Goal: Task Accomplishment & Management: Complete application form

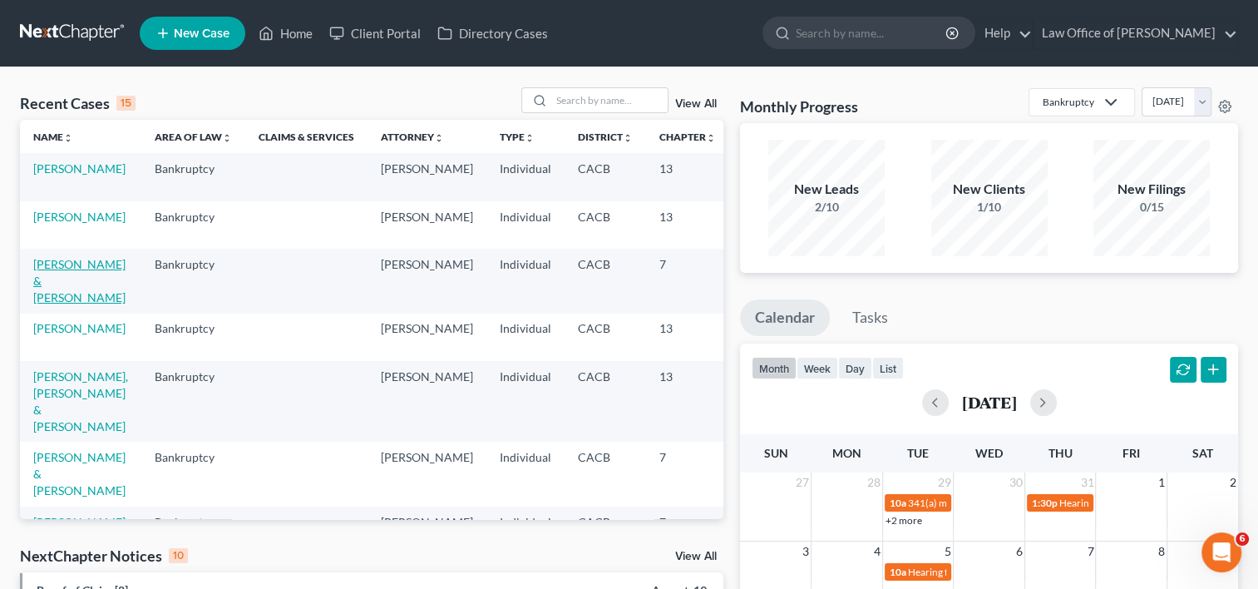
click at [50, 297] on link "[PERSON_NAME] & [PERSON_NAME]" at bounding box center [79, 280] width 92 height 47
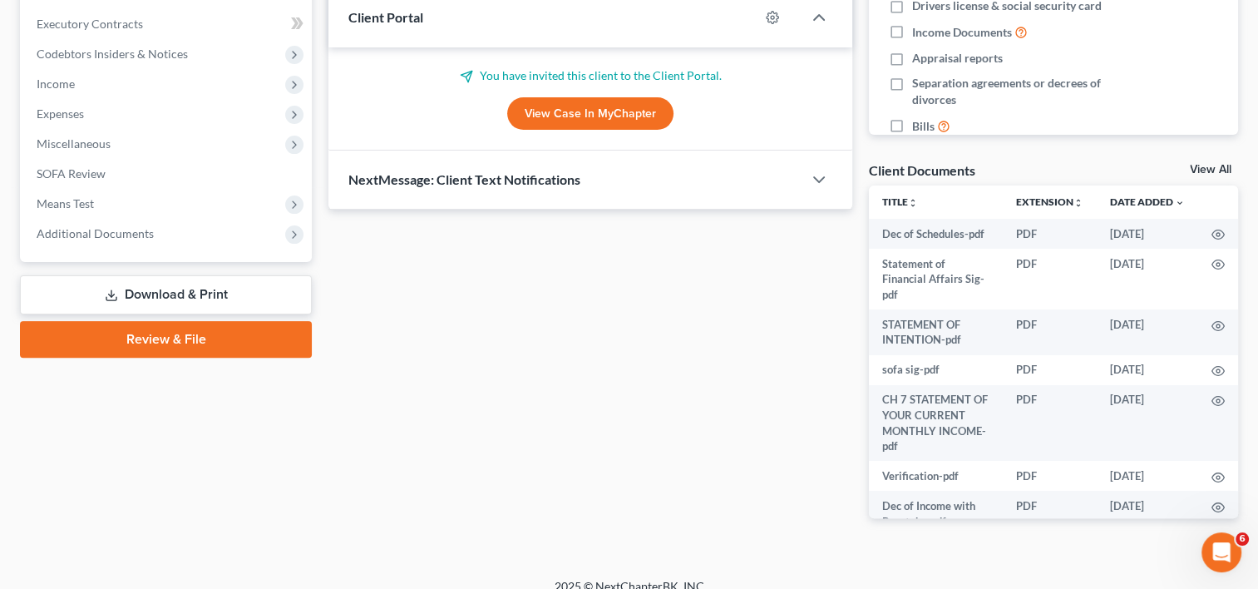
scroll to position [465, 0]
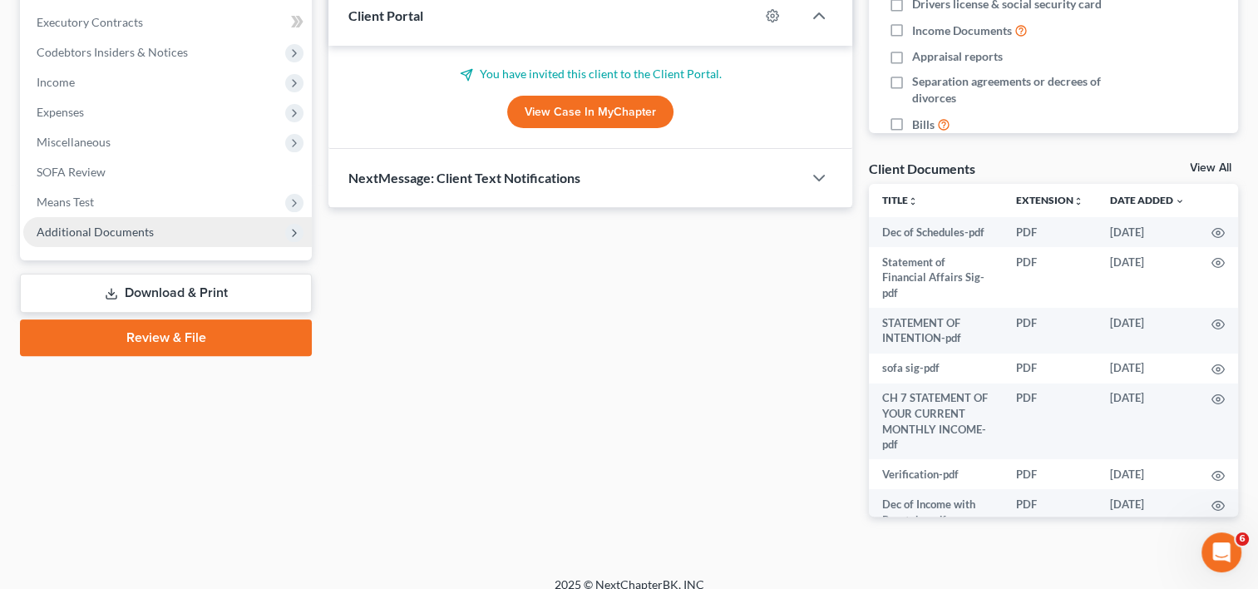
click at [153, 229] on span "Additional Documents" at bounding box center [167, 232] width 288 height 30
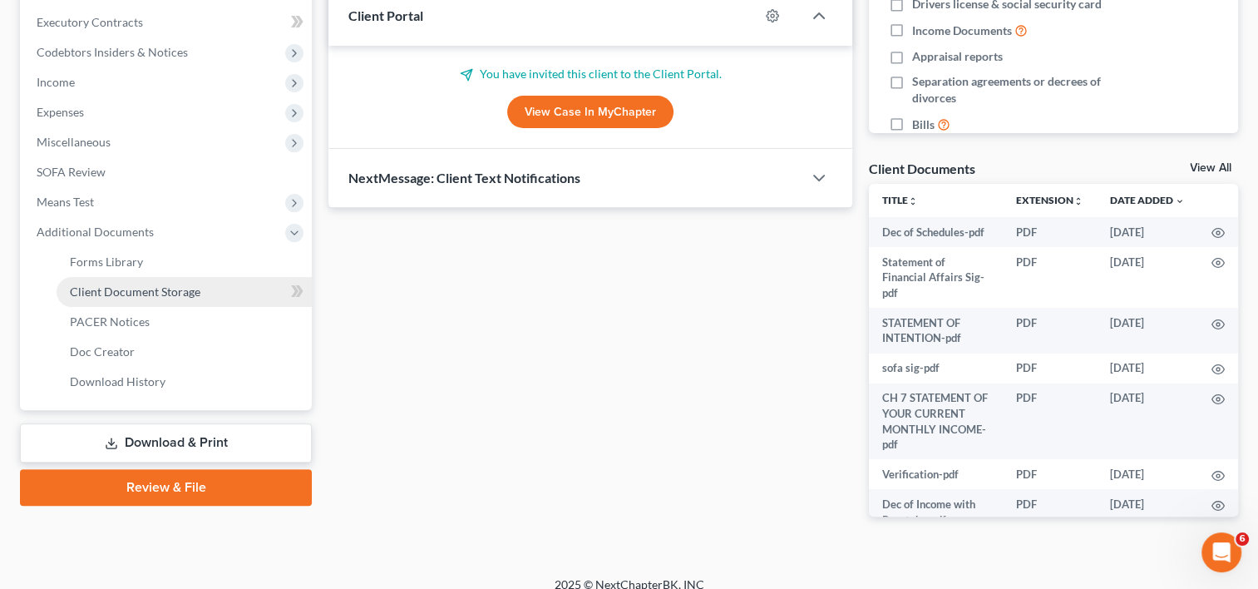
click at [167, 293] on span "Client Document Storage" at bounding box center [135, 291] width 131 height 14
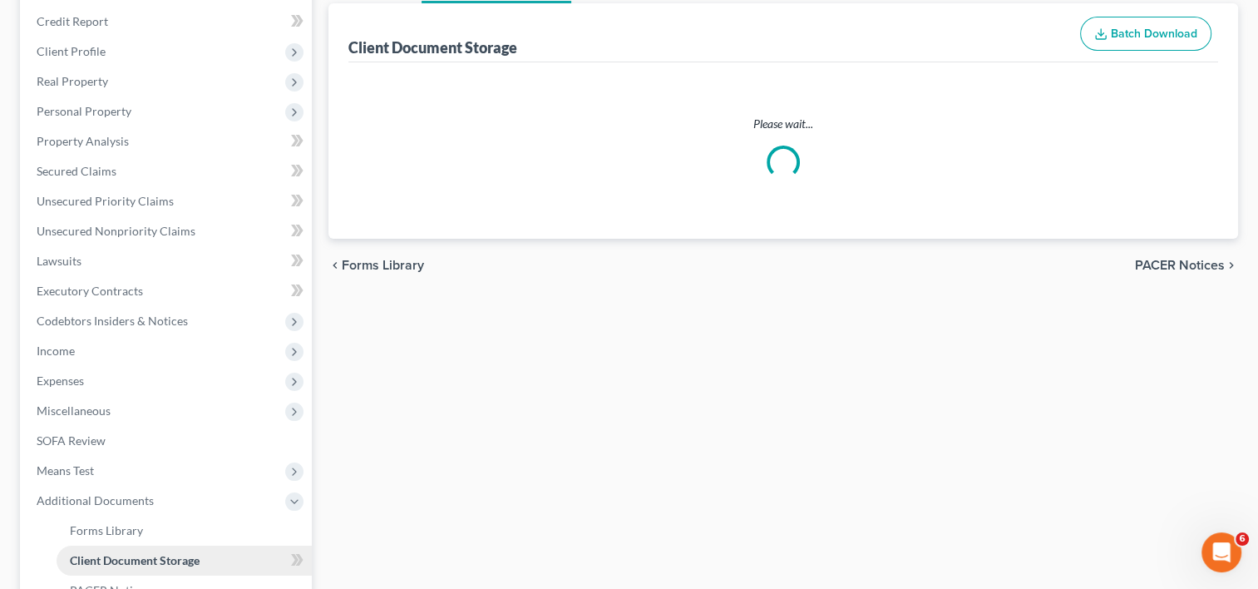
scroll to position [11, 0]
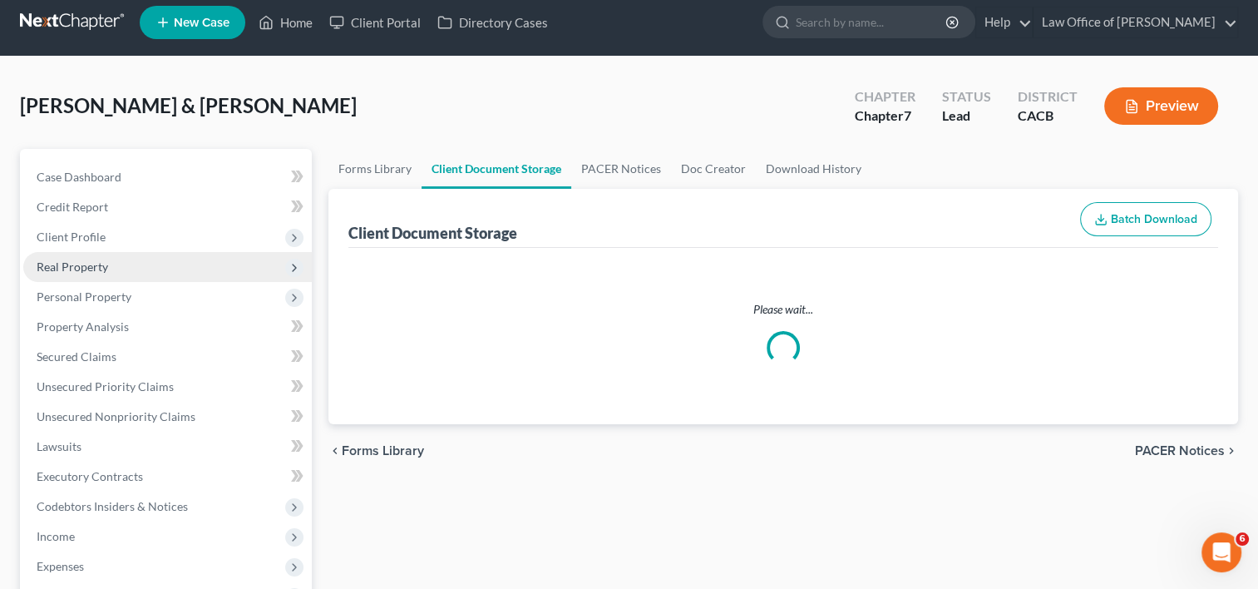
select select "30"
select select "59"
select select "22"
select select "57"
select select "58"
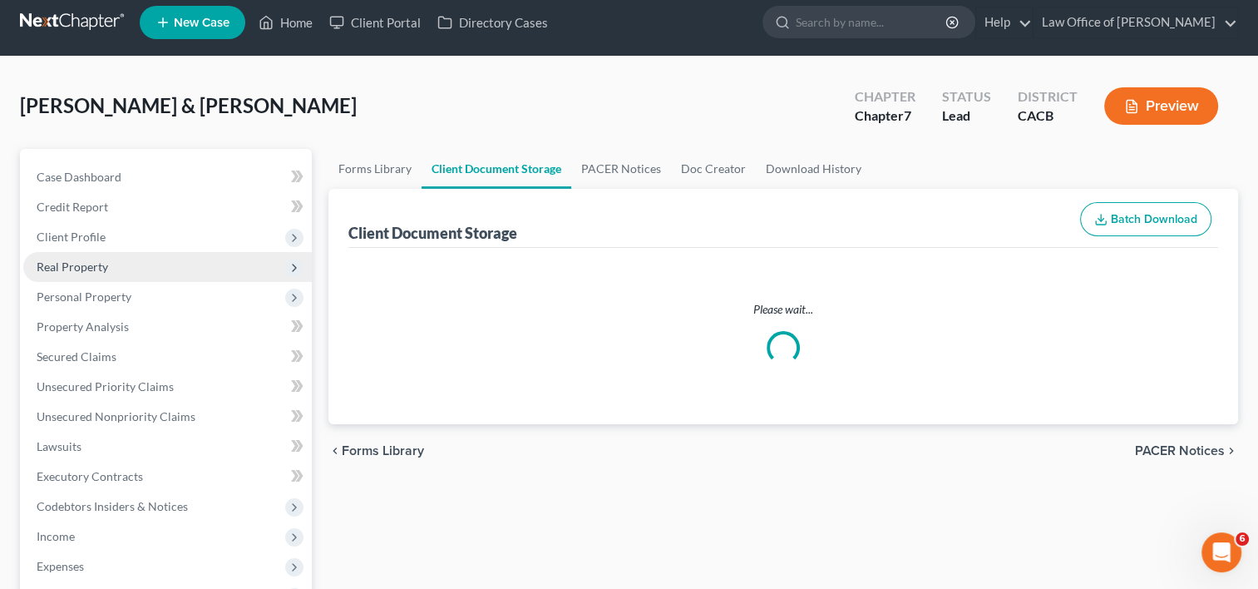
select select "57"
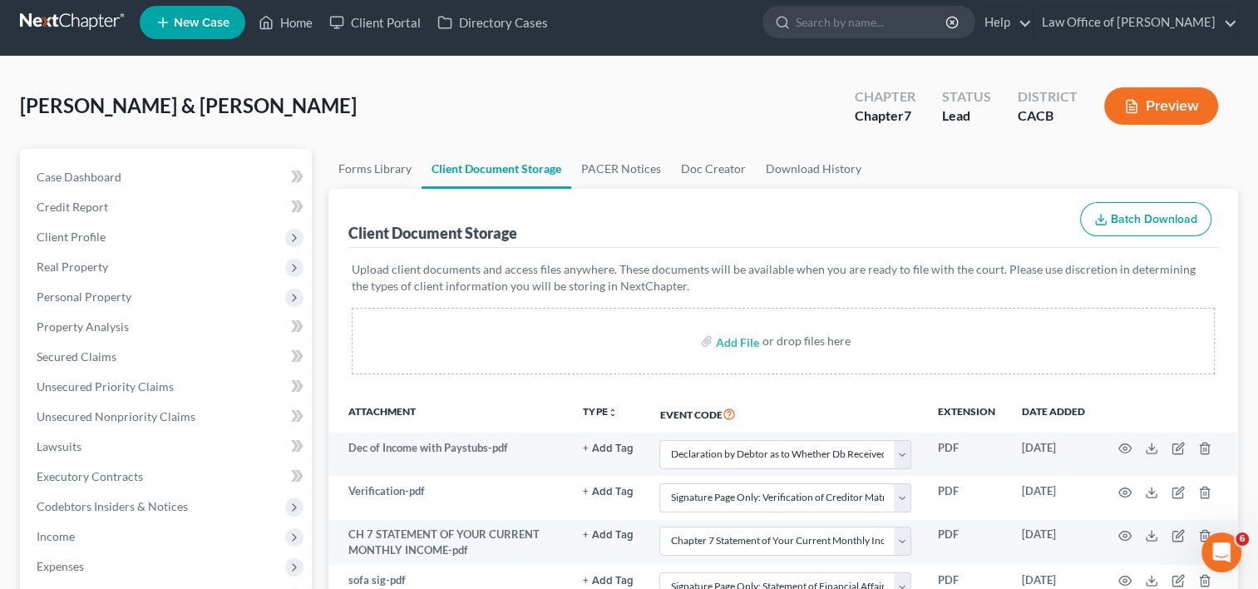
scroll to position [0, 0]
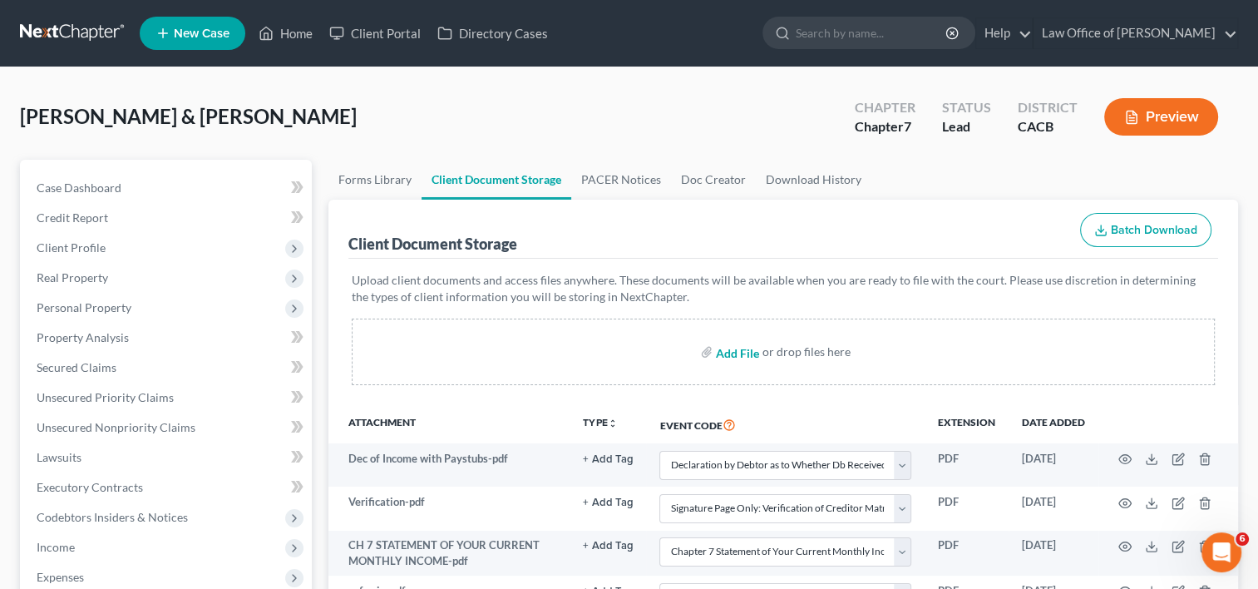
click at [732, 351] on input "file" at bounding box center [736, 352] width 40 height 30
type input "C:\fakepath\Disclosure of Compensation.pdf"
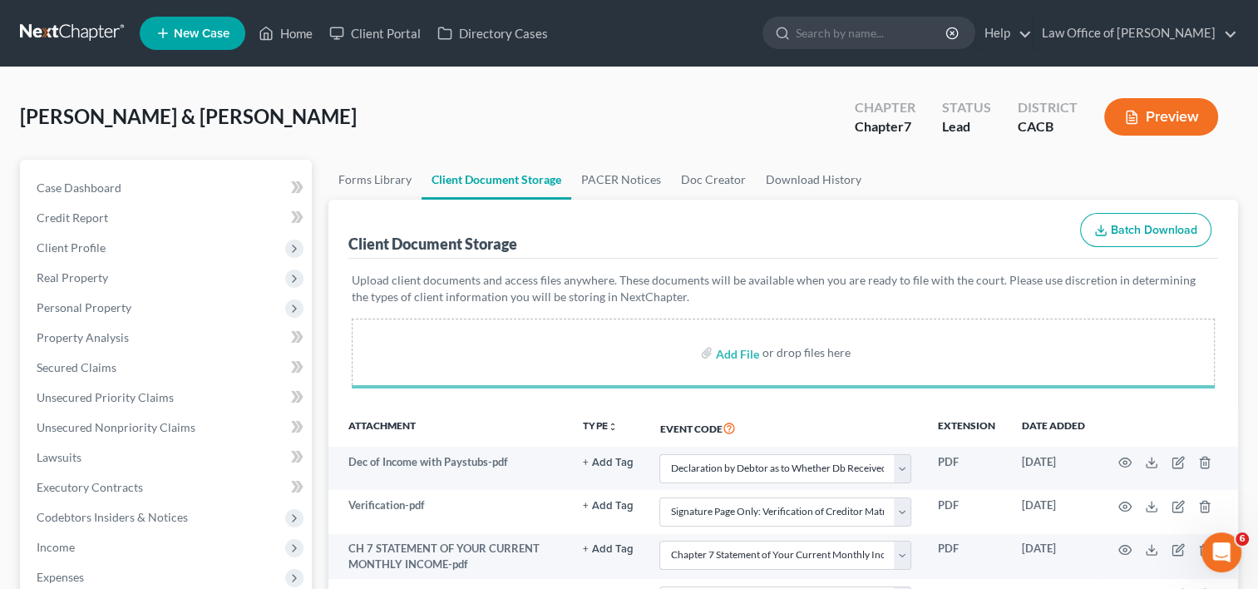
select select "30"
select select "59"
select select "22"
select select "57"
select select "58"
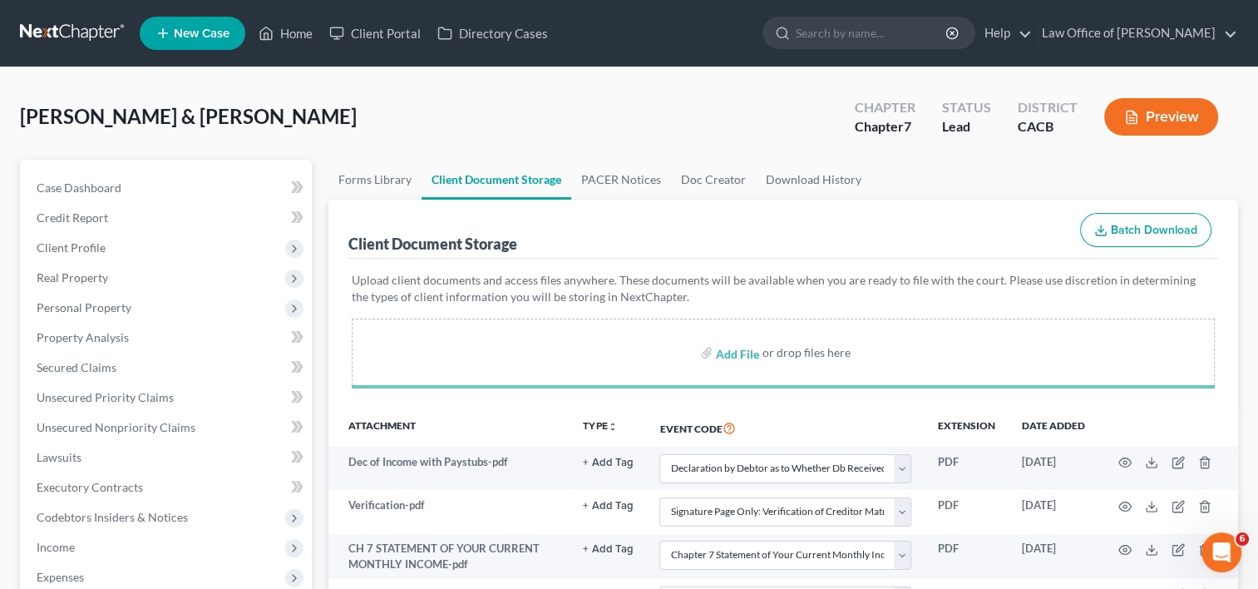
select select "57"
select select "30"
select select "59"
select select "22"
select select "57"
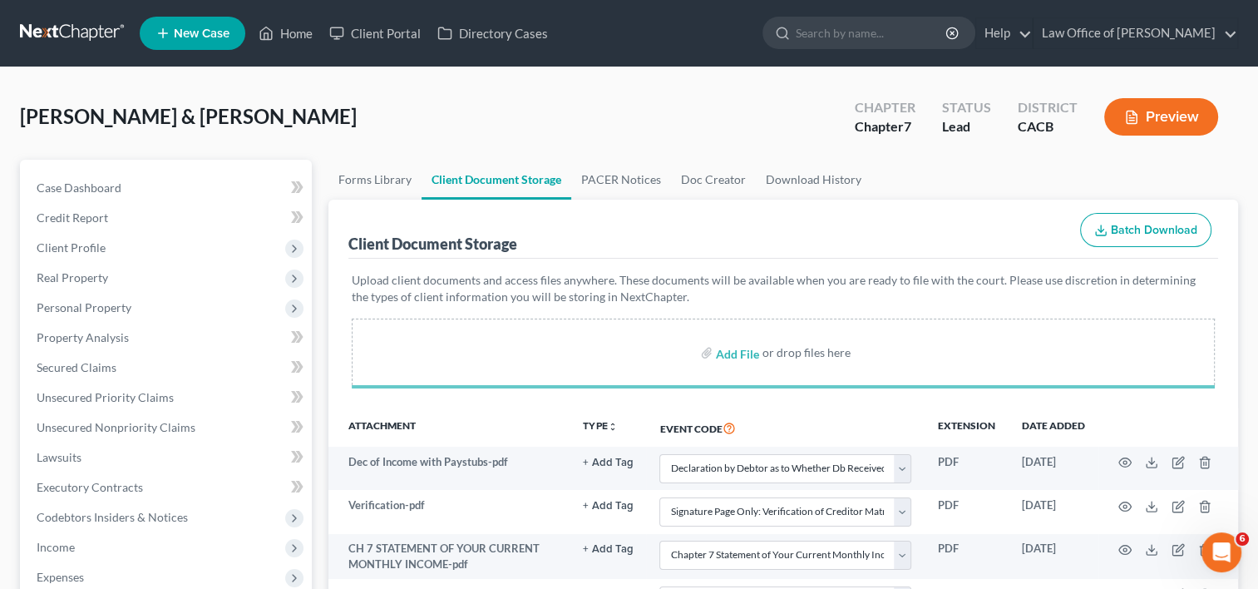
select select "58"
select select "57"
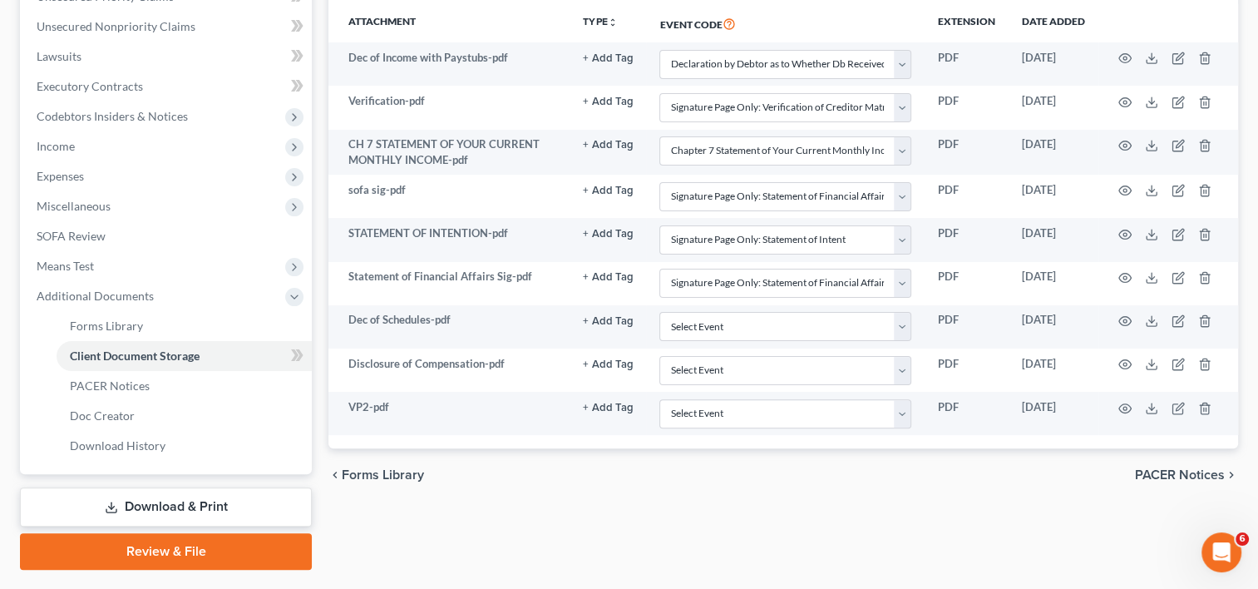
scroll to position [399, 0]
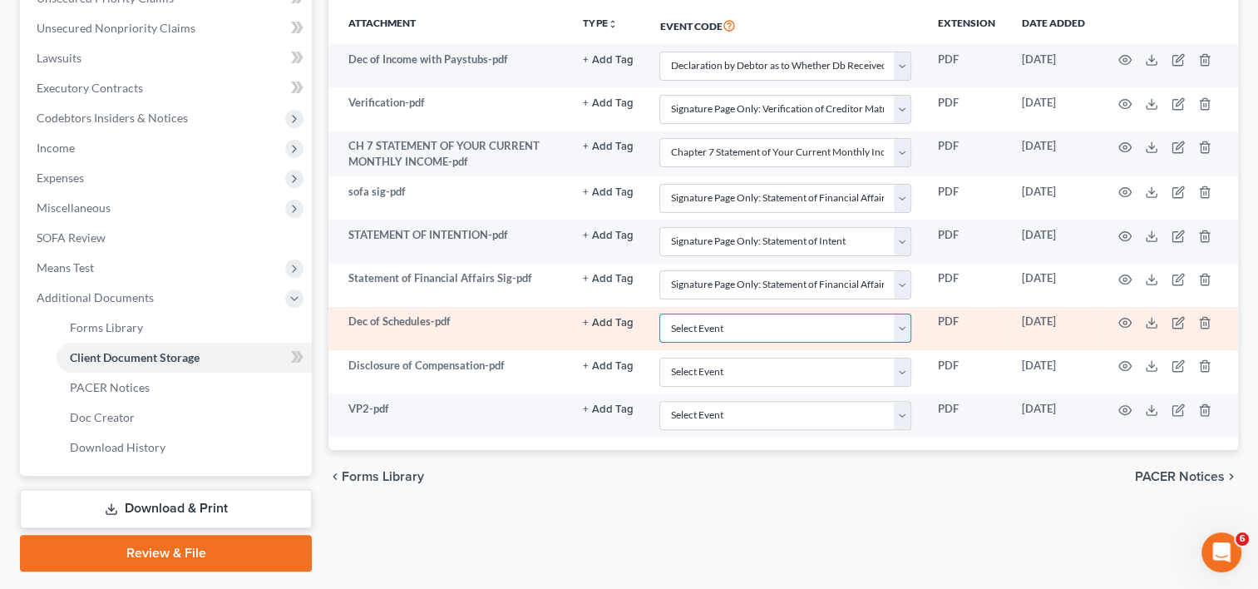
click at [906, 321] on select "Select Event Amended Chapter 11 Plan Amended Chapter 11 Small Business Plan Ame…" at bounding box center [785, 327] width 252 height 29
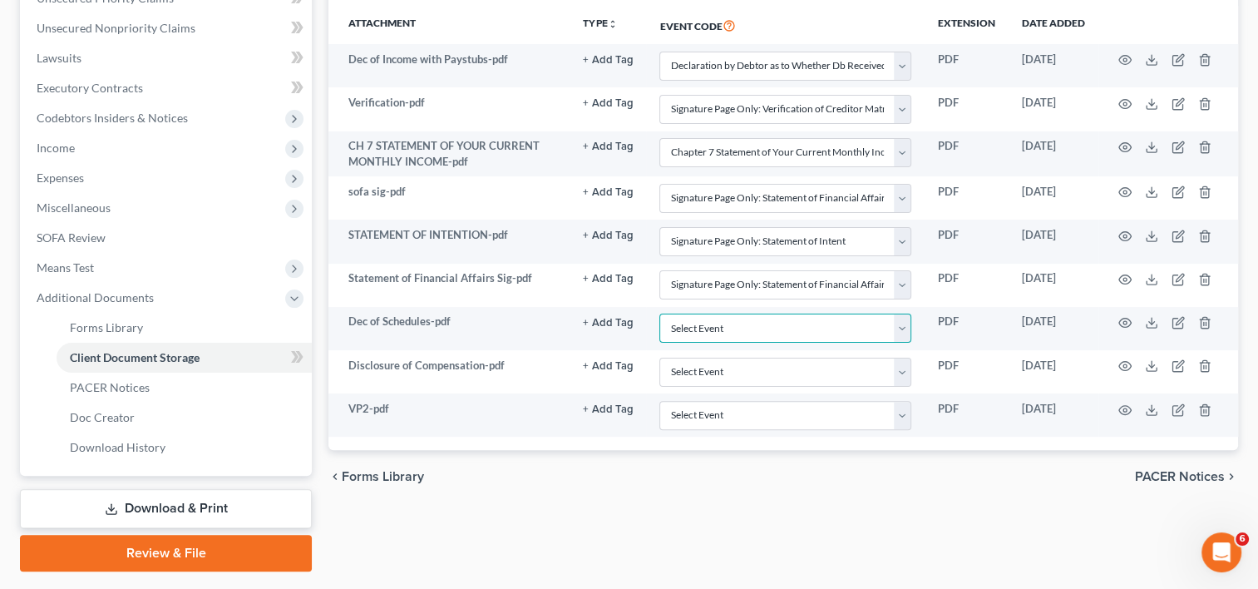
select select "27"
click at [659, 313] on select "Select Event Amended Chapter 11 Plan Amended Chapter 11 Small Business Plan Ame…" at bounding box center [785, 327] width 252 height 29
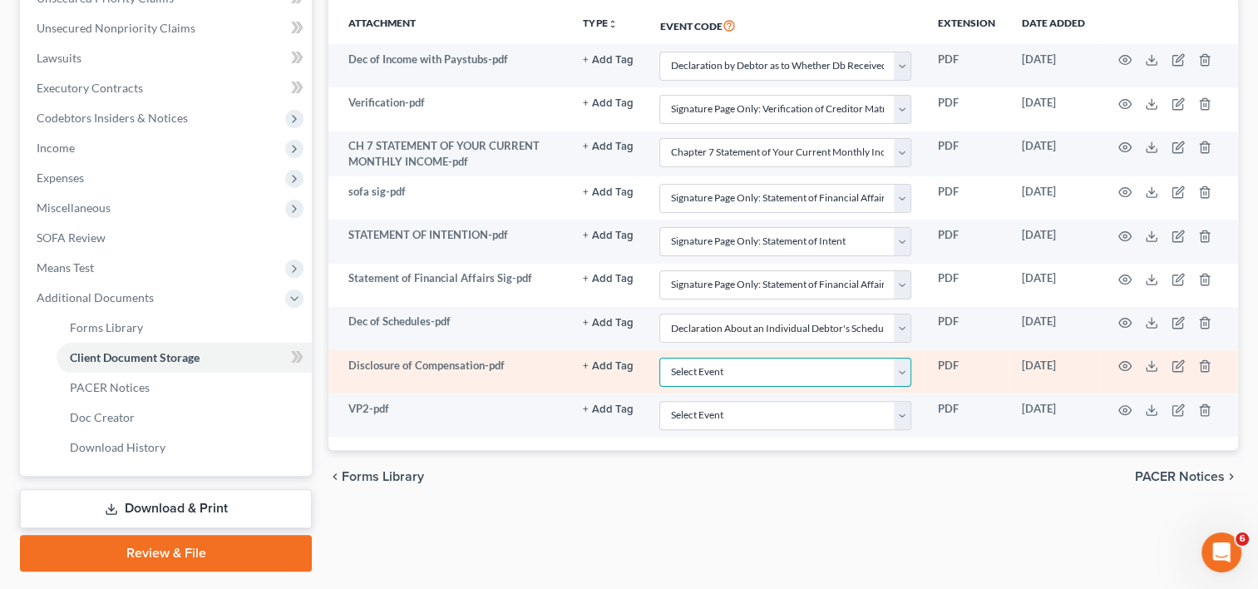
click at [903, 367] on select "Select Event Amended Chapter 11 Plan Amended Chapter 11 Small Business Plan Ame…" at bounding box center [785, 371] width 252 height 29
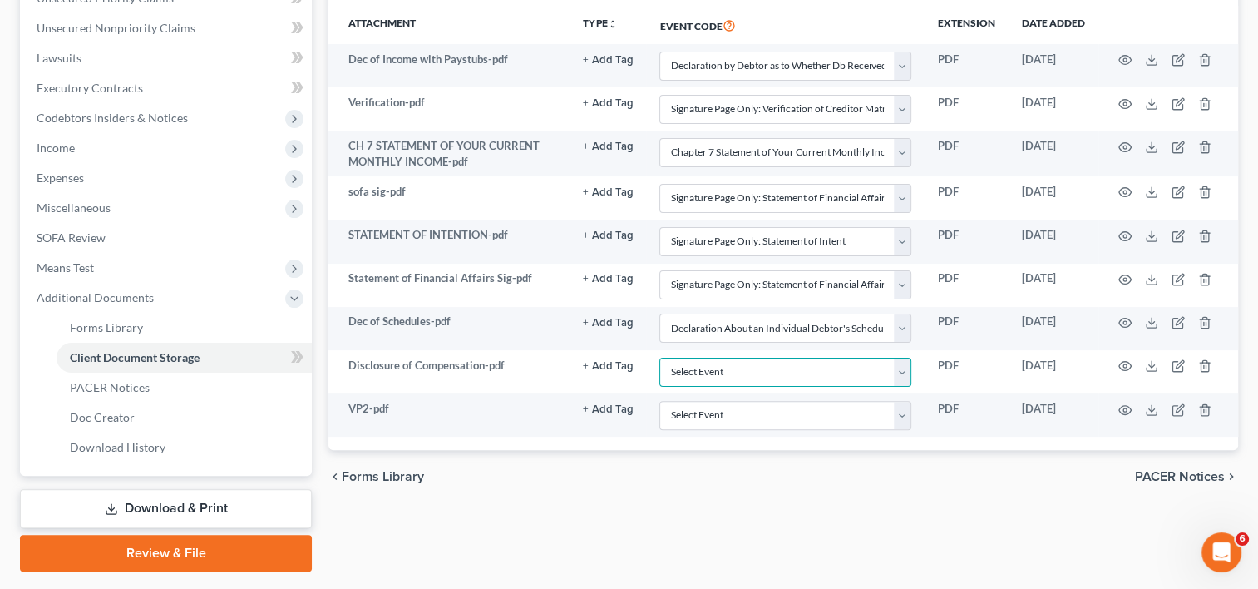
select select "33"
click at [659, 357] on select "Select Event Amended Chapter 11 Plan Amended Chapter 11 Small Business Plan Ame…" at bounding box center [785, 371] width 252 height 29
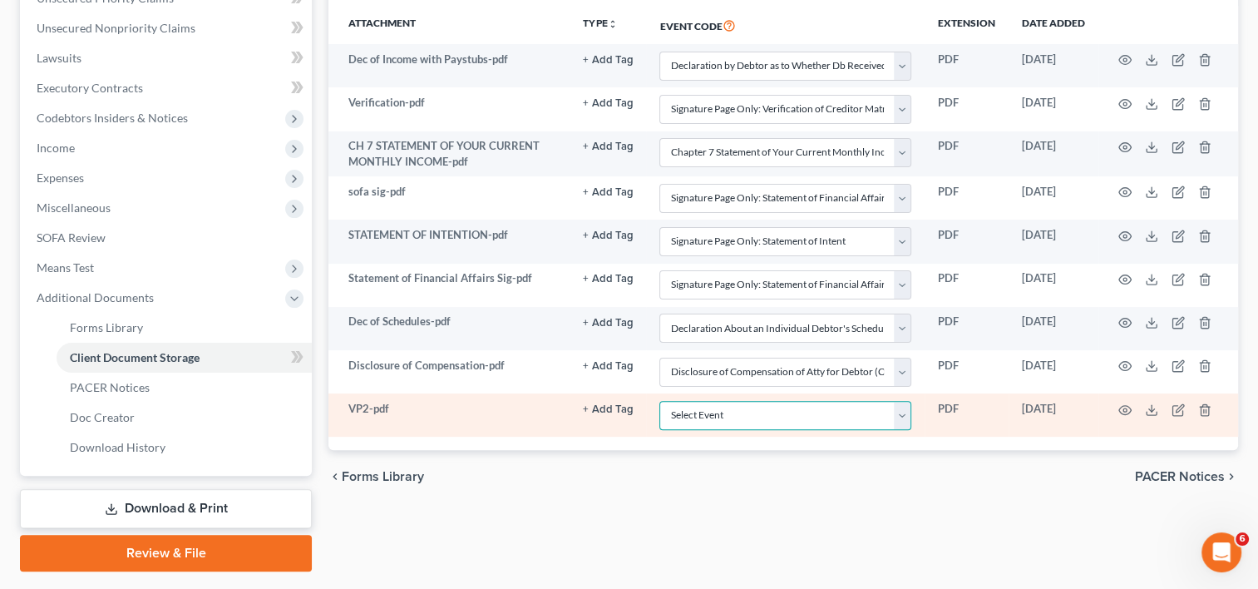
click at [907, 415] on select "Select Event Amended Chapter 11 Plan Amended Chapter 11 Small Business Plan Ame…" at bounding box center [785, 415] width 252 height 29
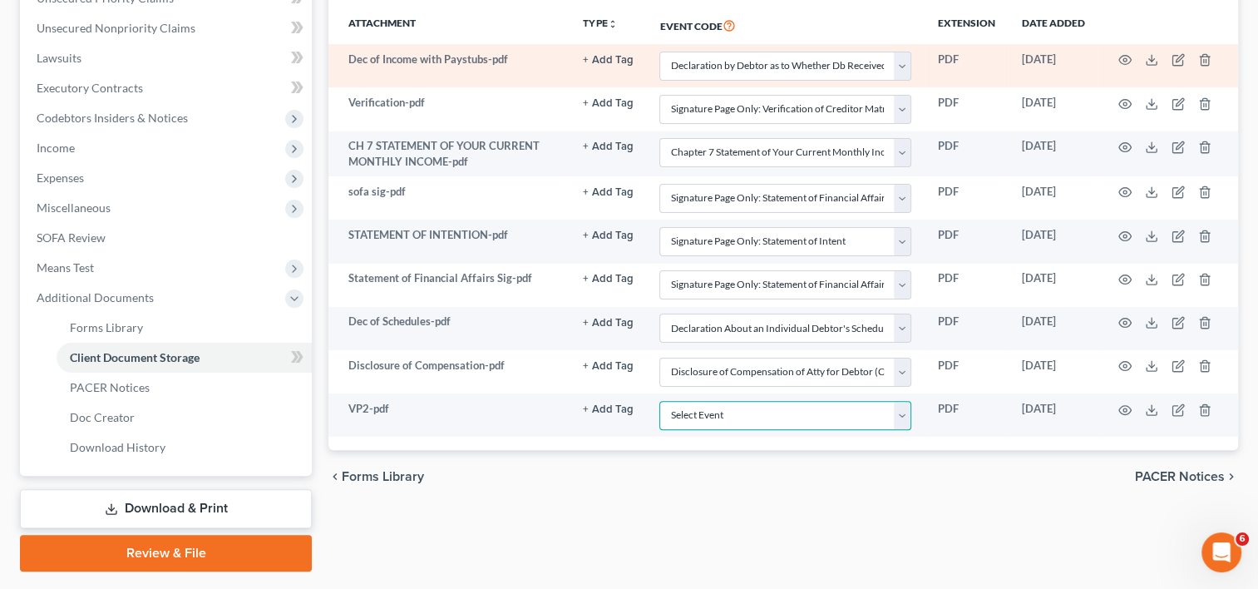
select select "60"
click at [659, 401] on select "Select Event Amended Chapter 11 Plan Amended Chapter 11 Small Business Plan Ame…" at bounding box center [785, 415] width 252 height 29
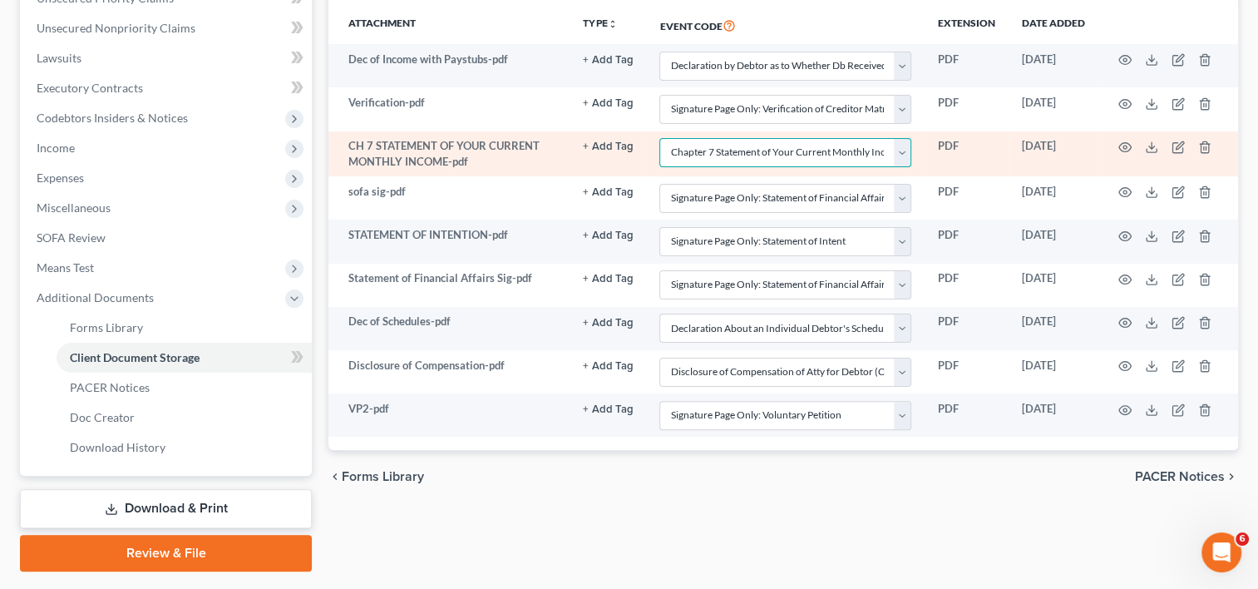
click at [904, 147] on select "Select Event Amended Chapter 11 Plan Amended Chapter 11 Small Business Plan Ame…" at bounding box center [785, 152] width 252 height 29
select select "55"
click at [659, 138] on select "Select Event Amended Chapter 11 Plan Amended Chapter 11 Small Business Plan Ame…" at bounding box center [785, 152] width 252 height 29
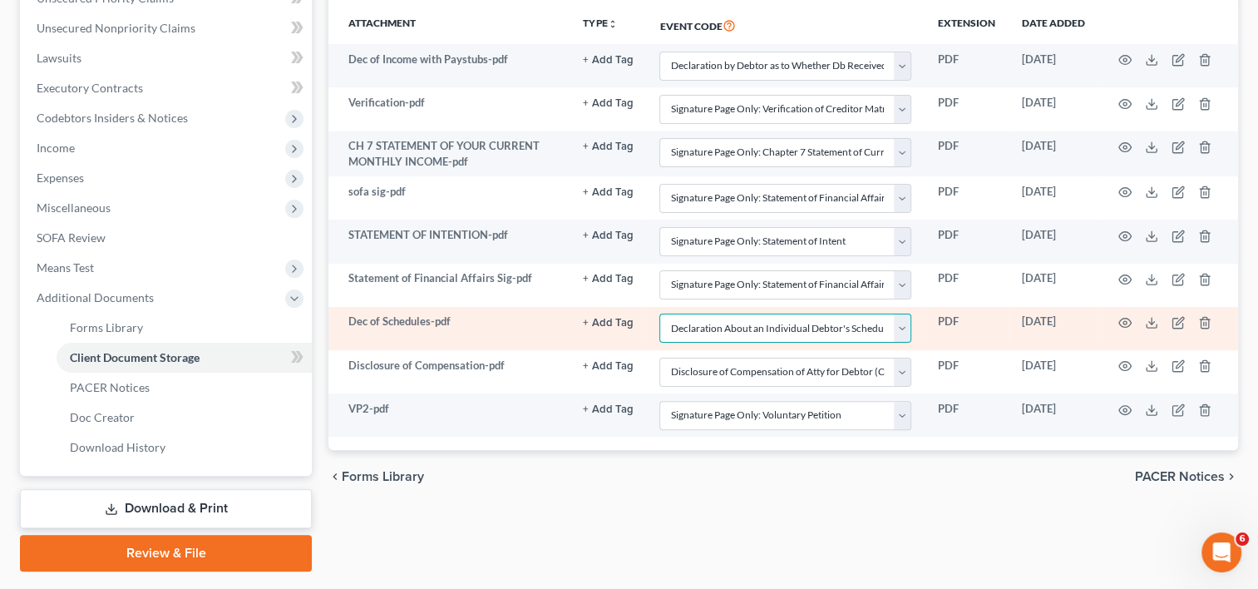
click at [904, 326] on select "Select Event Amended Chapter 11 Plan Amended Chapter 11 Small Business Plan Ame…" at bounding box center [785, 327] width 252 height 29
select select "56"
click at [659, 313] on select "Select Event Amended Chapter 11 Plan Amended Chapter 11 Small Business Plan Ame…" at bounding box center [785, 327] width 252 height 29
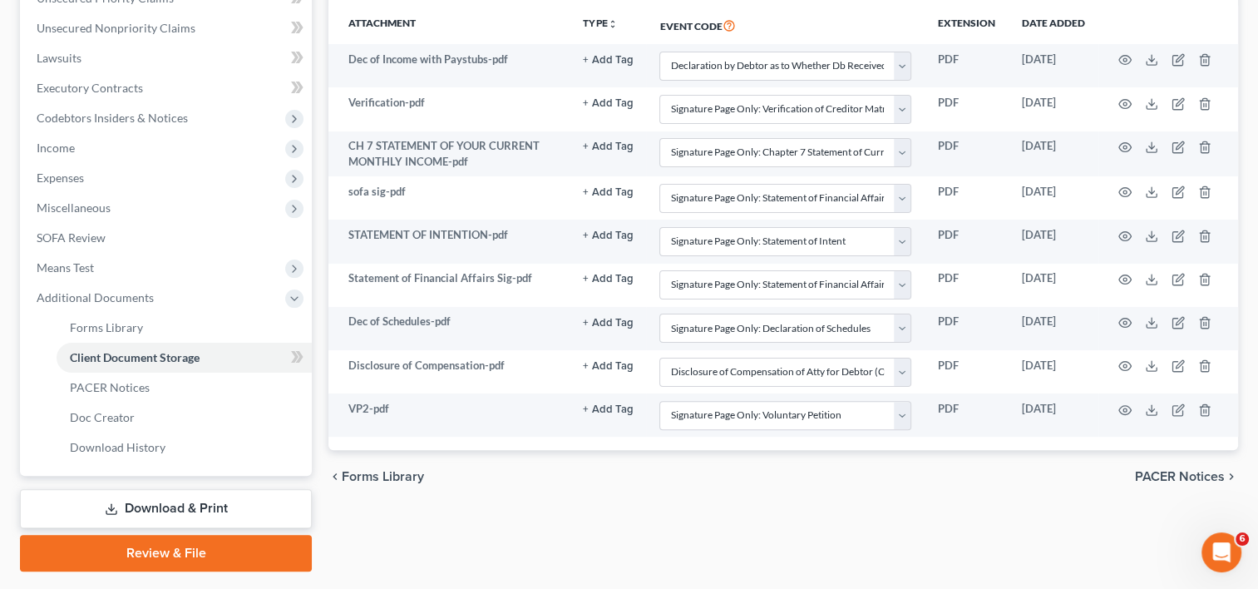
click at [217, 511] on link "Download & Print" at bounding box center [166, 508] width 292 height 39
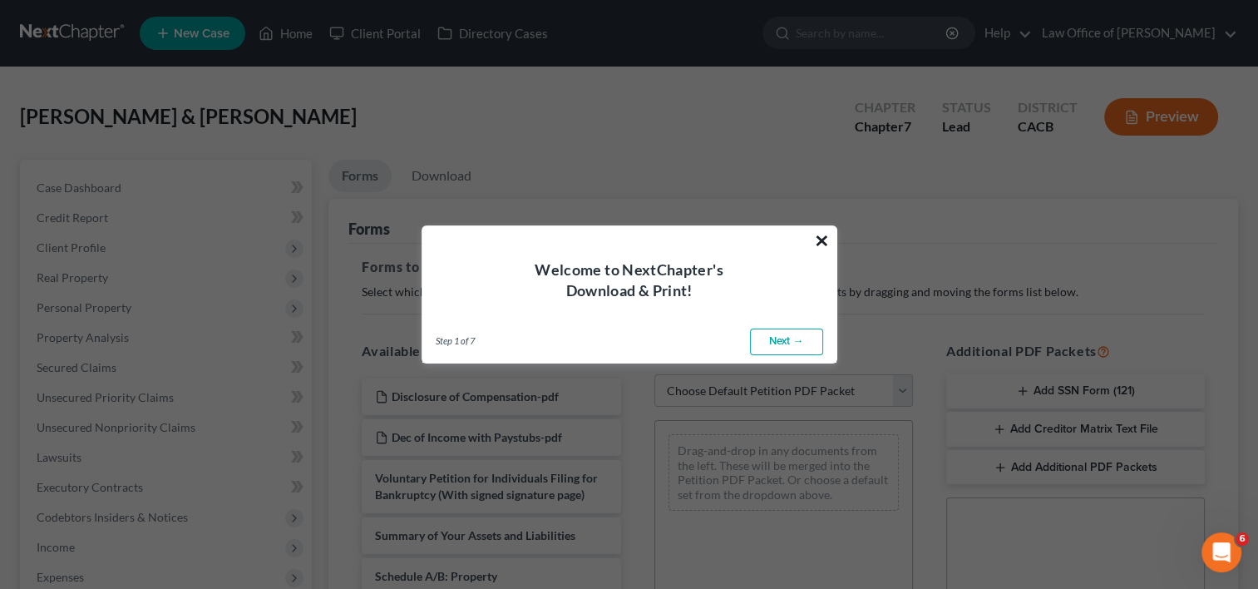
click at [815, 239] on button "×" at bounding box center [822, 240] width 16 height 27
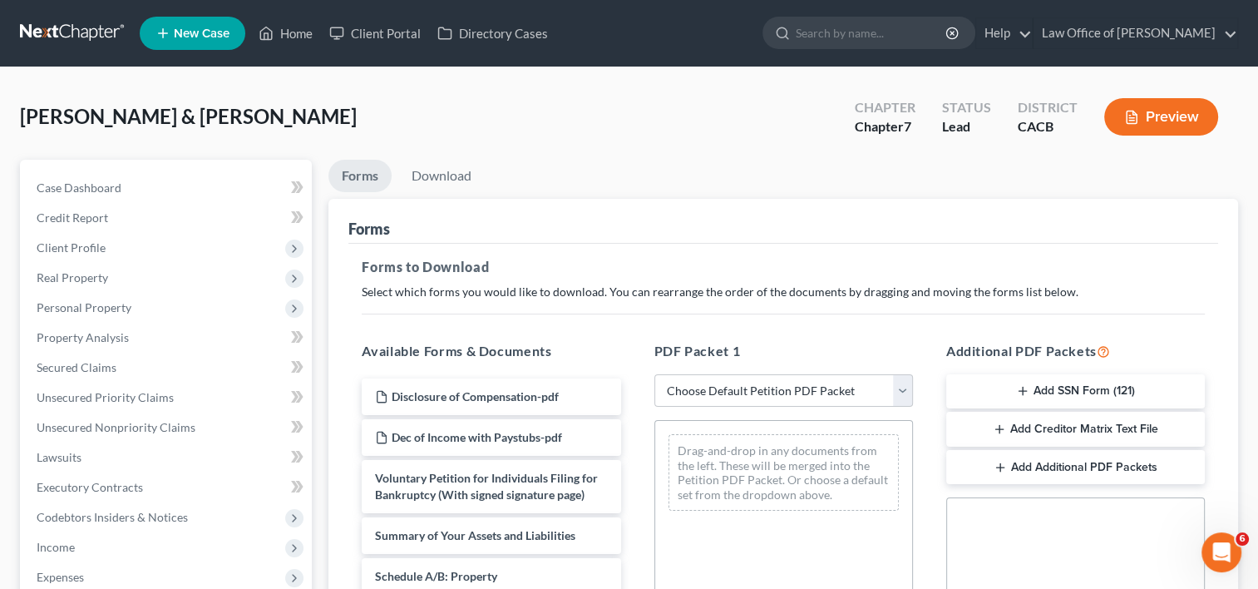
scroll to position [436, 0]
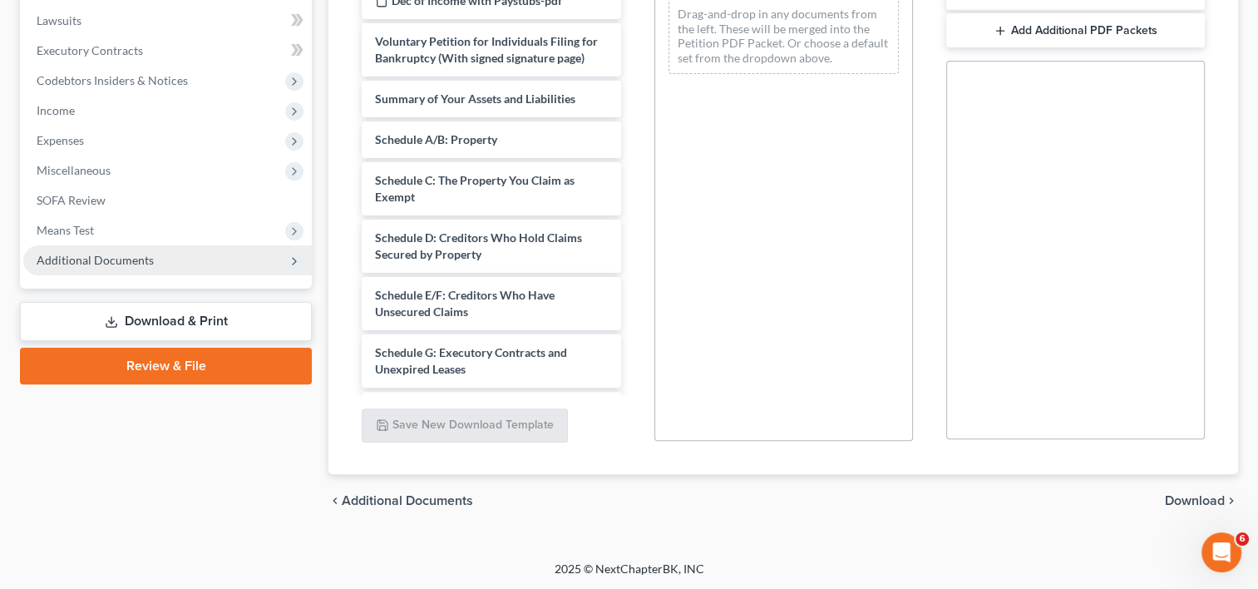
click at [101, 264] on span "Additional Documents" at bounding box center [95, 260] width 117 height 14
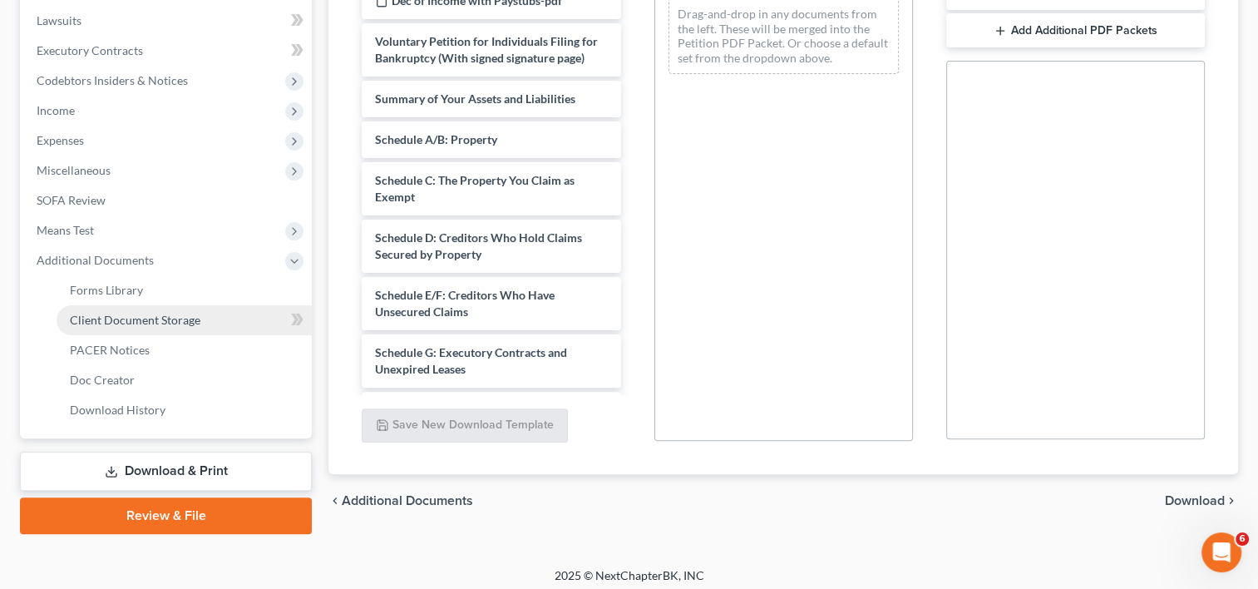
click at [160, 309] on link "Client Document Storage" at bounding box center [184, 320] width 255 height 30
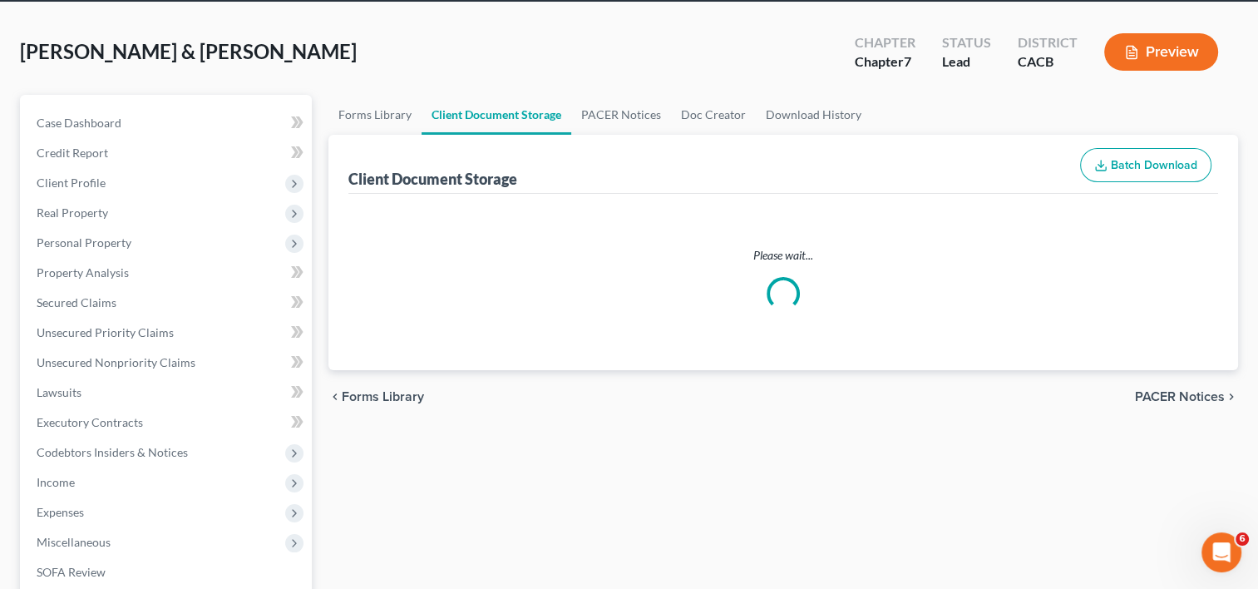
select select "30"
select select "59"
select select "55"
select select "57"
select select "58"
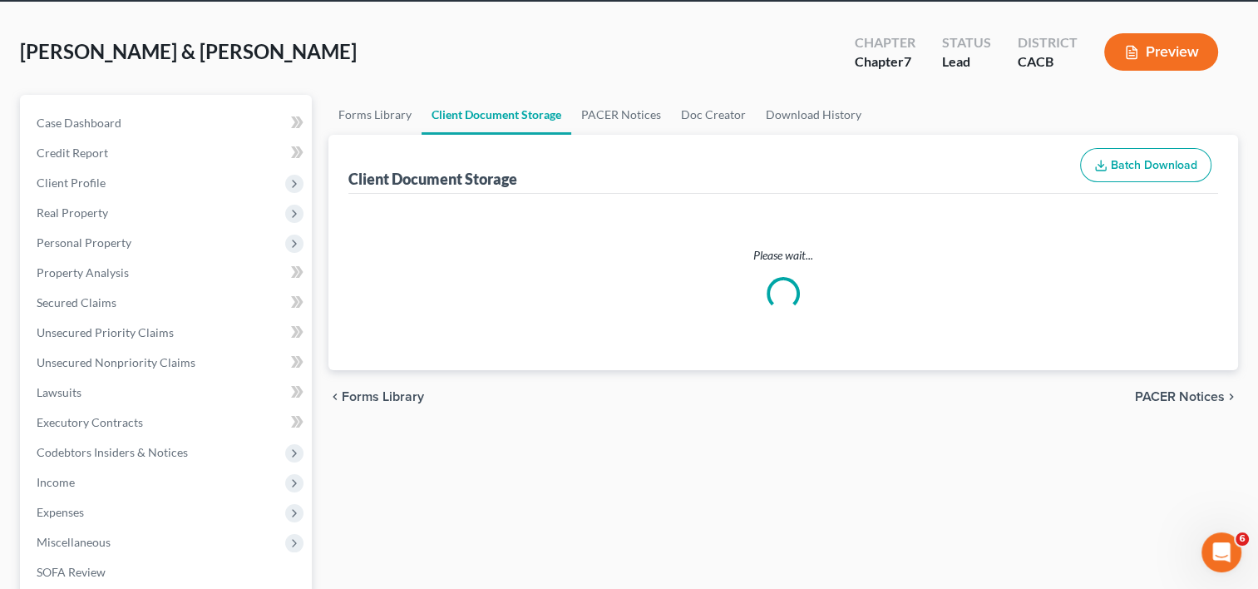
select select "57"
select select "56"
select select "33"
select select "60"
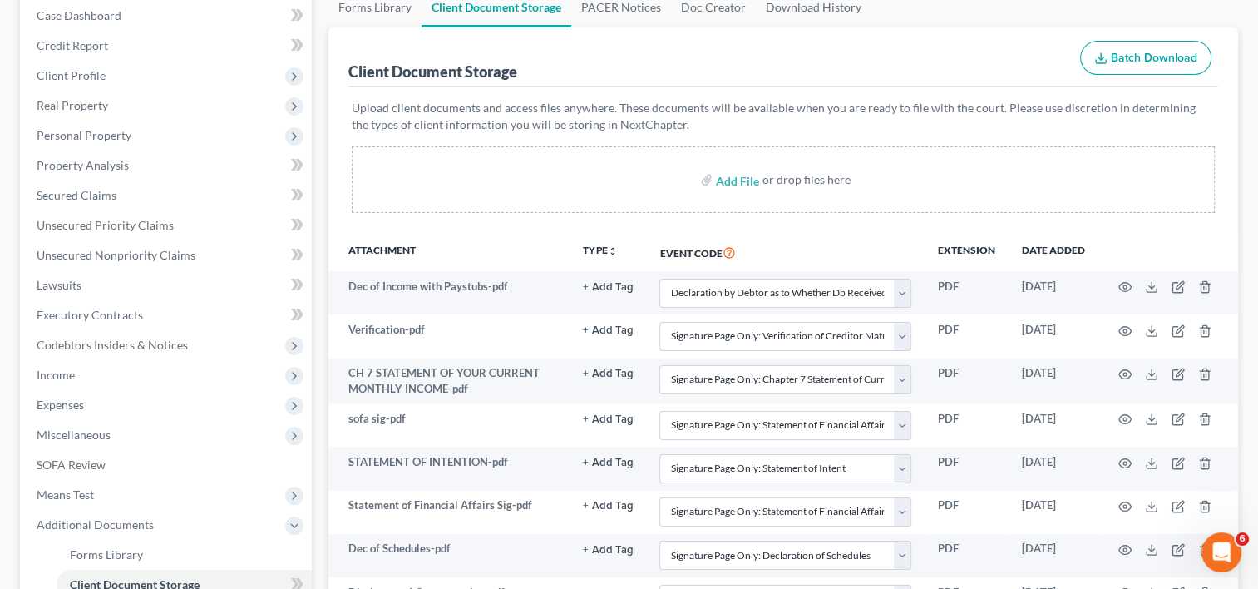
scroll to position [153, 0]
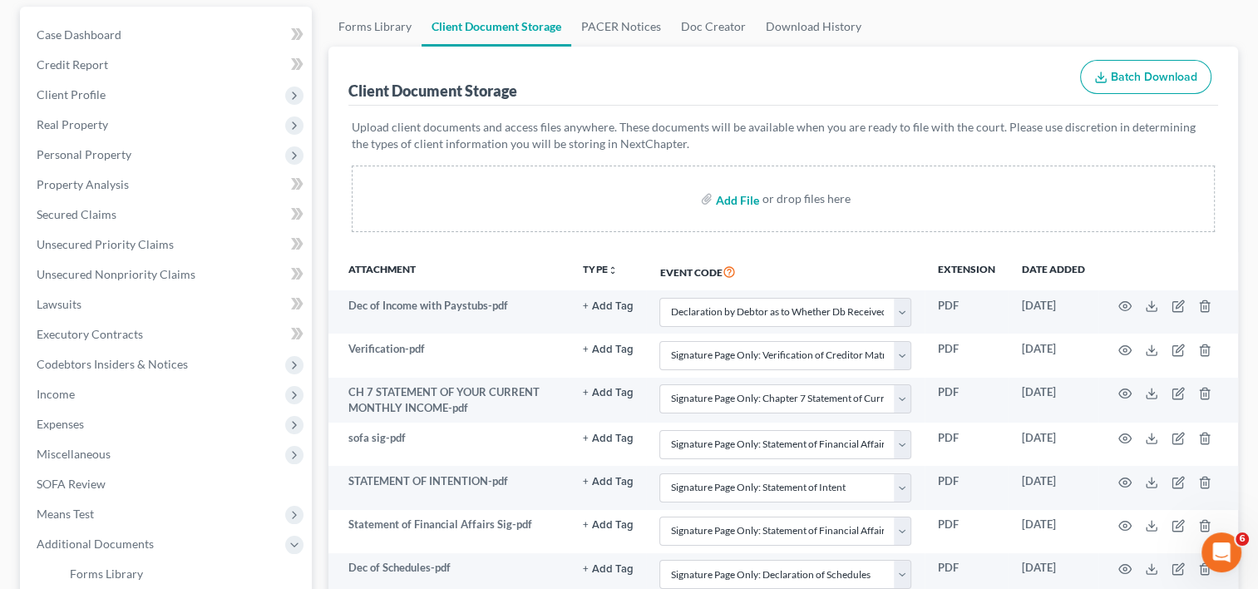
click at [741, 195] on input "file" at bounding box center [736, 199] width 40 height 30
type input "C:\fakepath\Statement of Related Cases.pdf"
select select "30"
select select "59"
select select "55"
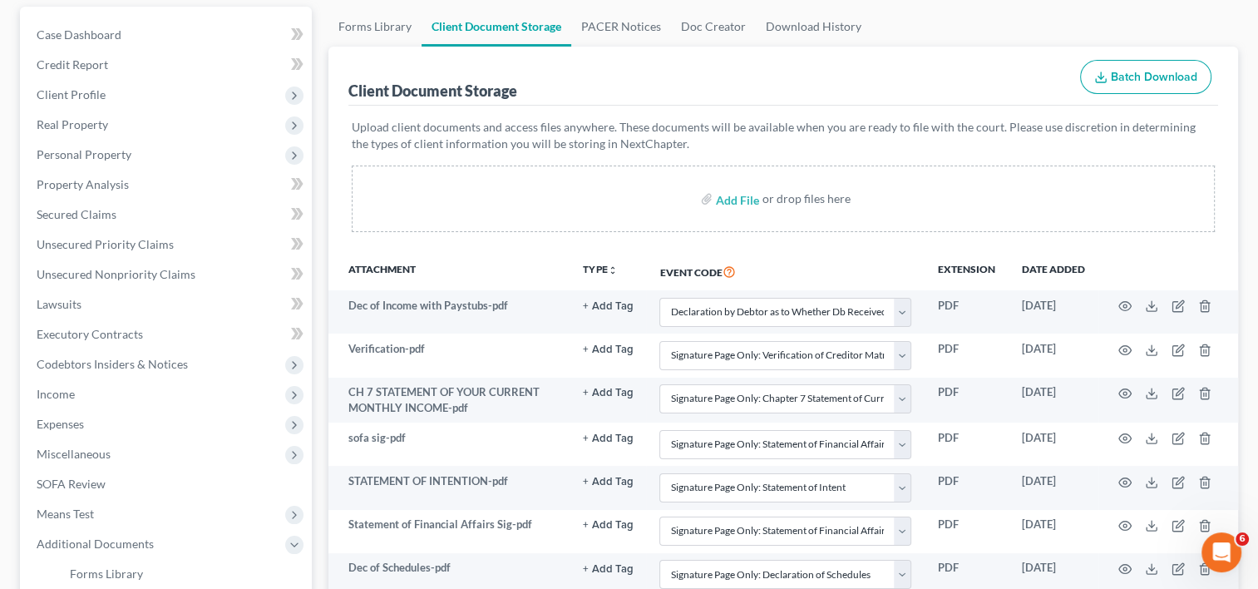
select select "57"
select select "58"
select select "57"
select select "56"
select select "33"
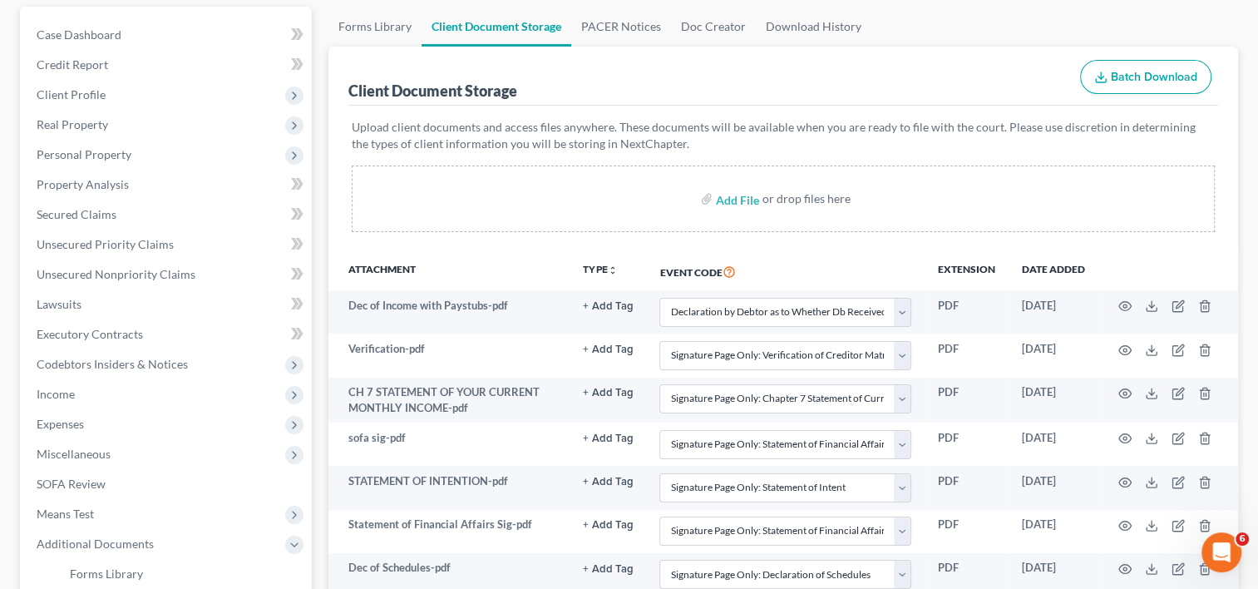
select select "60"
click at [743, 195] on input "file" at bounding box center [736, 199] width 40 height 30
type input "C:\fakepath\CCC.pdf"
select select "30"
select select "59"
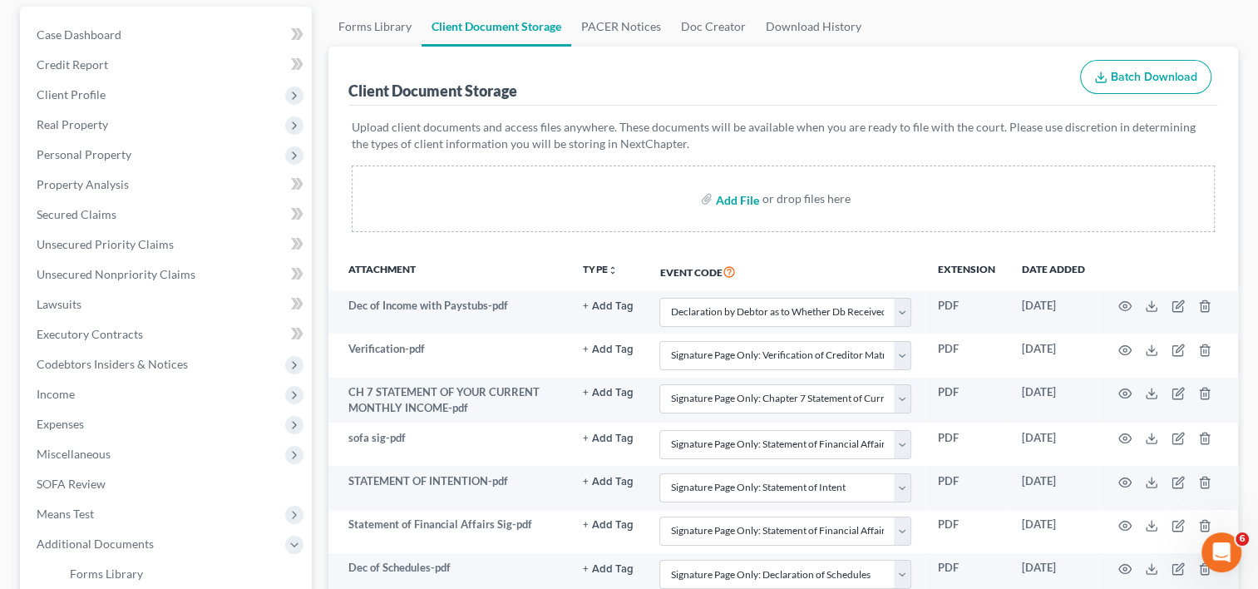
select select "55"
select select "57"
select select "58"
select select "57"
select select "56"
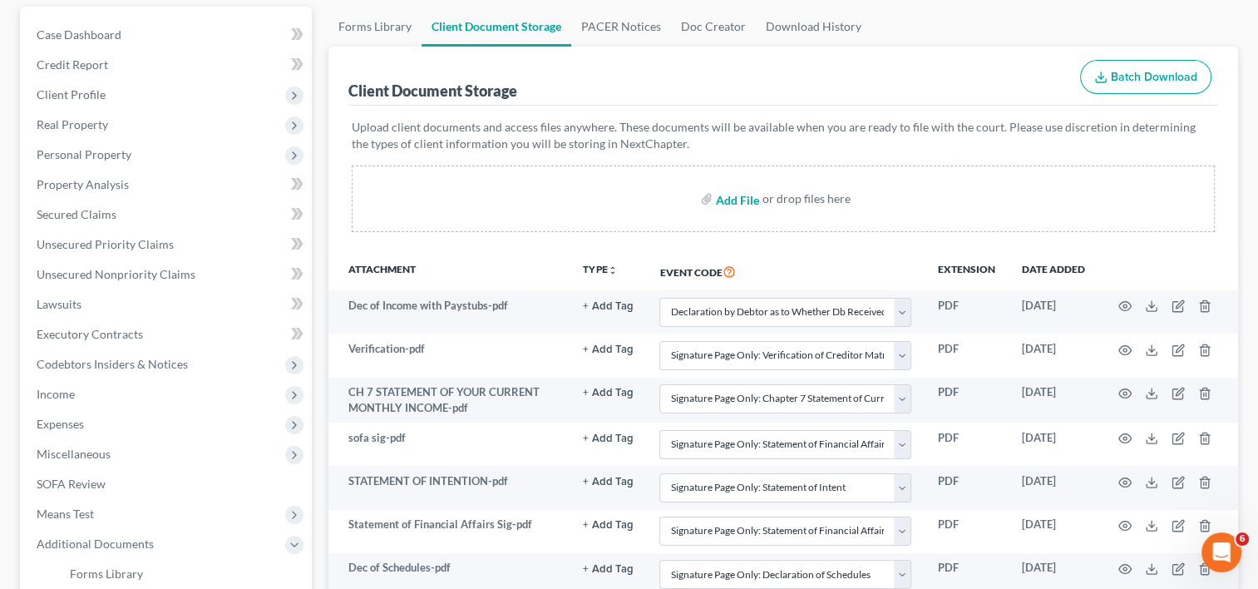
select select "33"
select select "60"
click at [732, 196] on input "file" at bounding box center [736, 199] width 40 height 30
type input "C:\fakepath\[PERSON_NAME] CCC.pdf"
select select "30"
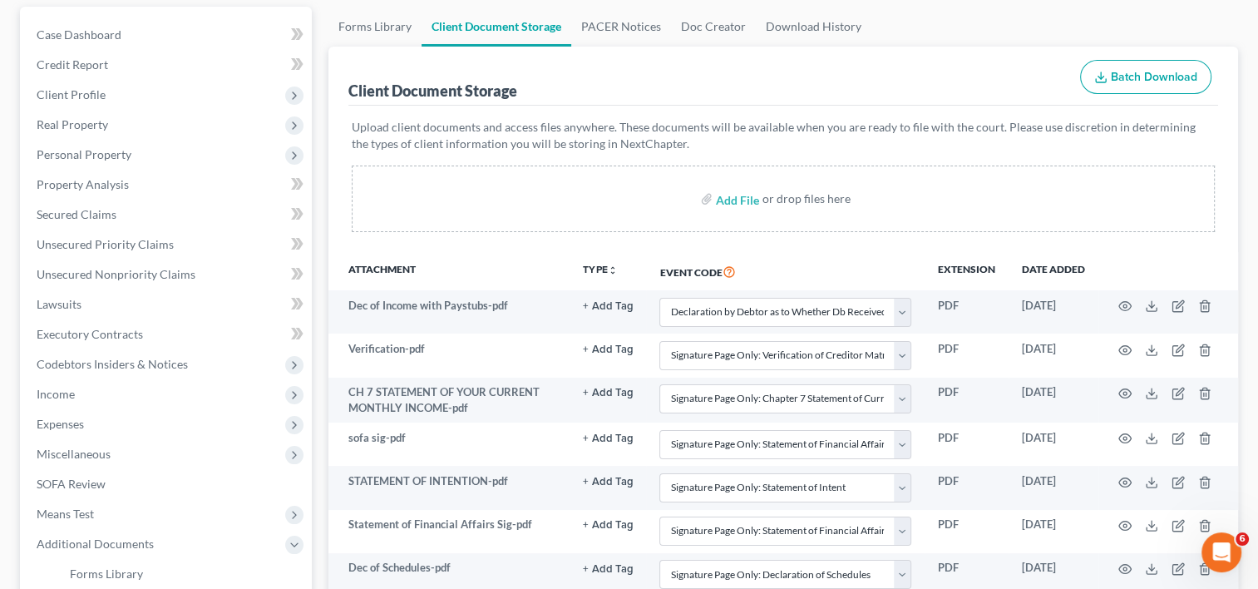
select select "59"
select select "55"
select select "57"
select select "58"
select select "57"
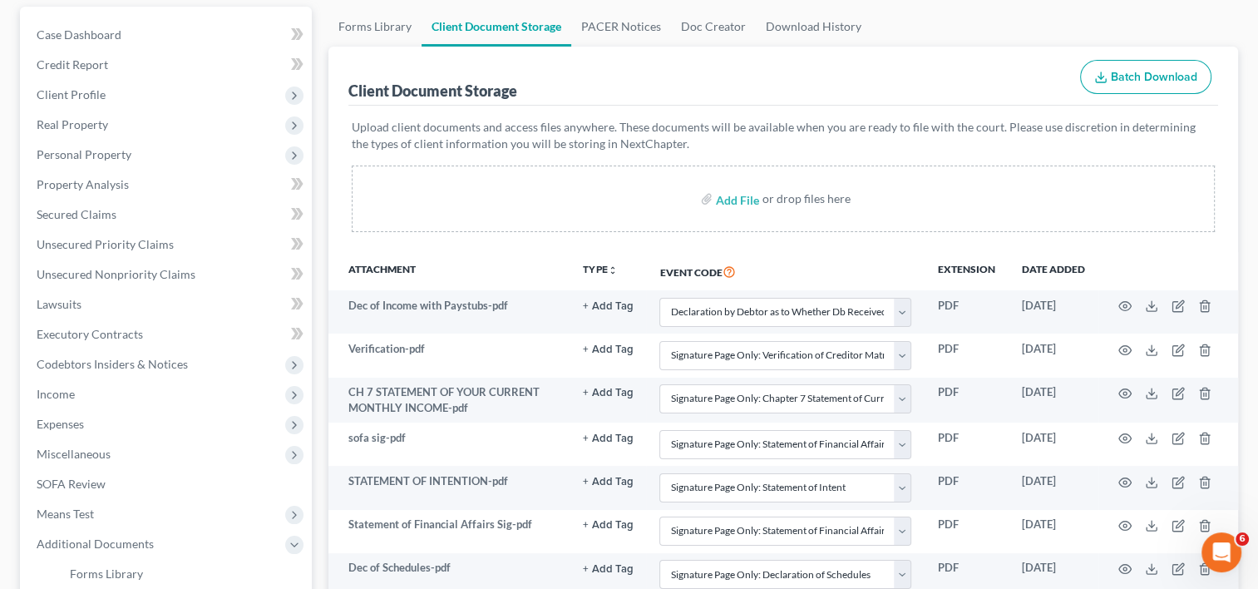
select select "56"
select select "33"
select select "60"
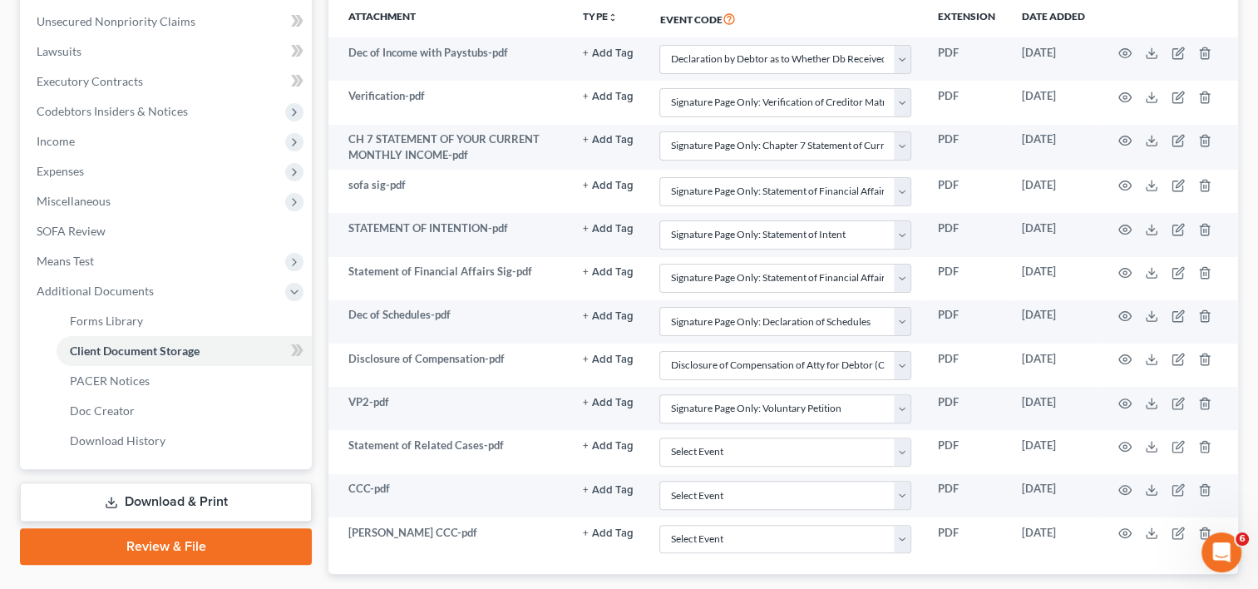
scroll to position [502, 0]
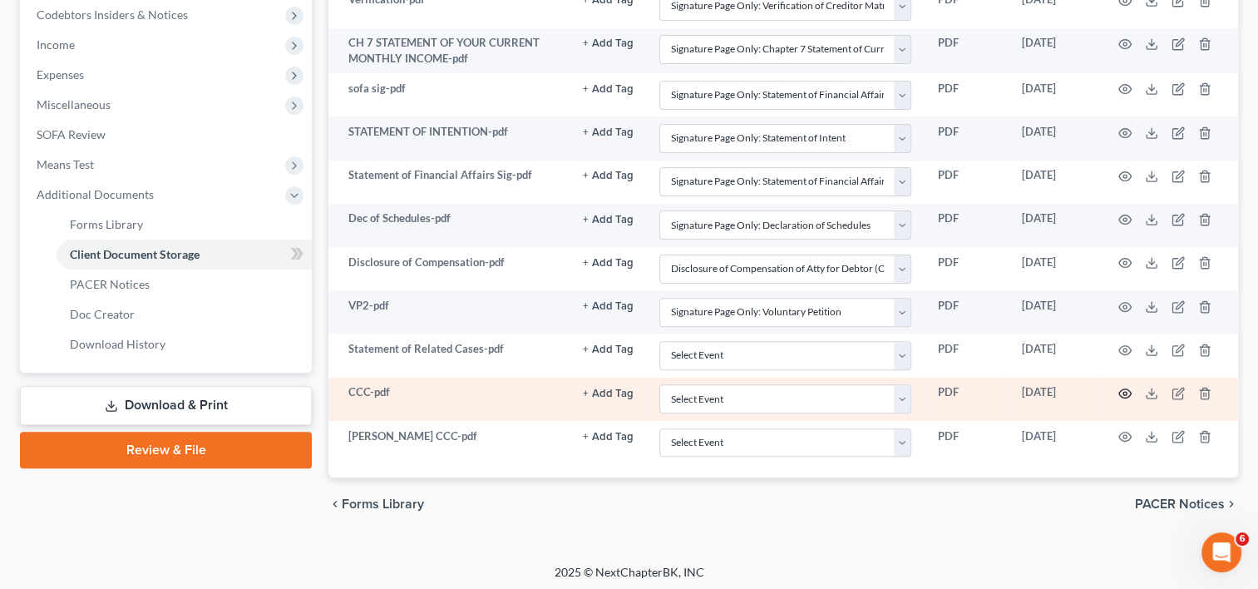
click at [1120, 392] on icon "button" at bounding box center [1125, 393] width 12 height 9
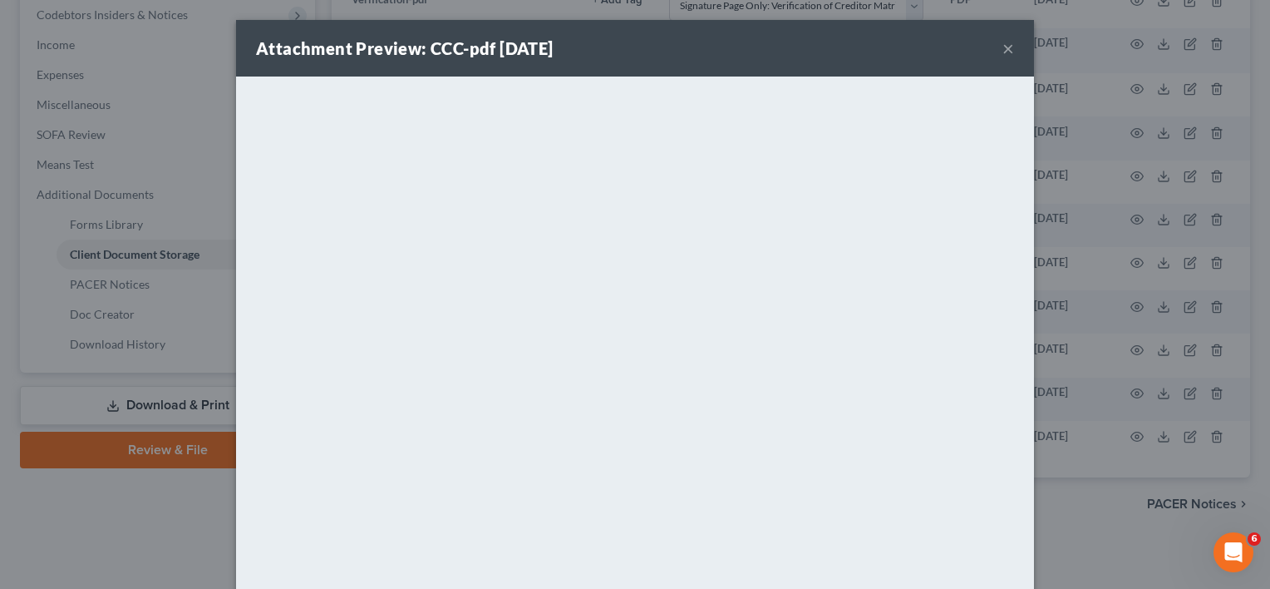
click at [1002, 44] on button "×" at bounding box center [1008, 48] width 12 height 20
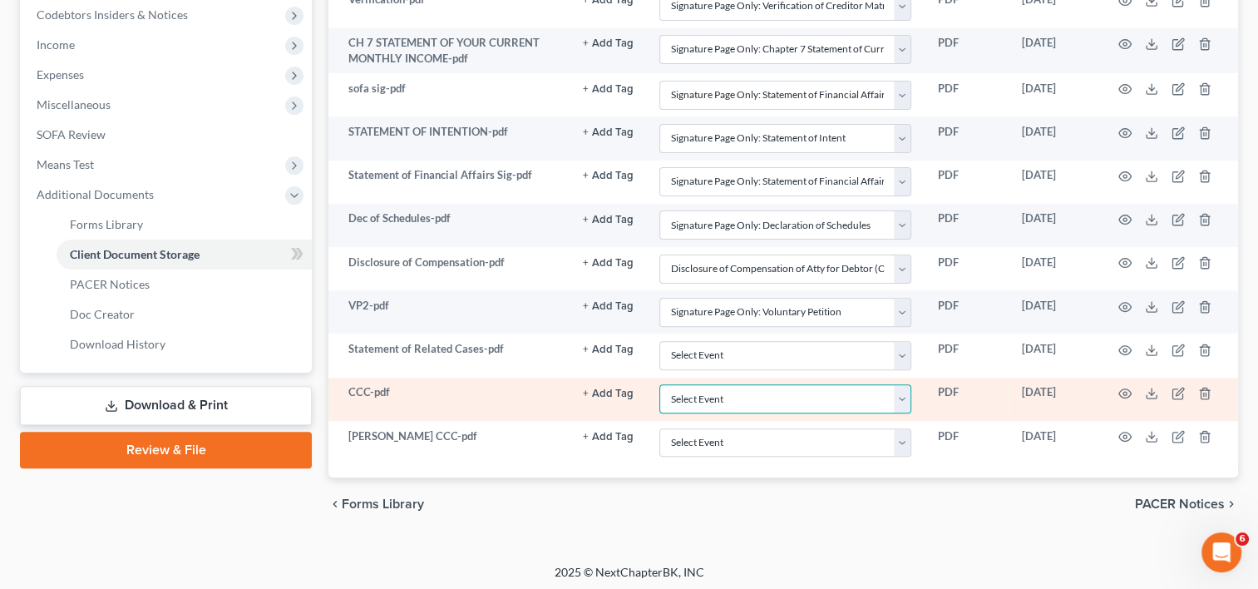
click at [904, 391] on select "Select Event Amended Chapter 11 Plan Amended Chapter 11 Small Business Plan Ame…" at bounding box center [785, 398] width 252 height 29
select select "10"
click at [659, 384] on select "Select Event Amended Chapter 11 Plan Amended Chapter 11 Small Business Plan Ame…" at bounding box center [785, 398] width 252 height 29
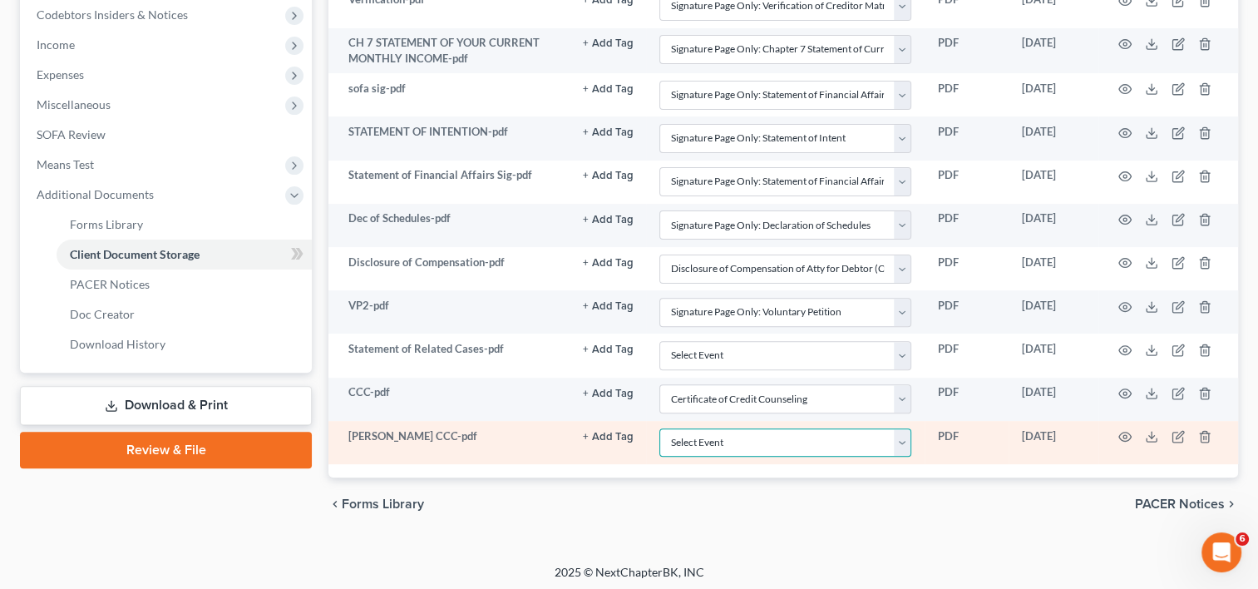
click at [902, 435] on select "Select Event Amended Chapter 11 Plan Amended Chapter 11 Small Business Plan Ame…" at bounding box center [785, 442] width 252 height 29
select select "10"
click at [659, 428] on select "Select Event Amended Chapter 11 Plan Amended Chapter 11 Small Business Plan Ame…" at bounding box center [785, 442] width 252 height 29
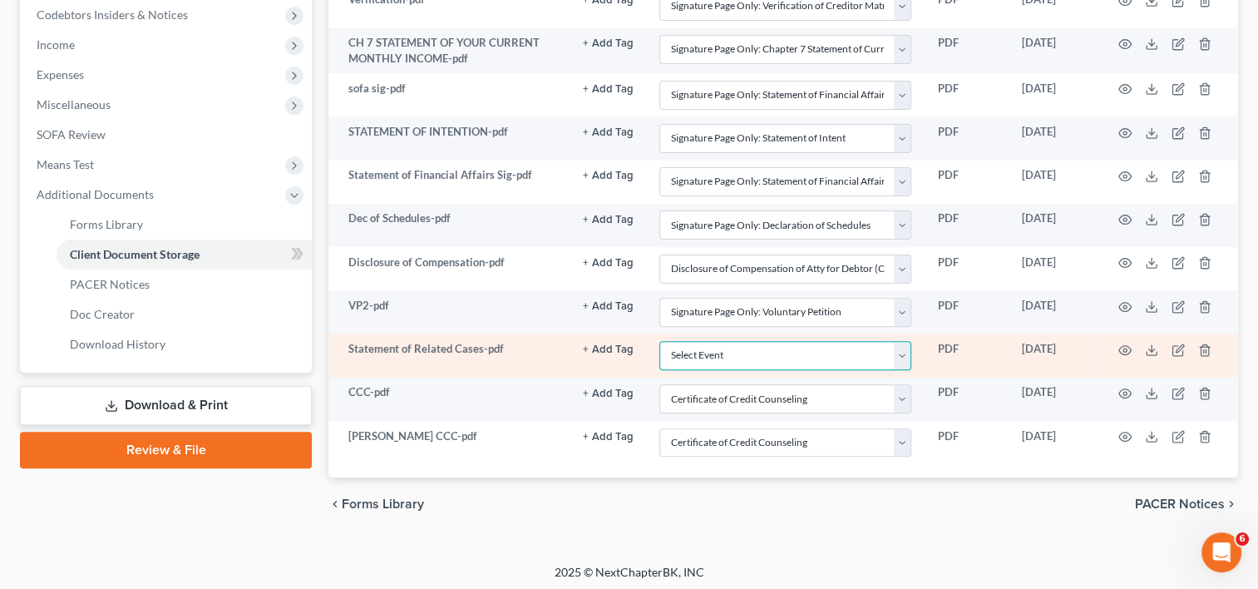
click at [900, 347] on select "Select Event Amended Chapter 11 Plan Amended Chapter 11 Small Business Plan Ame…" at bounding box center [785, 355] width 252 height 29
select select "65"
click at [659, 341] on select "Select Event Amended Chapter 11 Plan Amended Chapter 11 Small Business Plan Ame…" at bounding box center [785, 355] width 252 height 29
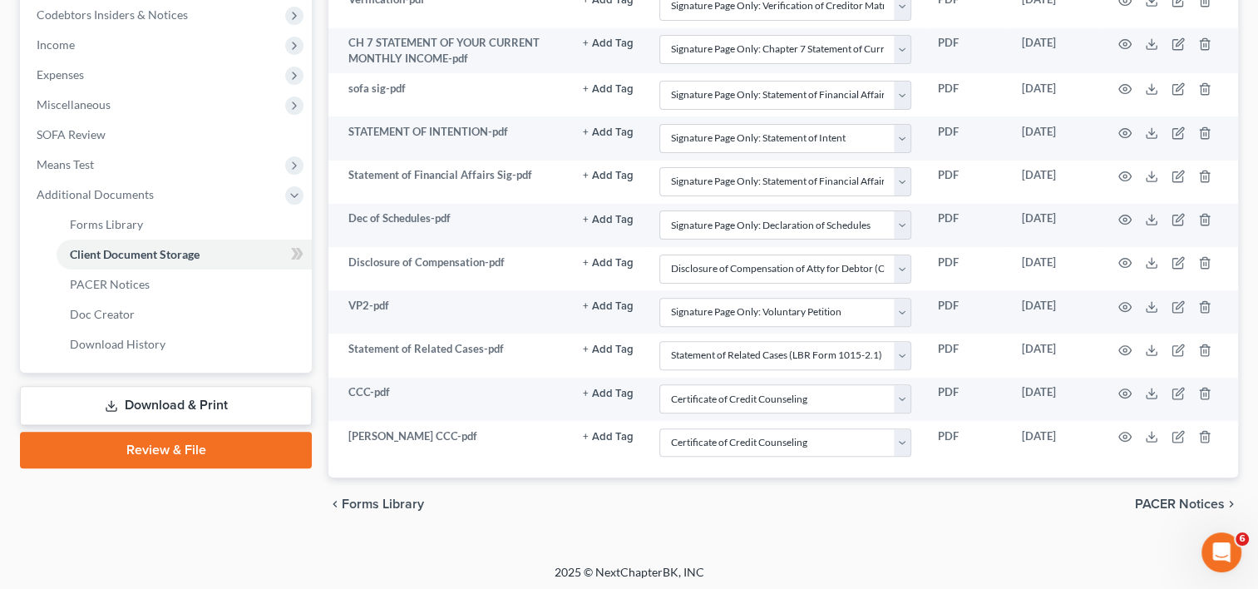
click at [158, 399] on link "Download & Print" at bounding box center [166, 405] width 292 height 39
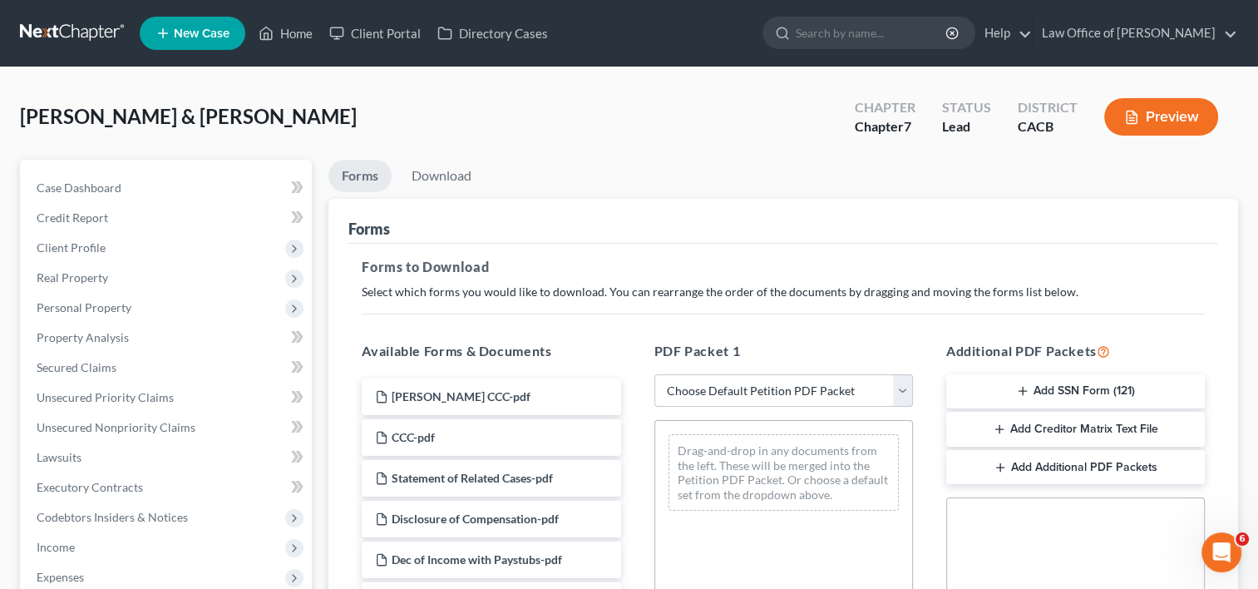
click at [838, 389] on select "Choose Default Petition PDF Packet Complete Bankruptcy Petition (all forms and …" at bounding box center [783, 390] width 259 height 33
select select "0"
click at [654, 374] on select "Choose Default Petition PDF Packet Complete Bankruptcy Petition (all forms and …" at bounding box center [783, 390] width 259 height 33
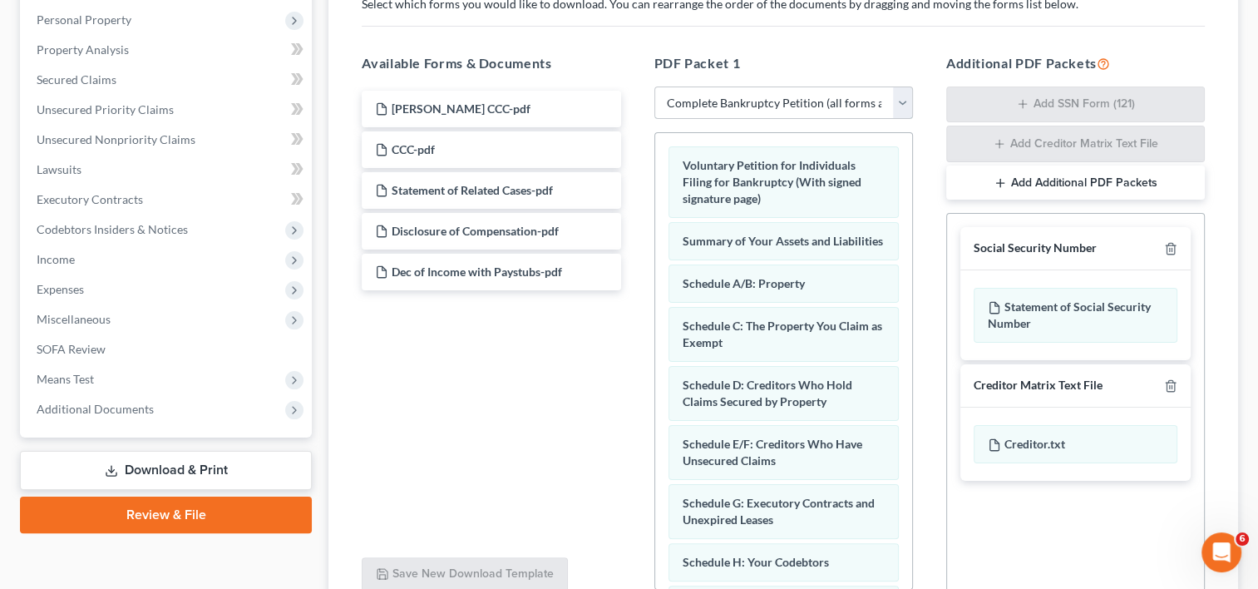
scroll to position [290, 0]
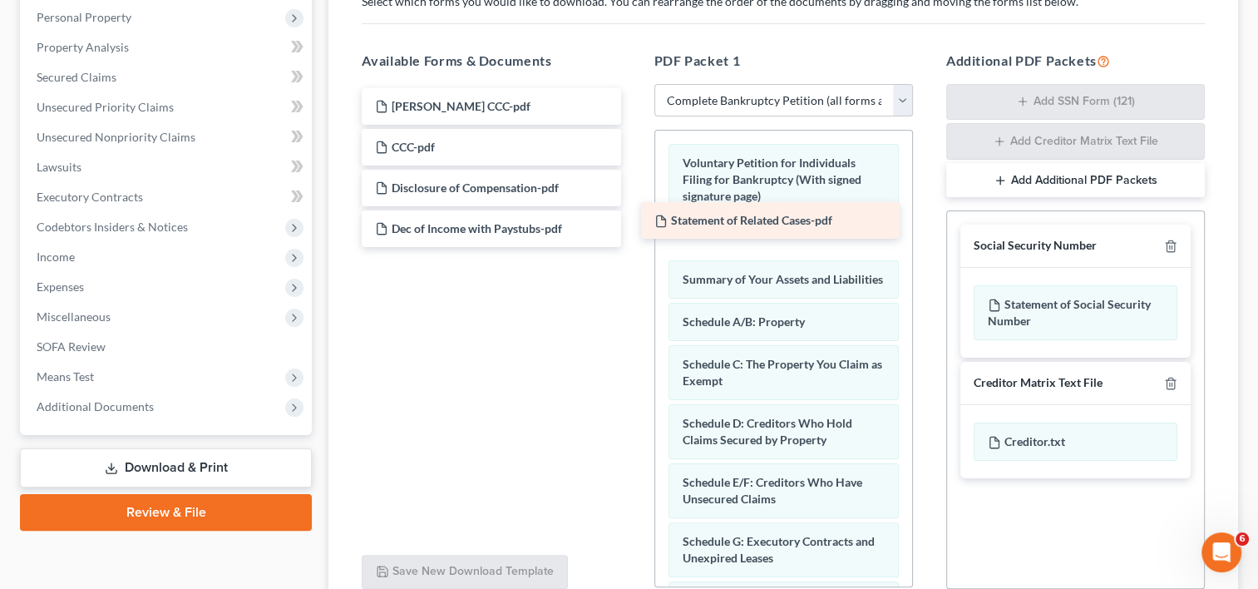
drag, startPoint x: 499, startPoint y: 185, endPoint x: 788, endPoint y: 222, distance: 291.6
click at [633, 222] on div "Statement of Related Cases-pdf [PERSON_NAME] CCC-pdf CCC-pdf Statement of Relat…" at bounding box center [490, 167] width 285 height 159
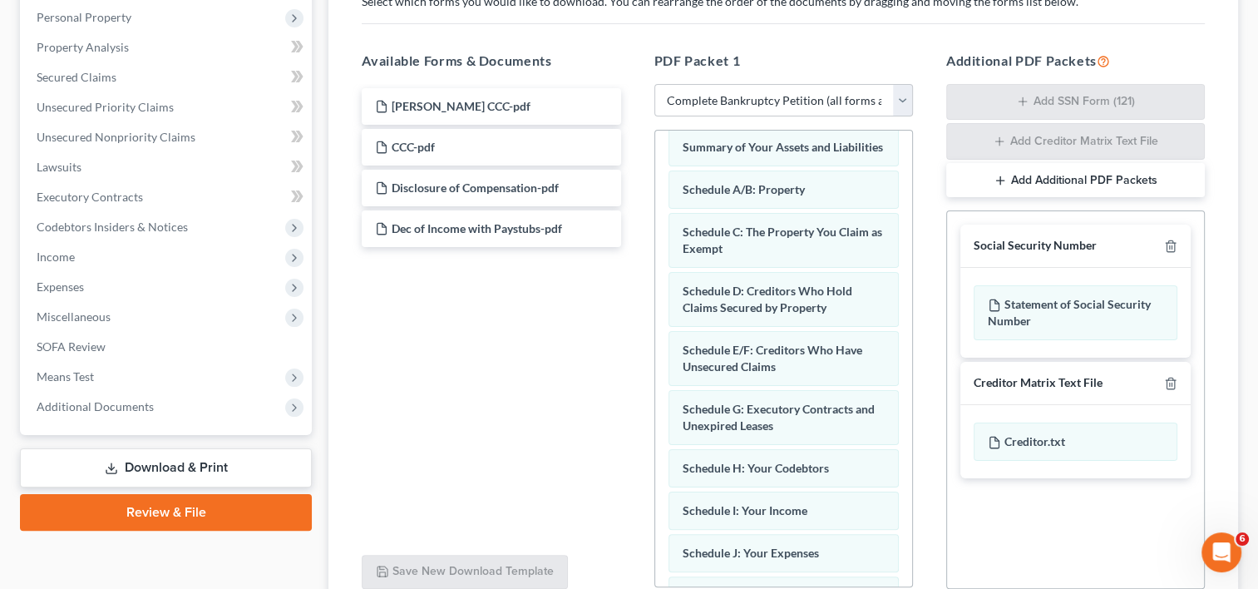
scroll to position [151, 0]
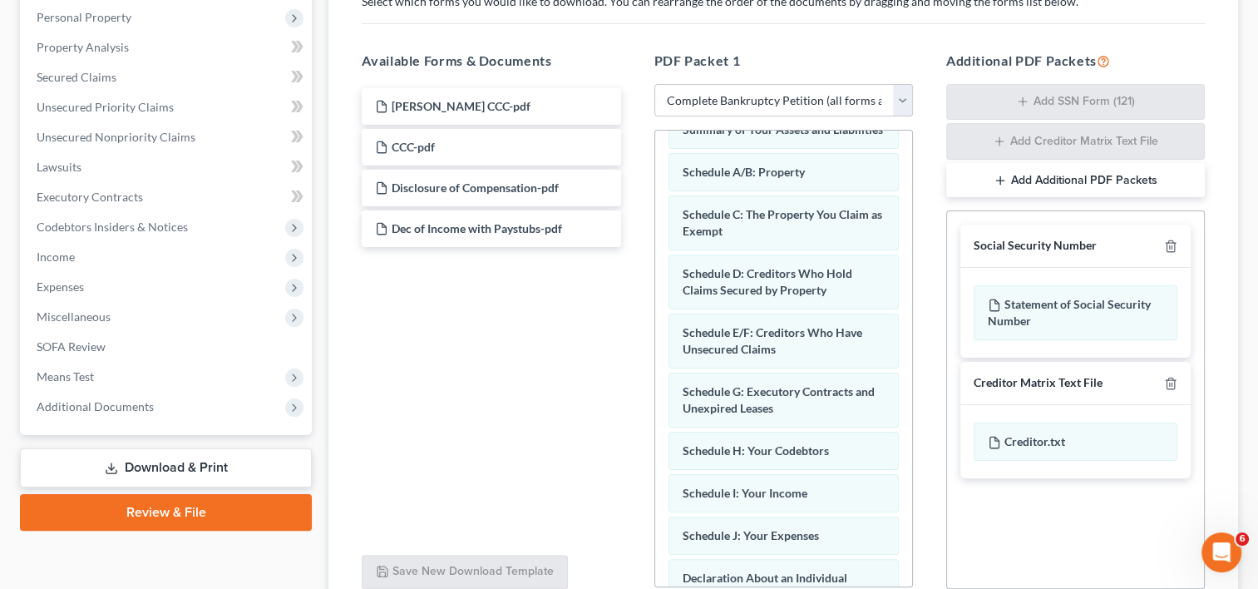
click at [173, 520] on link "Review & File" at bounding box center [166, 512] width 292 height 37
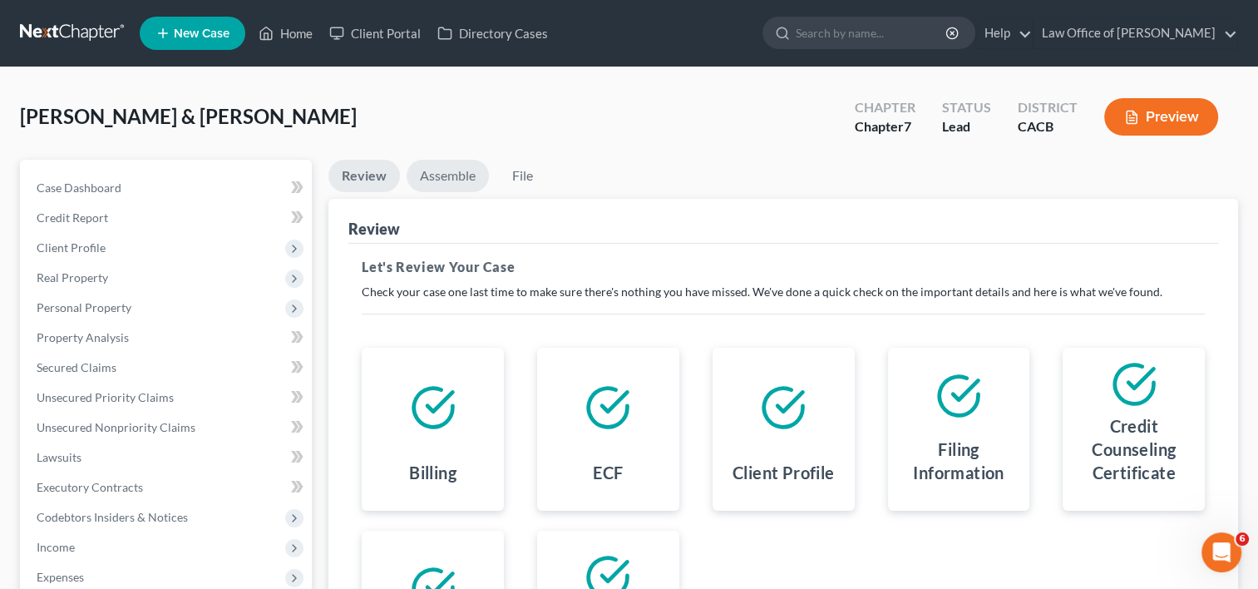
click at [442, 172] on link "Assemble" at bounding box center [447, 176] width 82 height 32
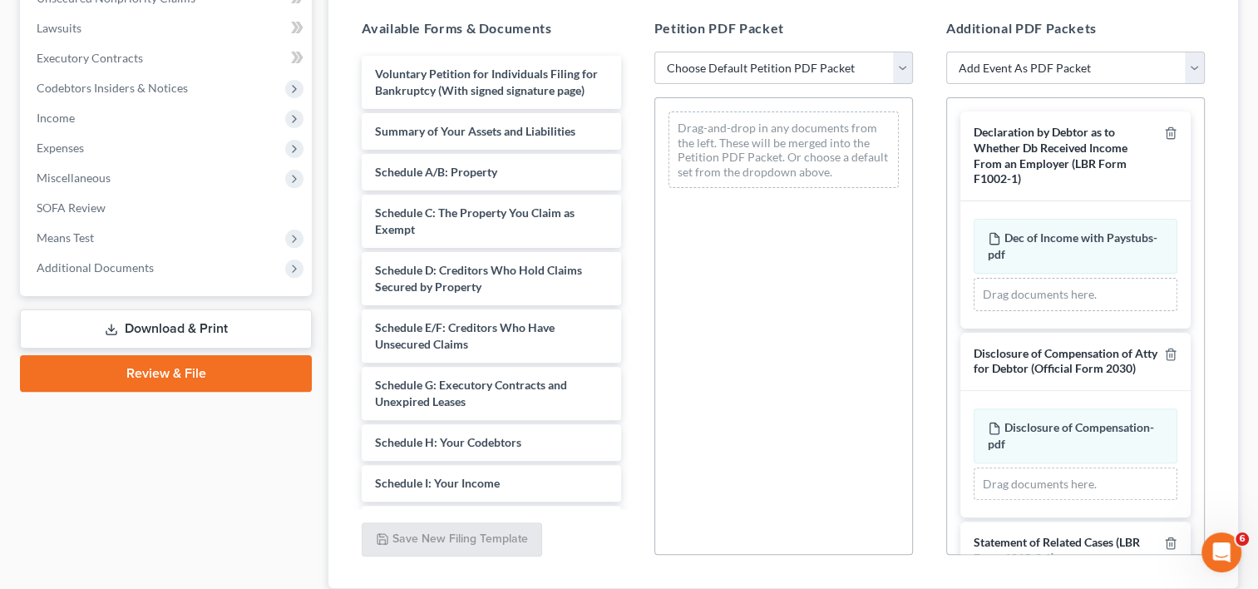
scroll to position [433, 0]
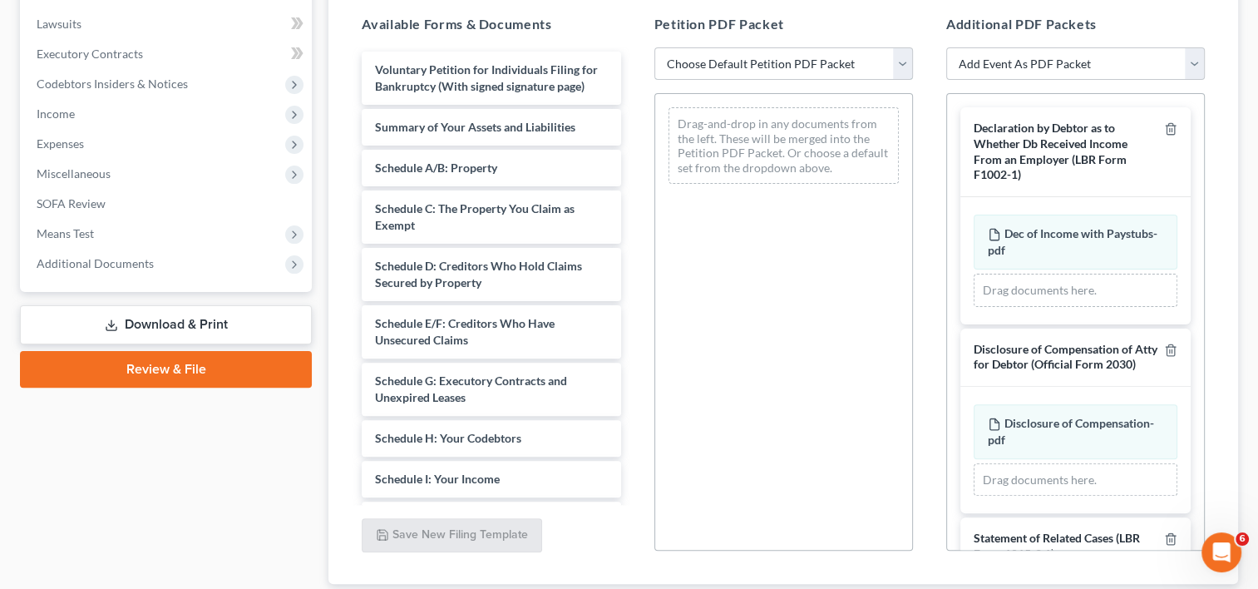
click at [781, 68] on select "Choose Default Petition PDF Packet Complete Bankruptcy Petition (all forms and …" at bounding box center [783, 63] width 259 height 33
select select "0"
click at [654, 47] on select "Choose Default Petition PDF Packet Complete Bankruptcy Petition (all forms and …" at bounding box center [783, 63] width 259 height 33
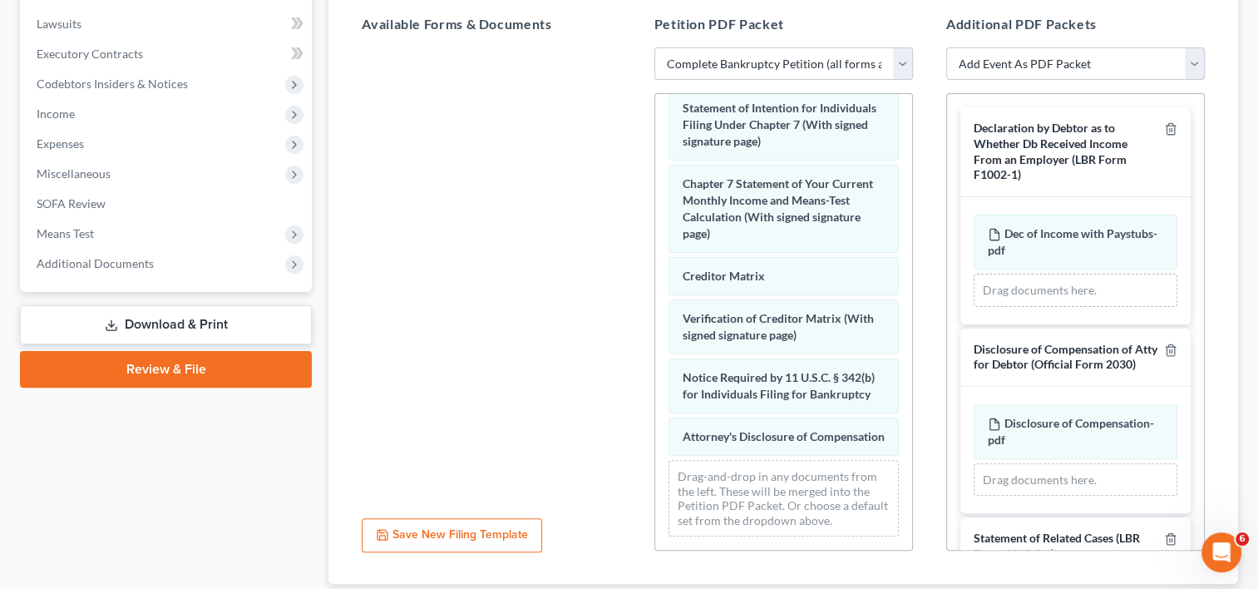
scroll to position [685, 0]
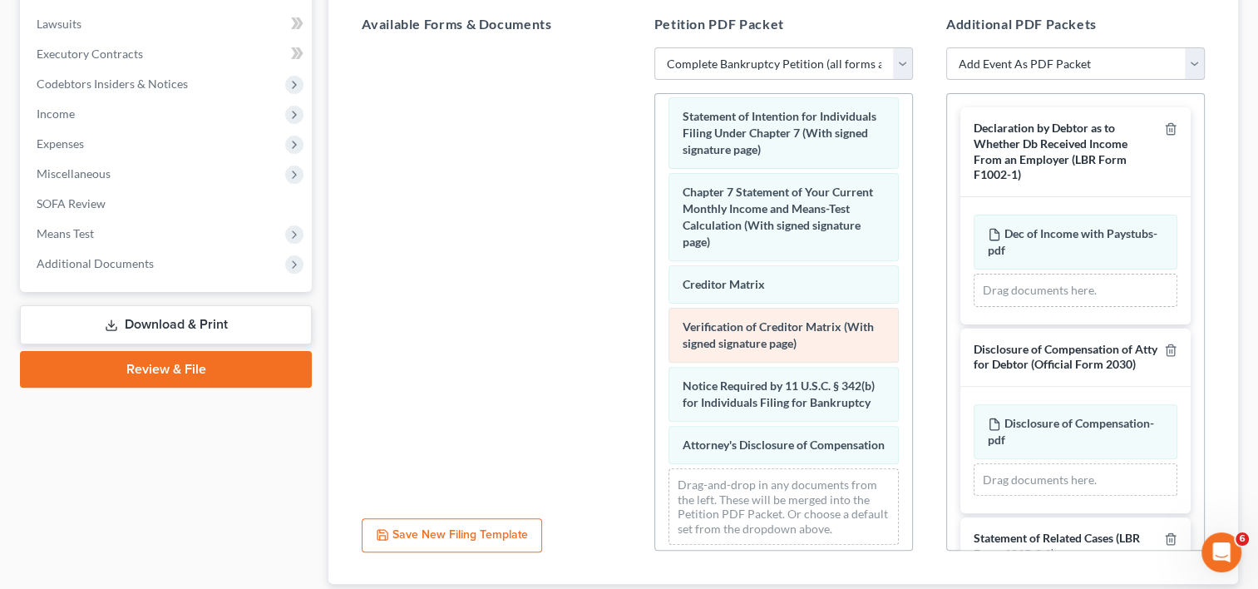
click at [746, 344] on div "Verification of Creditor Matrix (With signed signature page)" at bounding box center [783, 335] width 230 height 55
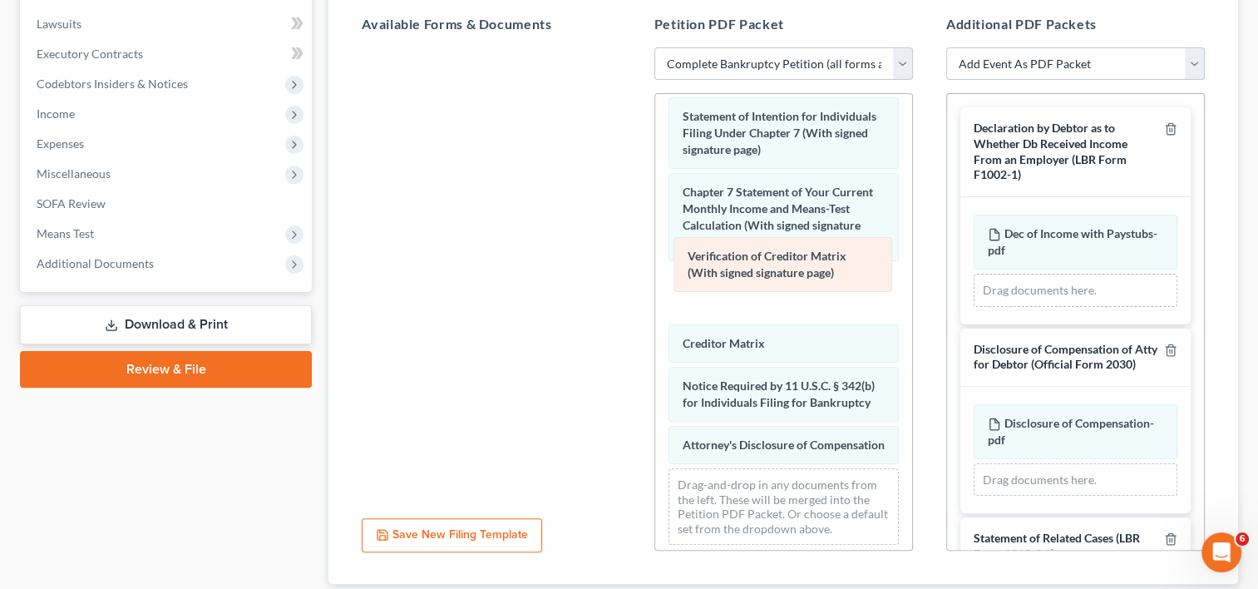
drag, startPoint x: 746, startPoint y: 344, endPoint x: 751, endPoint y: 267, distance: 77.5
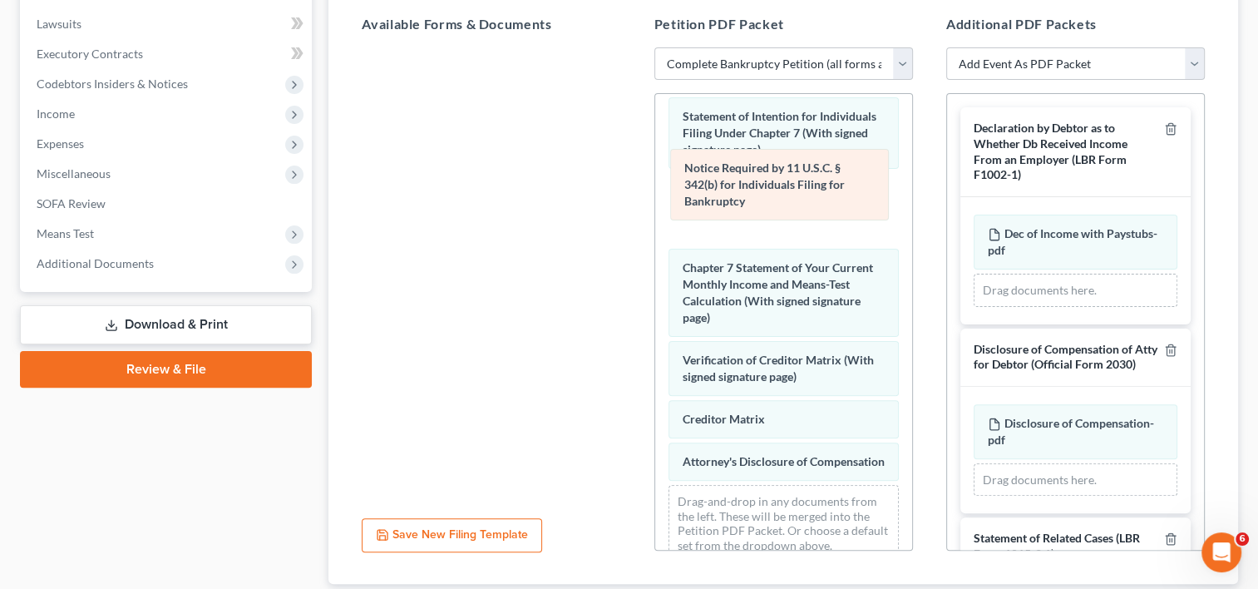
drag, startPoint x: 745, startPoint y: 409, endPoint x: 745, endPoint y: 211, distance: 197.8
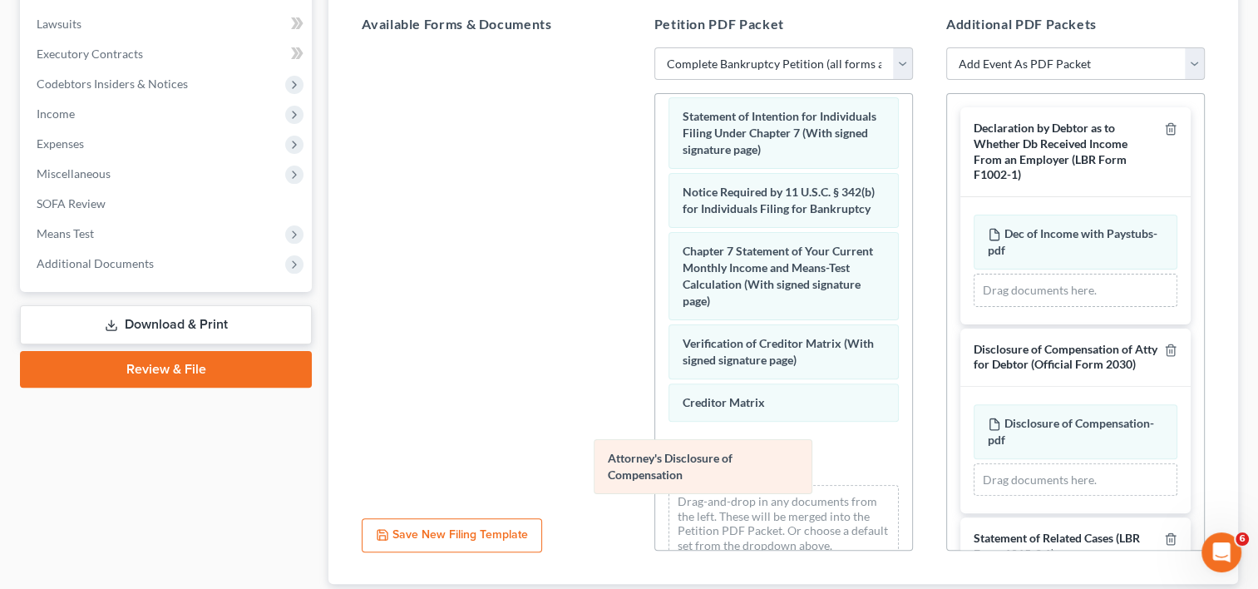
scroll to position [677, 0]
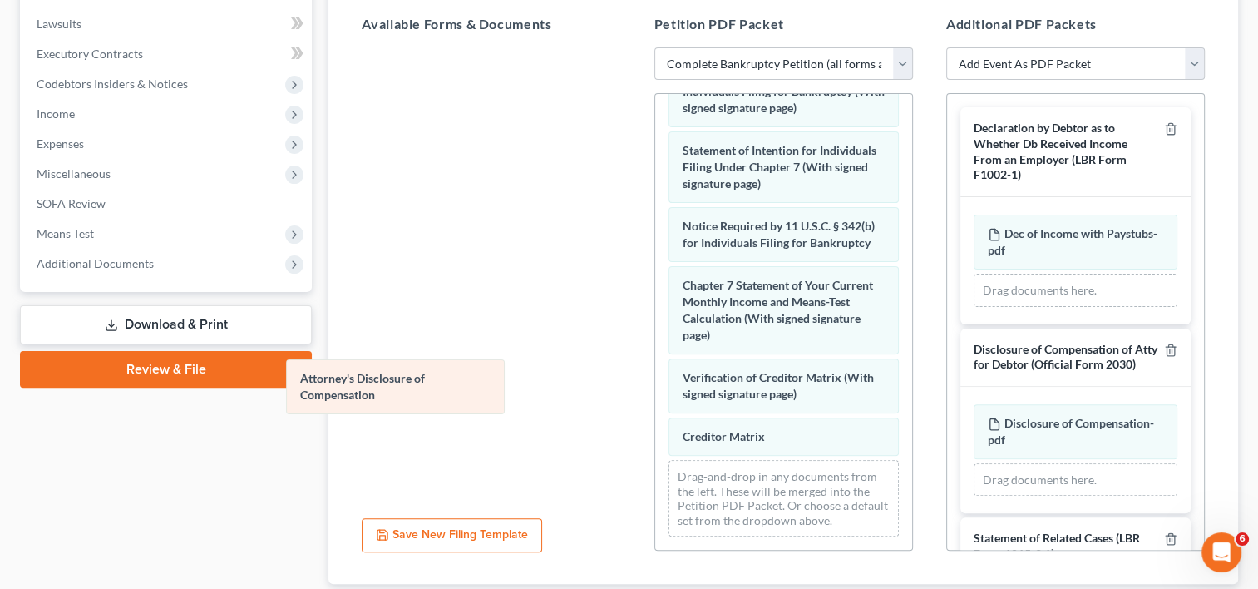
drag, startPoint x: 755, startPoint y: 470, endPoint x: 373, endPoint y: 379, distance: 392.4
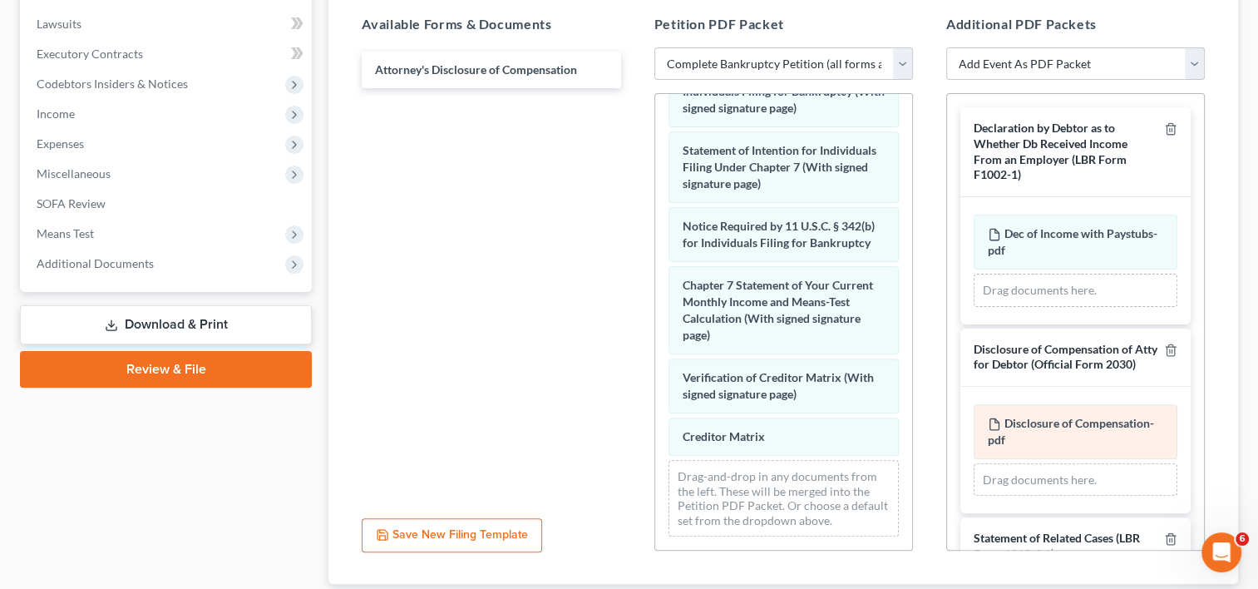
scroll to position [685, 0]
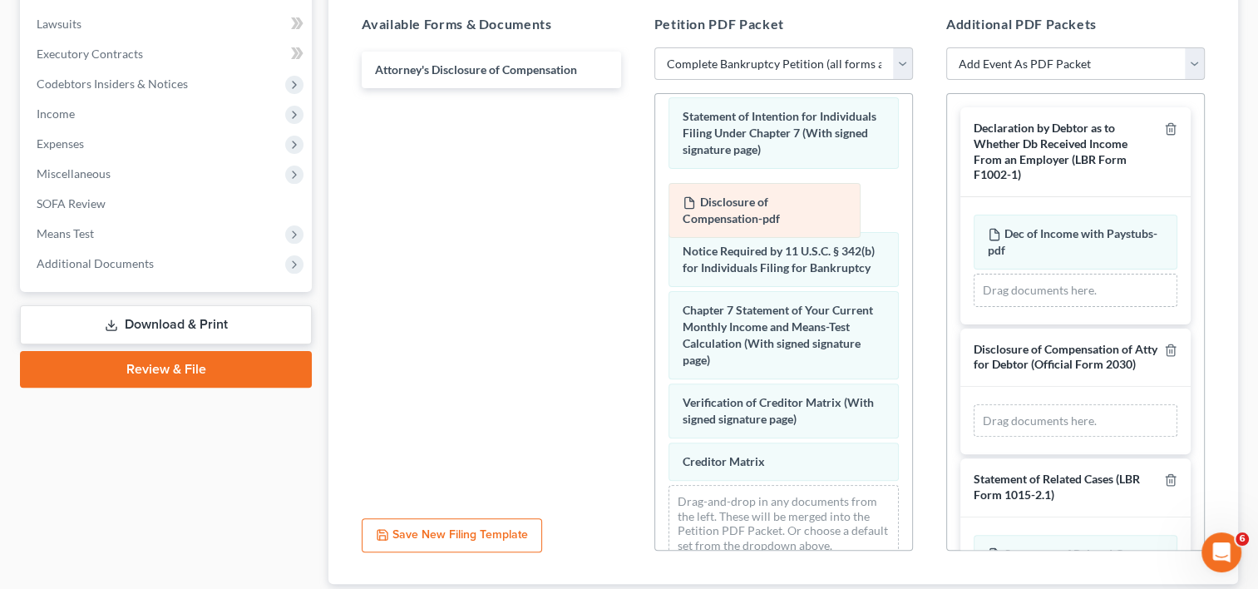
drag, startPoint x: 1060, startPoint y: 446, endPoint x: 756, endPoint y: 210, distance: 383.9
click at [973, 404] on div "Disclosure of Compensation-pdf Amended Disclosure of Compensation-pdf Disclosur…" at bounding box center [1075, 420] width 204 height 33
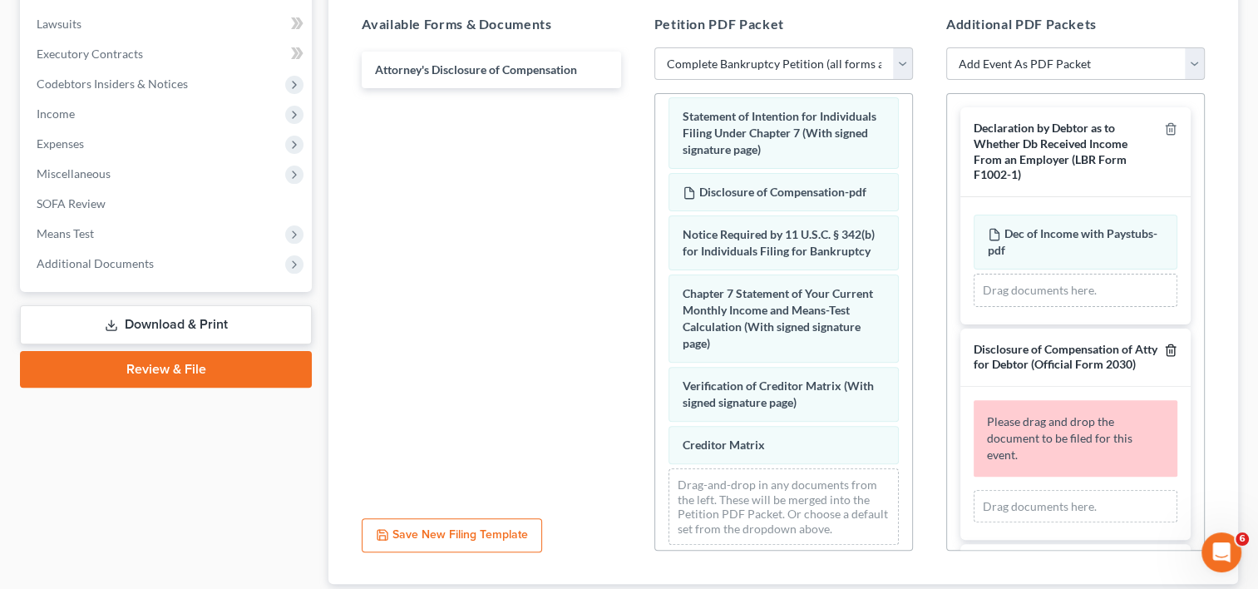
click at [1171, 349] on line "button" at bounding box center [1171, 350] width 0 height 3
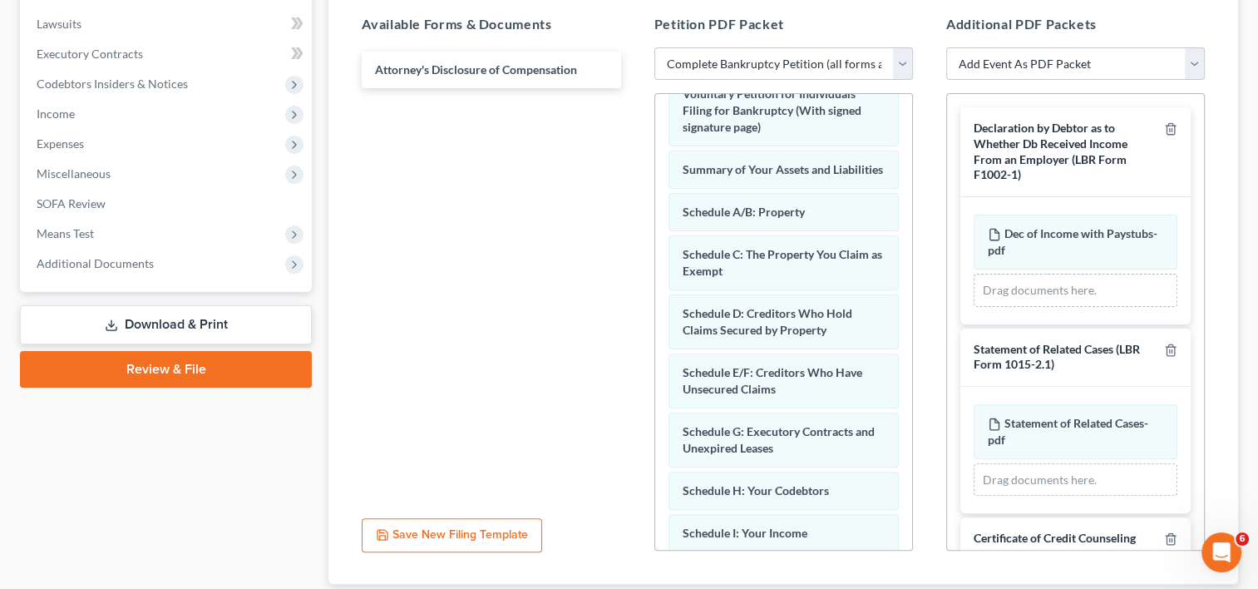
scroll to position [0, 0]
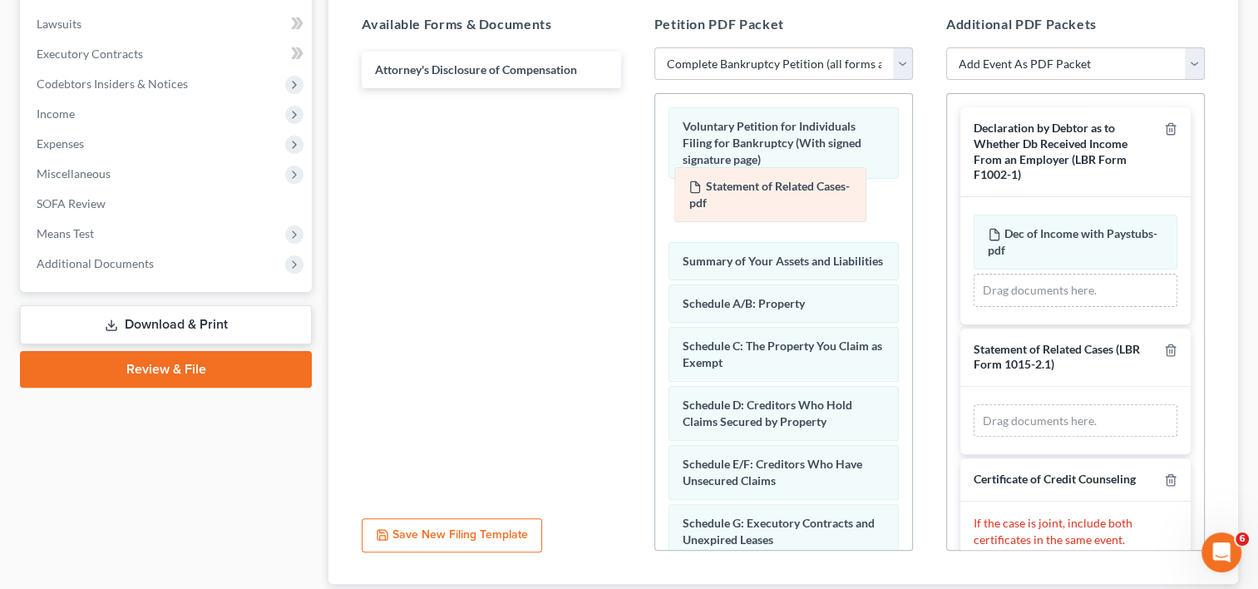
drag, startPoint x: 1011, startPoint y: 428, endPoint x: 712, endPoint y: 193, distance: 380.6
click at [973, 404] on div "Statement of Related Cases-pdf Amended Statement of Related Cases-pdf Statement…" at bounding box center [1075, 420] width 204 height 33
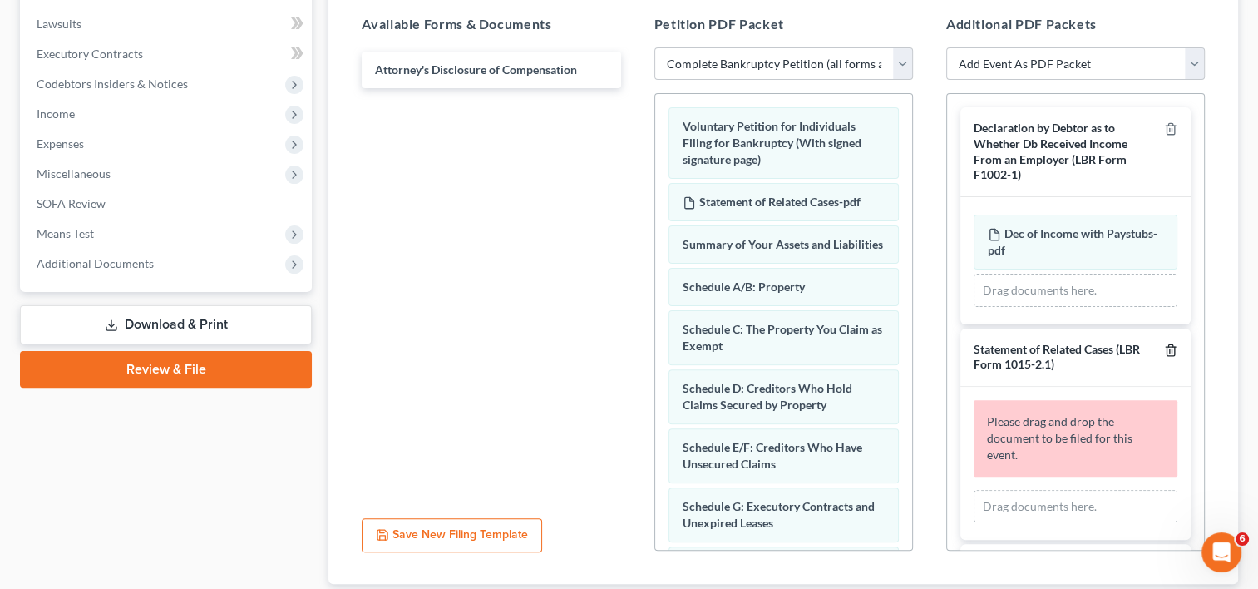
click at [1164, 347] on icon "button" at bounding box center [1170, 349] width 13 height 13
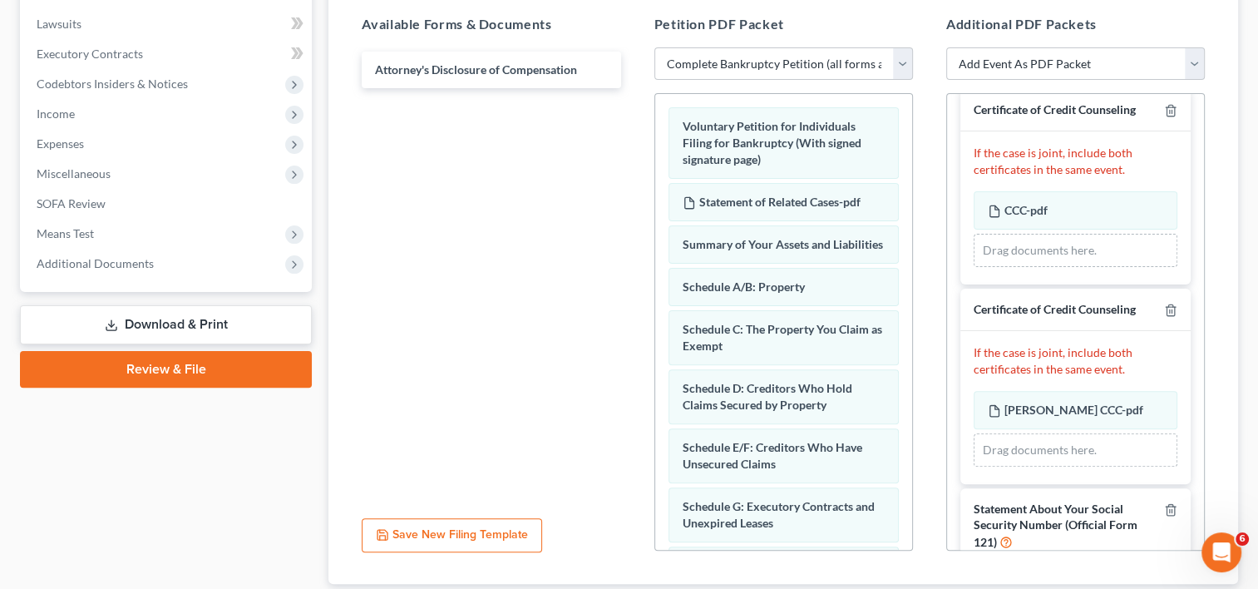
scroll to position [241, 0]
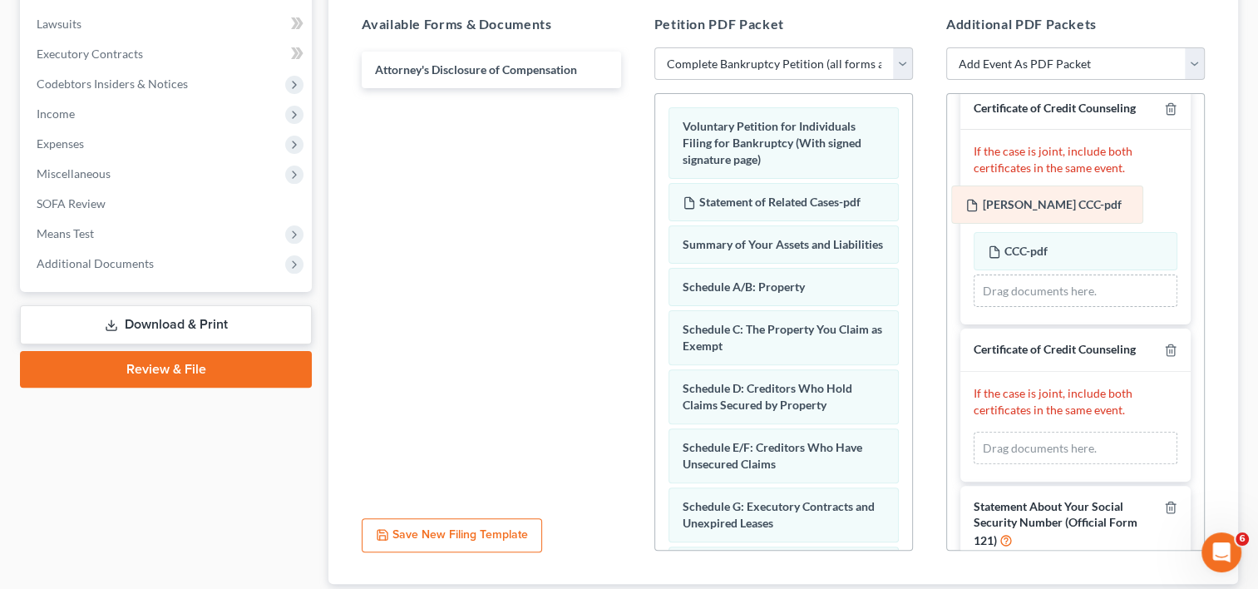
drag, startPoint x: 1021, startPoint y: 411, endPoint x: 1000, endPoint y: 213, distance: 198.9
click at [1000, 431] on div "[PERSON_NAME] CCC-pdf Amended [PERSON_NAME] CCC-pdf [PERSON_NAME] CCC-pdf Amend…" at bounding box center [1075, 447] width 204 height 33
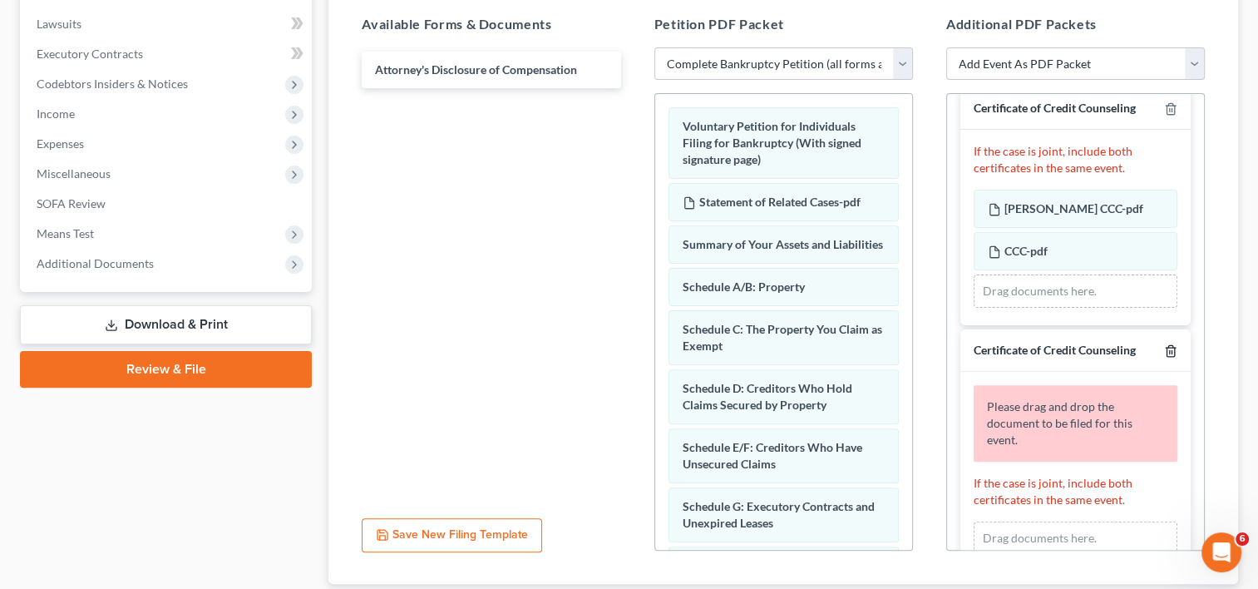
click at [1164, 349] on icon "button" at bounding box center [1170, 350] width 13 height 13
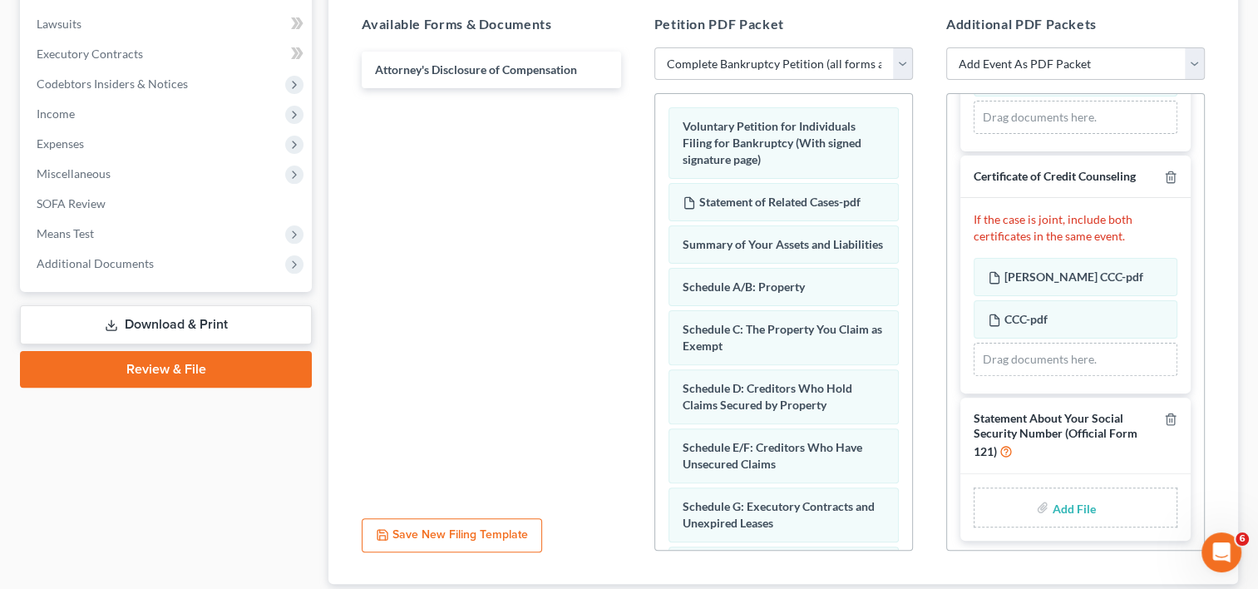
click at [1070, 505] on input "file" at bounding box center [1072, 507] width 40 height 30
type input "C:\fakepath\Social Security Statement.pdf"
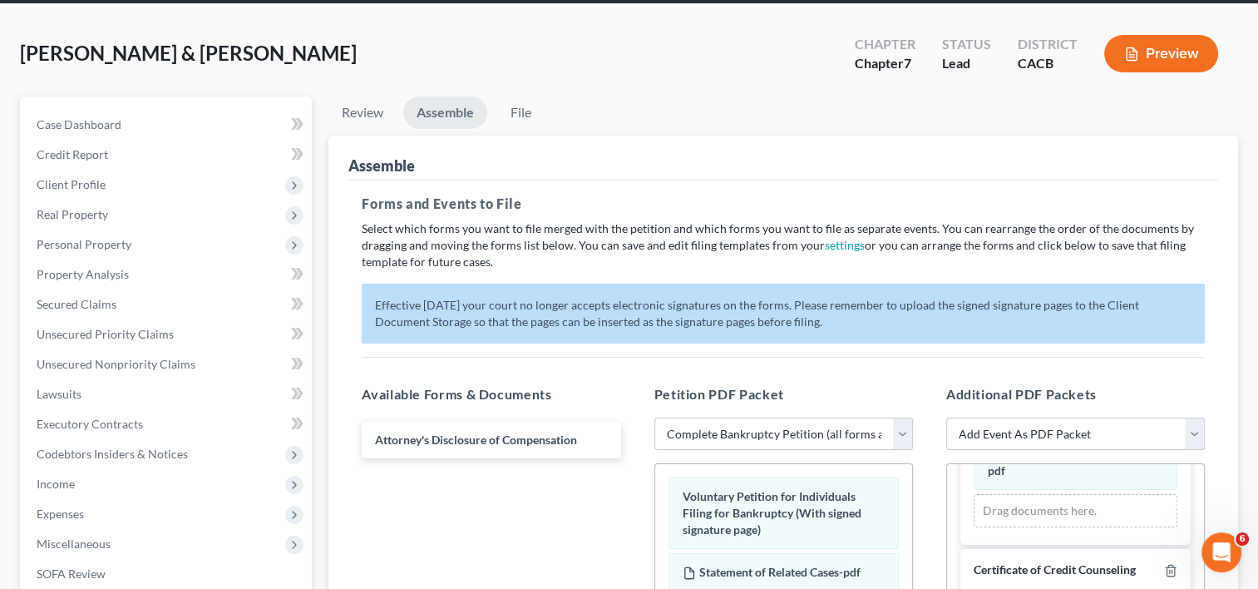
scroll to position [0, 0]
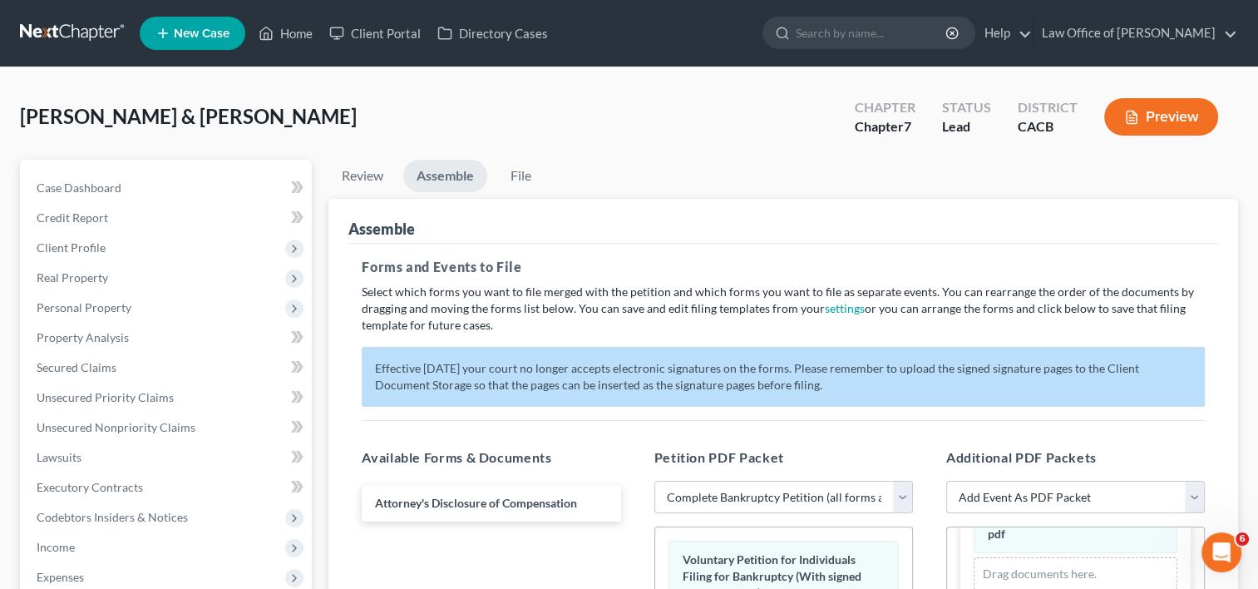
click at [1172, 113] on button "Preview" at bounding box center [1161, 116] width 114 height 37
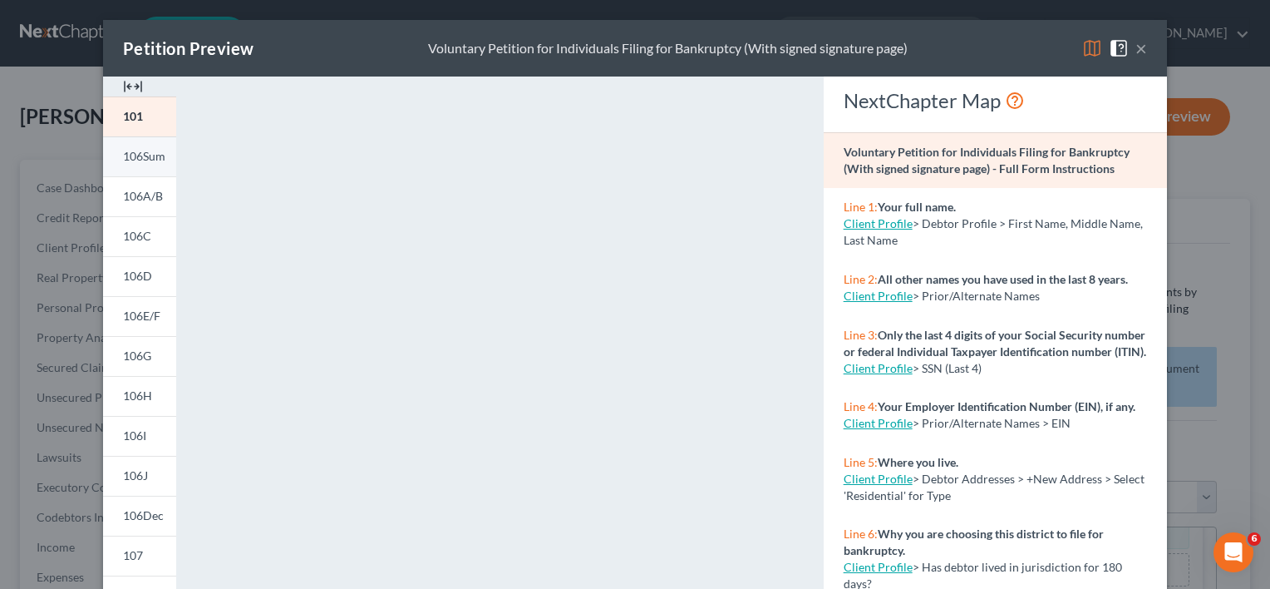
click at [135, 165] on link "106Sum" at bounding box center [139, 156] width 73 height 40
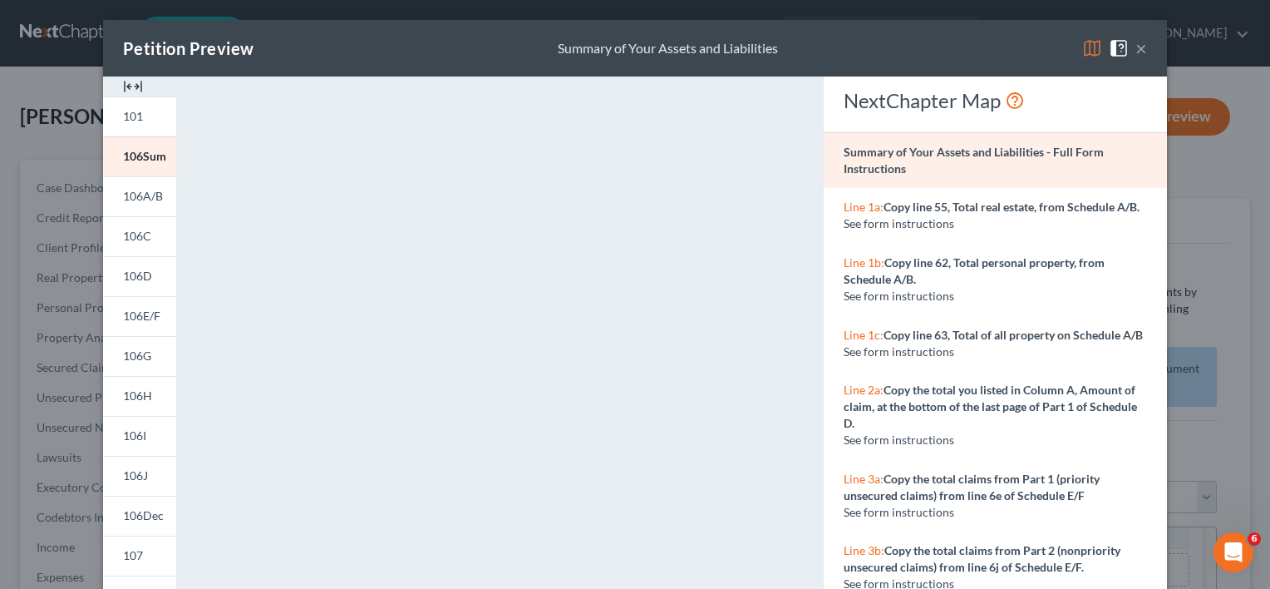
click at [1138, 52] on button "×" at bounding box center [1141, 48] width 12 height 20
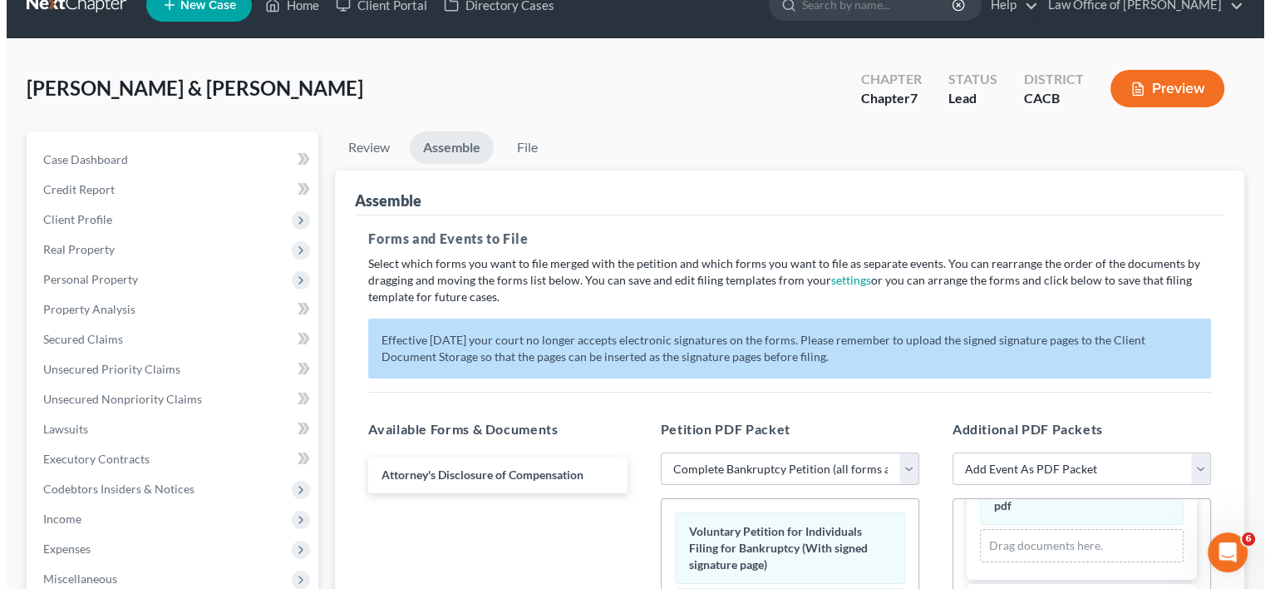
scroll to position [27, 0]
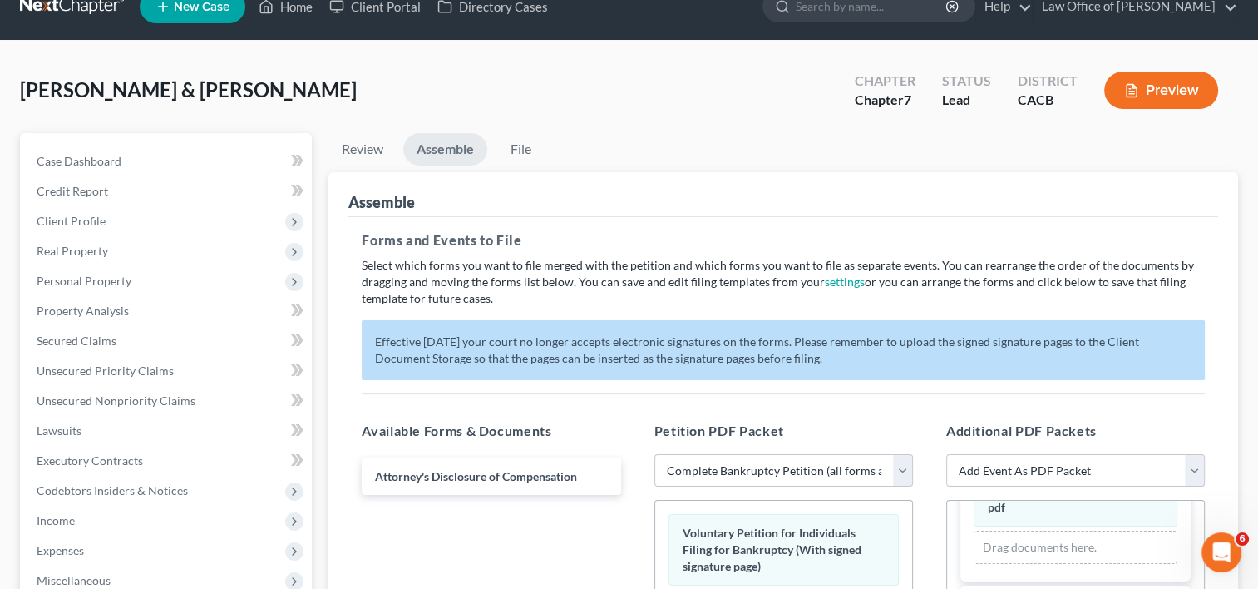
click at [1150, 86] on button "Preview" at bounding box center [1161, 89] width 114 height 37
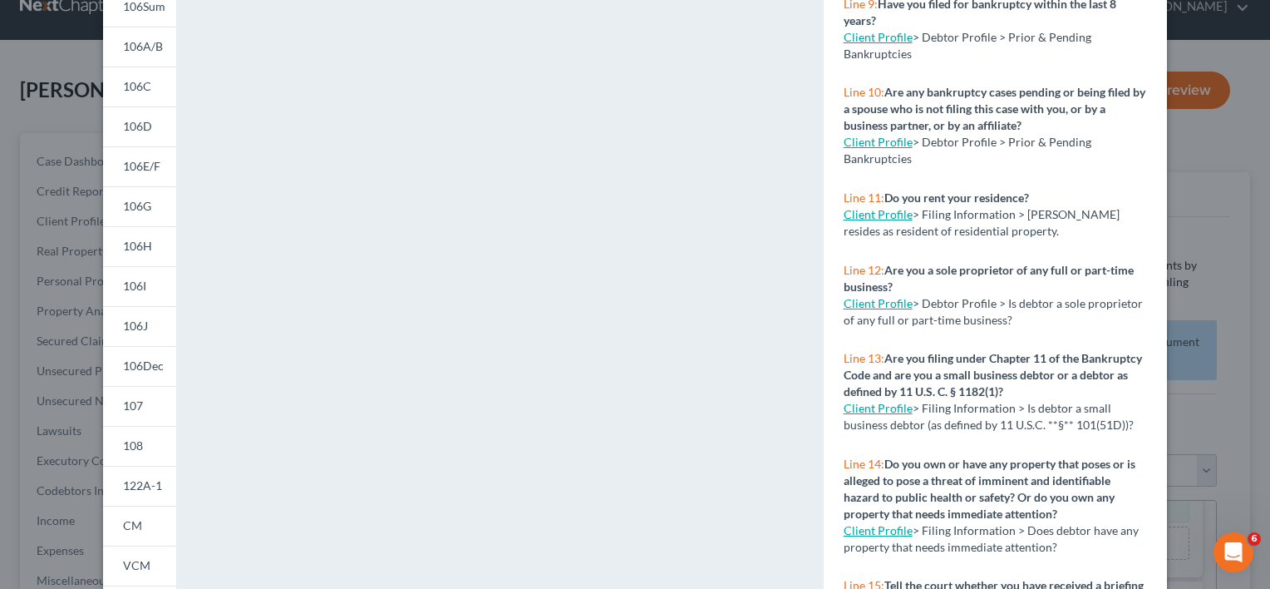
scroll to position [0, 0]
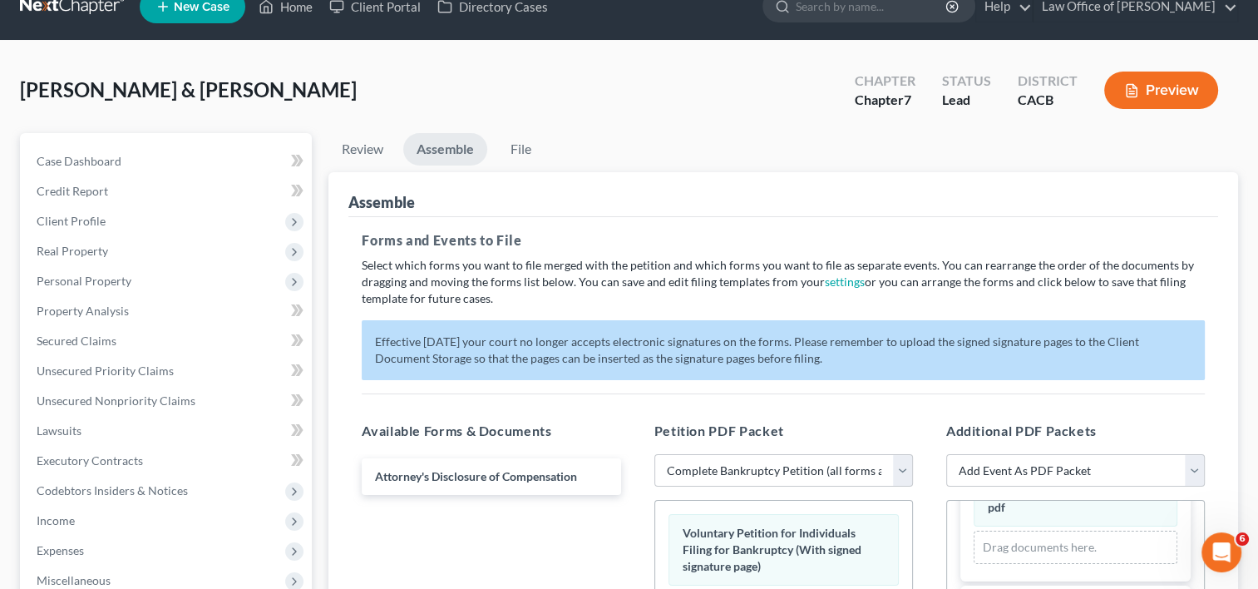
drag, startPoint x: 1259, startPoint y: 169, endPoint x: 1269, endPoint y: 331, distance: 162.5
click at [1174, 90] on button "Preview" at bounding box center [1161, 89] width 114 height 37
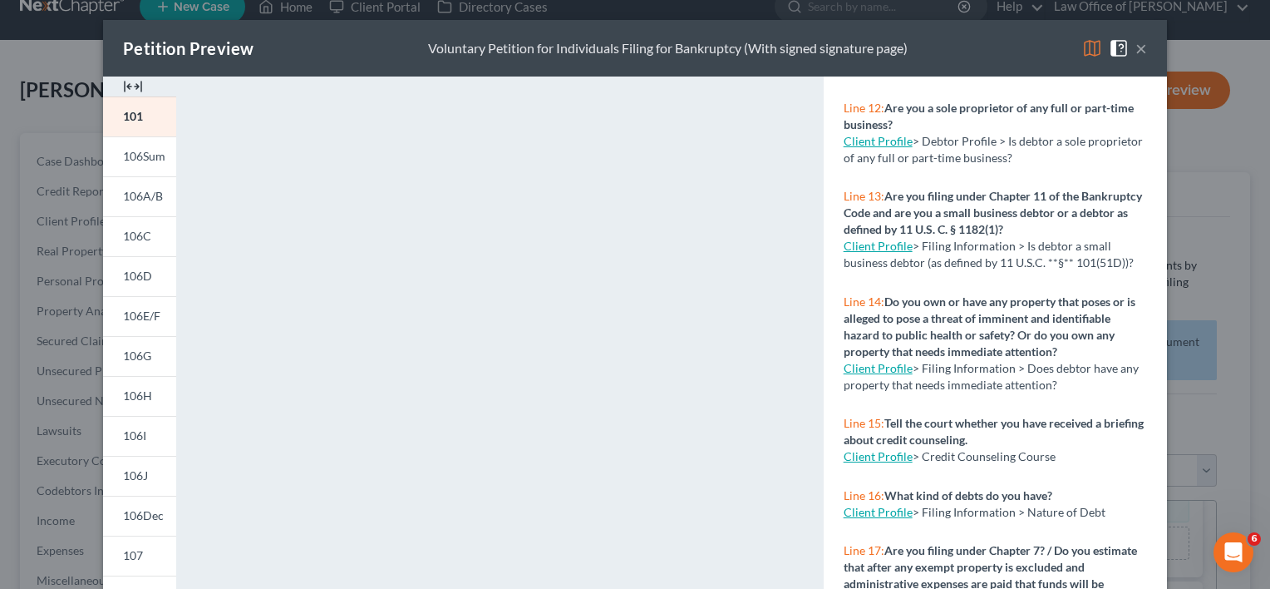
click at [1135, 50] on button "×" at bounding box center [1141, 48] width 12 height 20
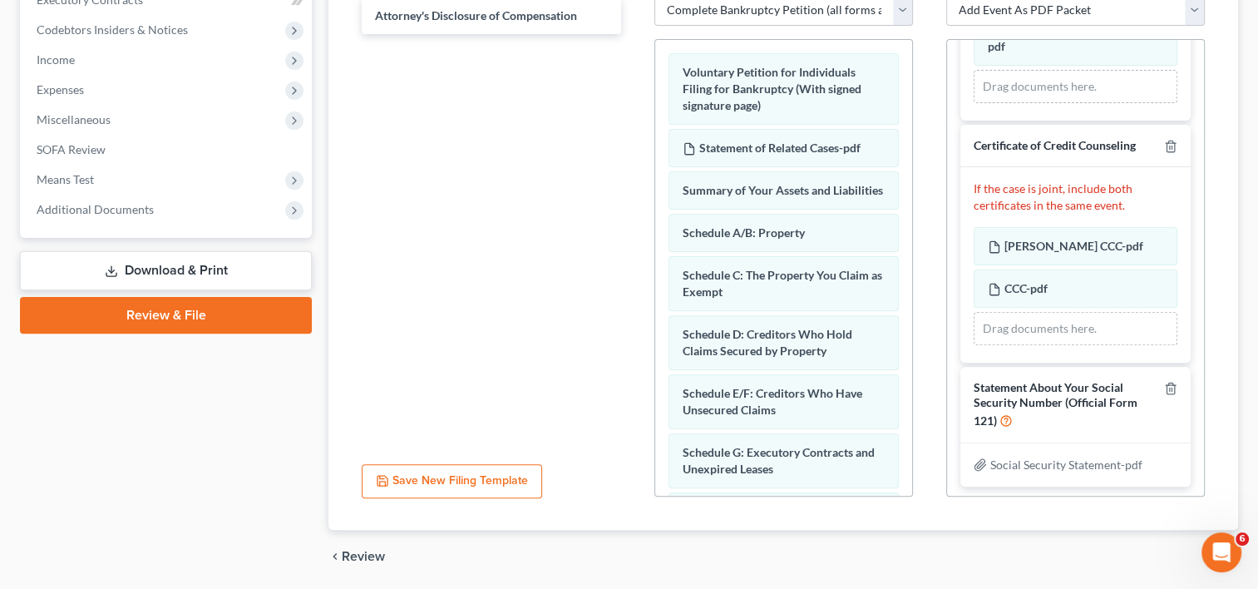
scroll to position [543, 0]
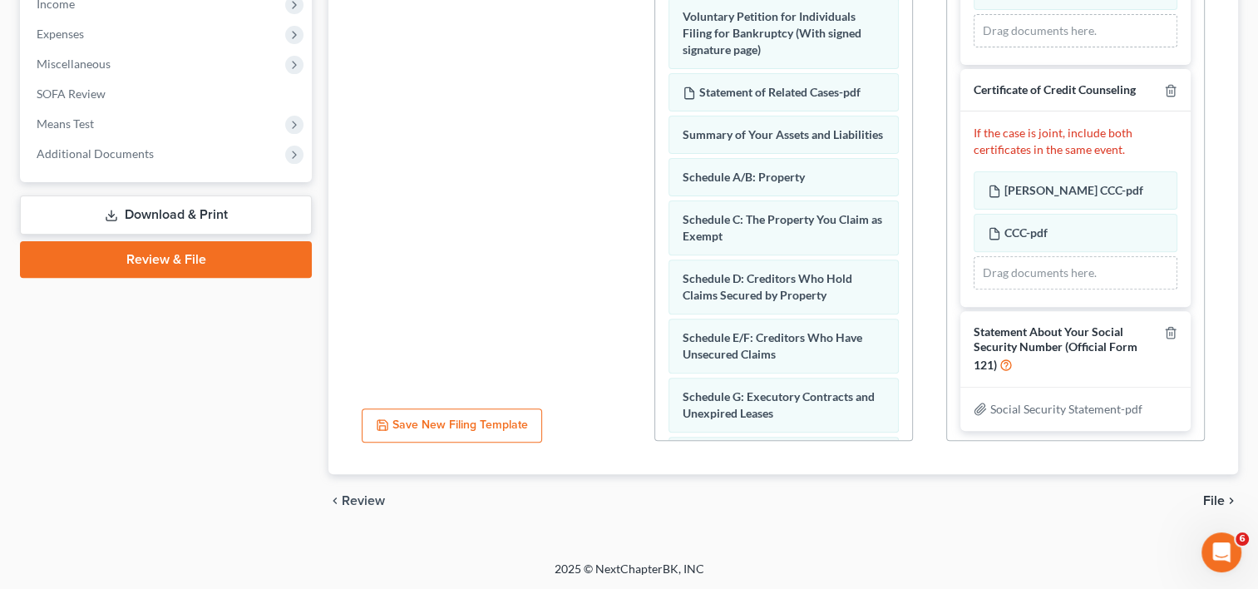
click at [1214, 500] on span "File" at bounding box center [1214, 500] width 22 height 13
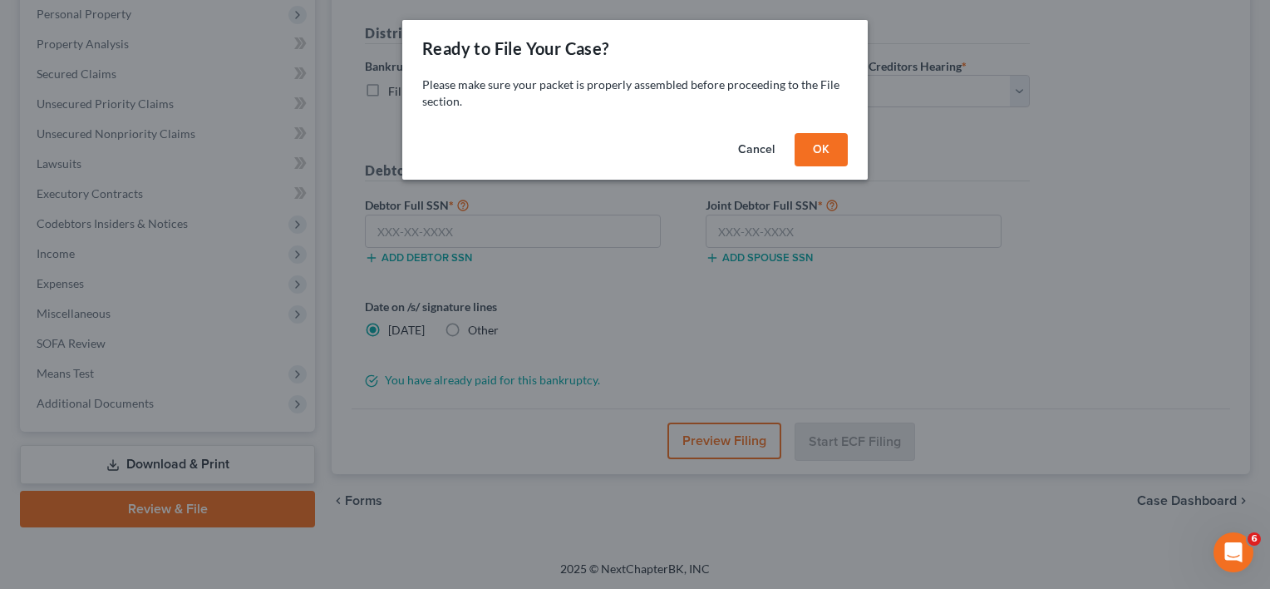
click at [836, 143] on button "OK" at bounding box center [821, 149] width 53 height 33
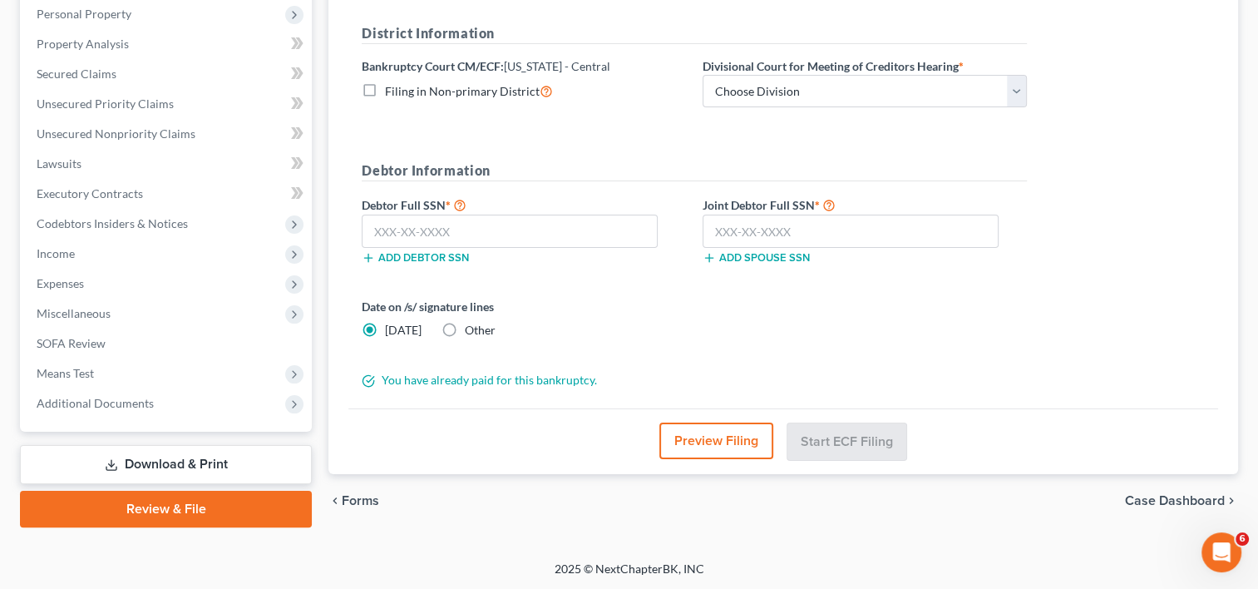
click at [465, 333] on label "Other" at bounding box center [480, 330] width 31 height 17
click at [471, 333] on input "Other" at bounding box center [476, 327] width 11 height 11
radio input "true"
radio input "false"
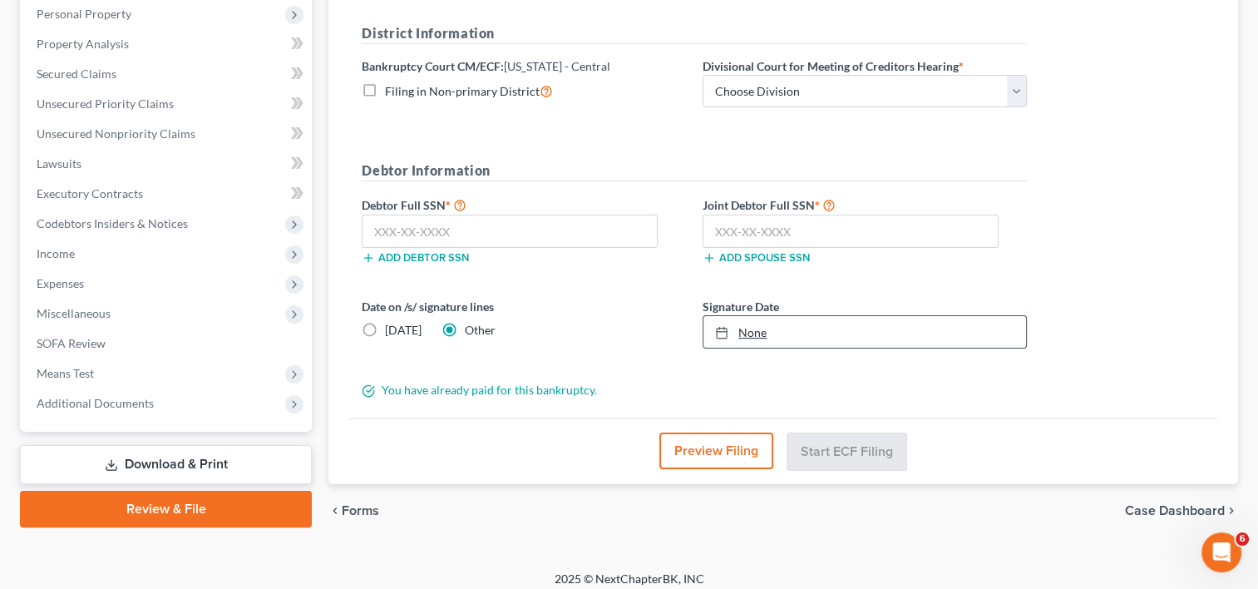
click at [759, 337] on link "None" at bounding box center [864, 332] width 323 height 32
click at [420, 223] on input "text" at bounding box center [510, 230] width 296 height 33
type input "567-51-8801"
click at [782, 229] on input "text" at bounding box center [850, 230] width 296 height 33
type input "619-38-5713"
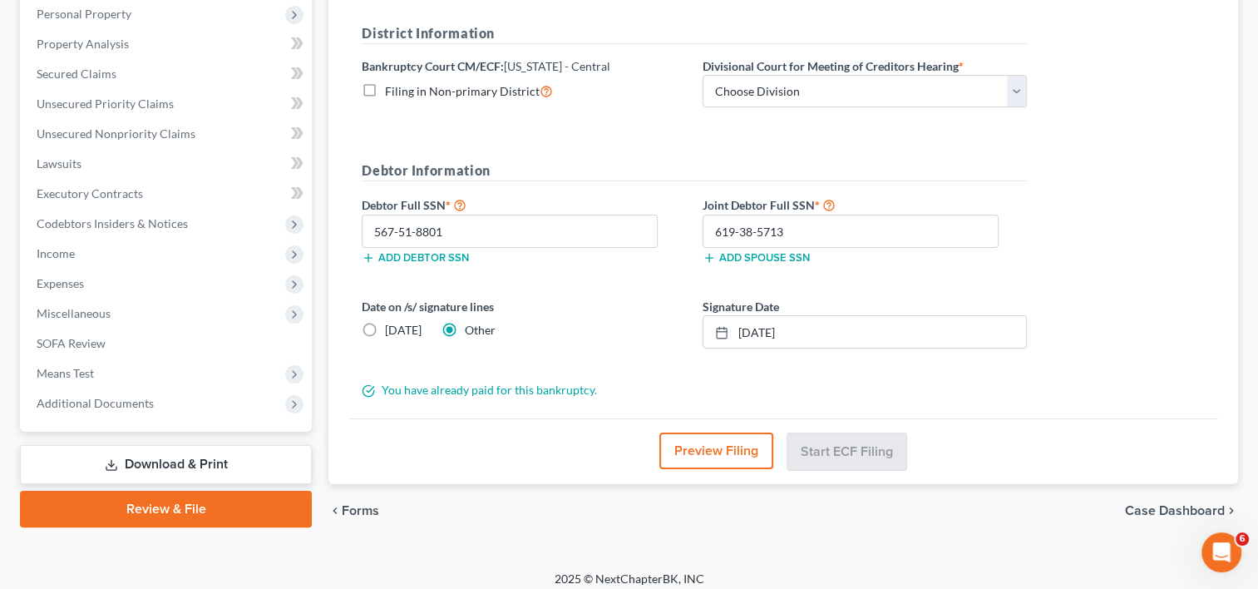
click at [683, 449] on button "Preview Filing" at bounding box center [716, 450] width 114 height 37
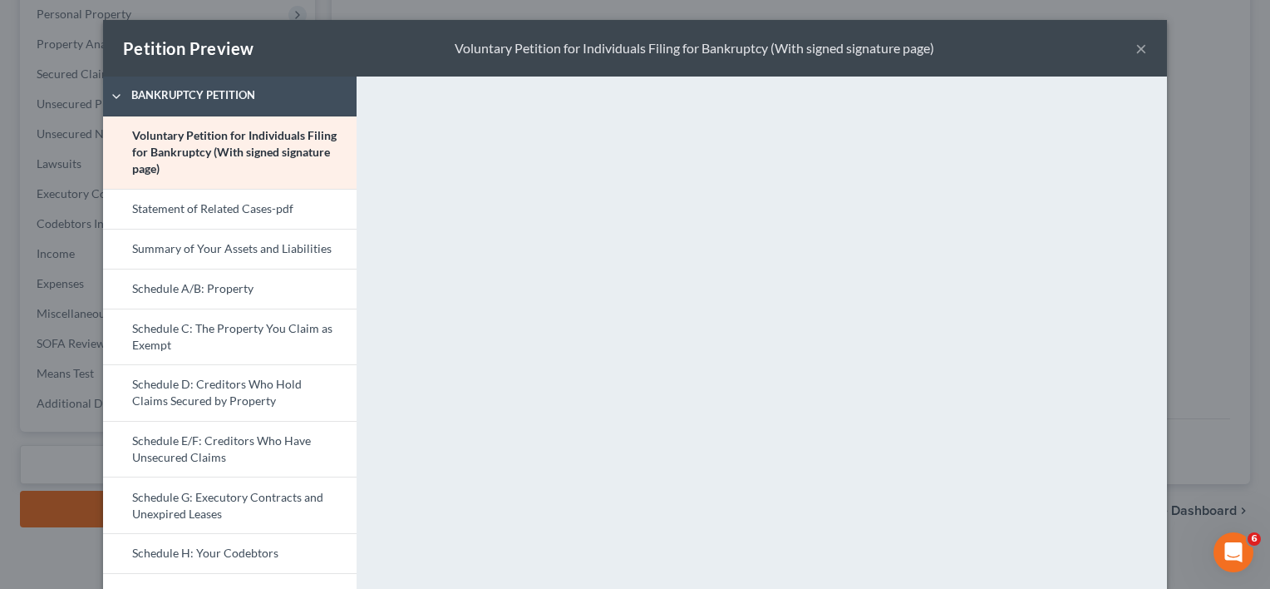
click at [1135, 47] on button "×" at bounding box center [1141, 48] width 12 height 20
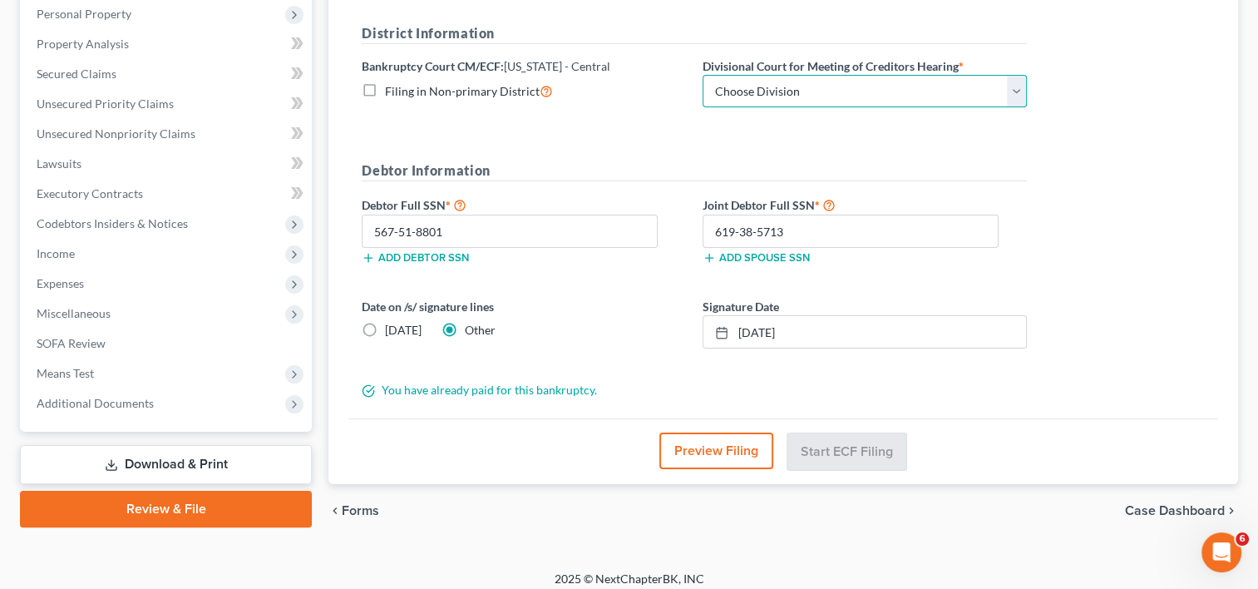
click at [880, 81] on select "Choose Division [GEOGRAPHIC_DATA][PERSON_NAME] [GEOGRAPHIC_DATA] [GEOGRAPHIC_DA…" at bounding box center [864, 91] width 324 height 33
select select "1"
click at [702, 75] on select "Choose Division [GEOGRAPHIC_DATA][PERSON_NAME] [GEOGRAPHIC_DATA] [GEOGRAPHIC_DA…" at bounding box center [864, 91] width 324 height 33
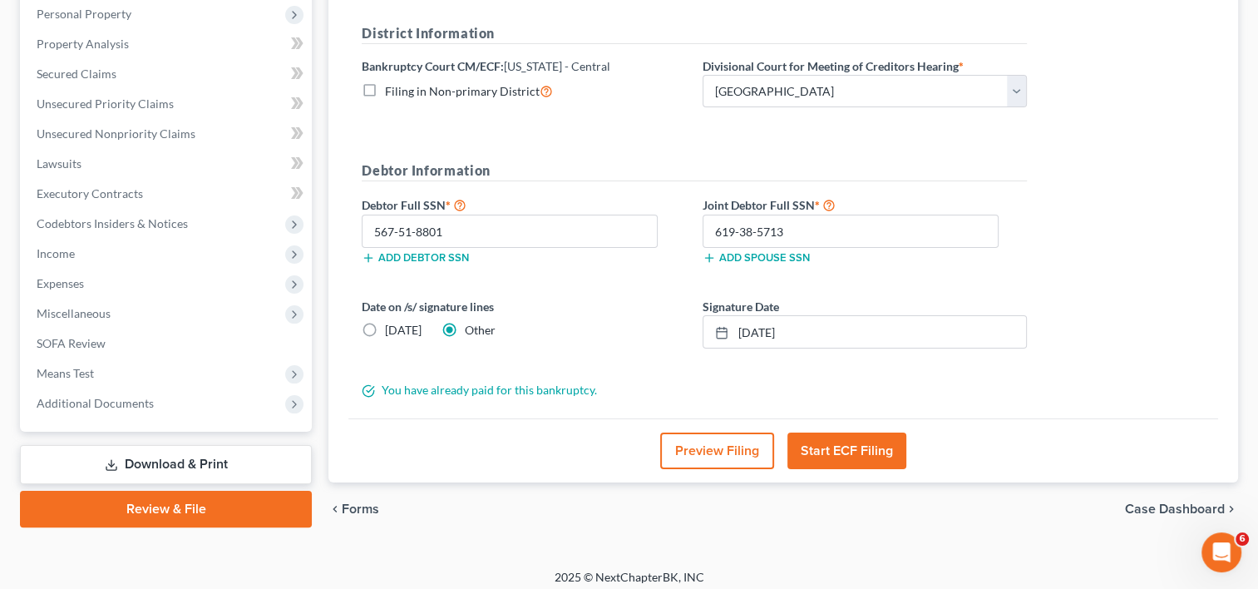
click at [845, 456] on button "Start ECF Filing" at bounding box center [846, 450] width 119 height 37
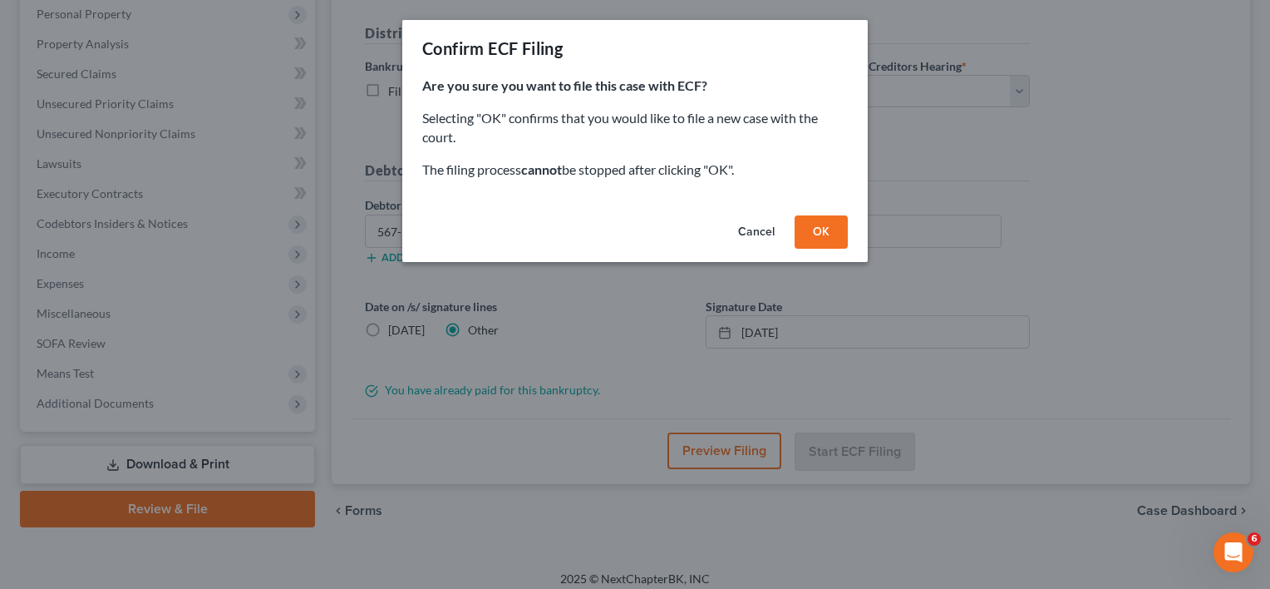
drag, startPoint x: 701, startPoint y: 34, endPoint x: 997, endPoint y: 249, distance: 366.0
click at [997, 249] on div "Confirm ECF Filing Are you sure you want to file this case with ECF? Selecting …" at bounding box center [635, 294] width 1270 height 589
click at [746, 235] on button "Cancel" at bounding box center [756, 231] width 63 height 33
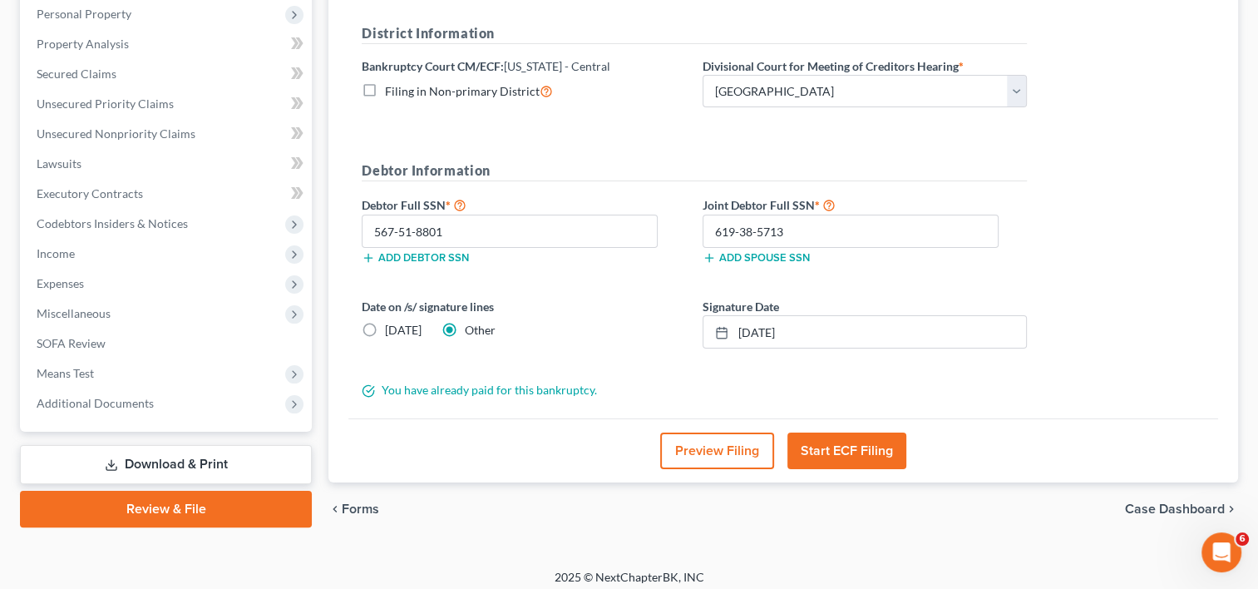
click at [846, 455] on button "Start ECF Filing" at bounding box center [846, 450] width 119 height 37
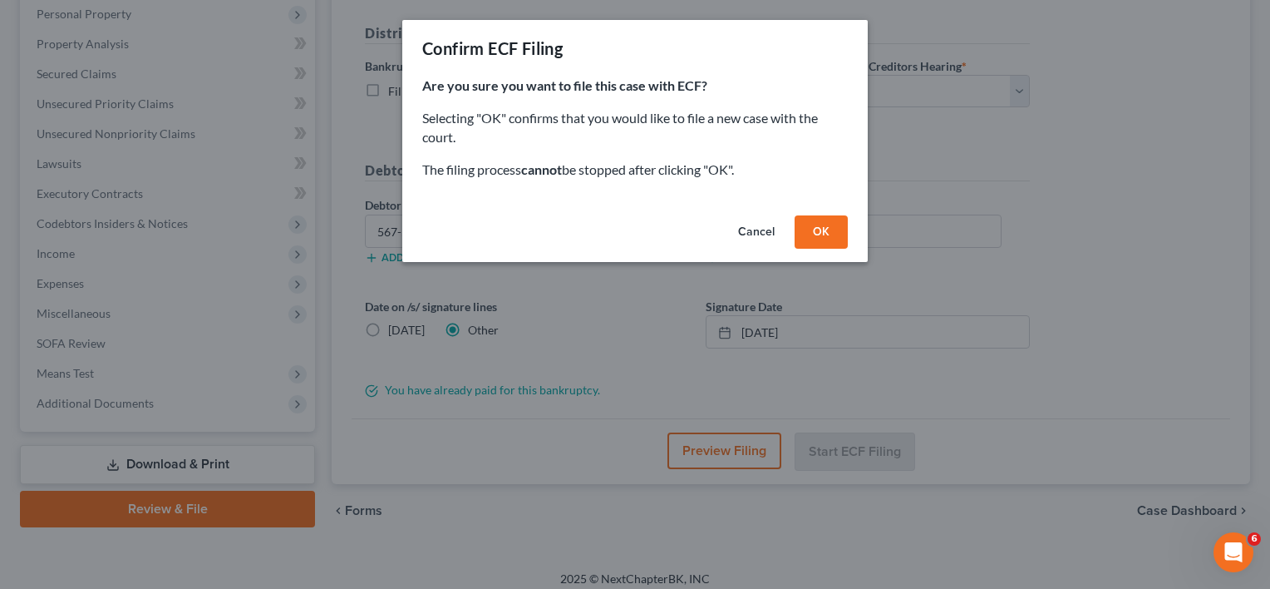
click at [823, 230] on button "OK" at bounding box center [821, 231] width 53 height 33
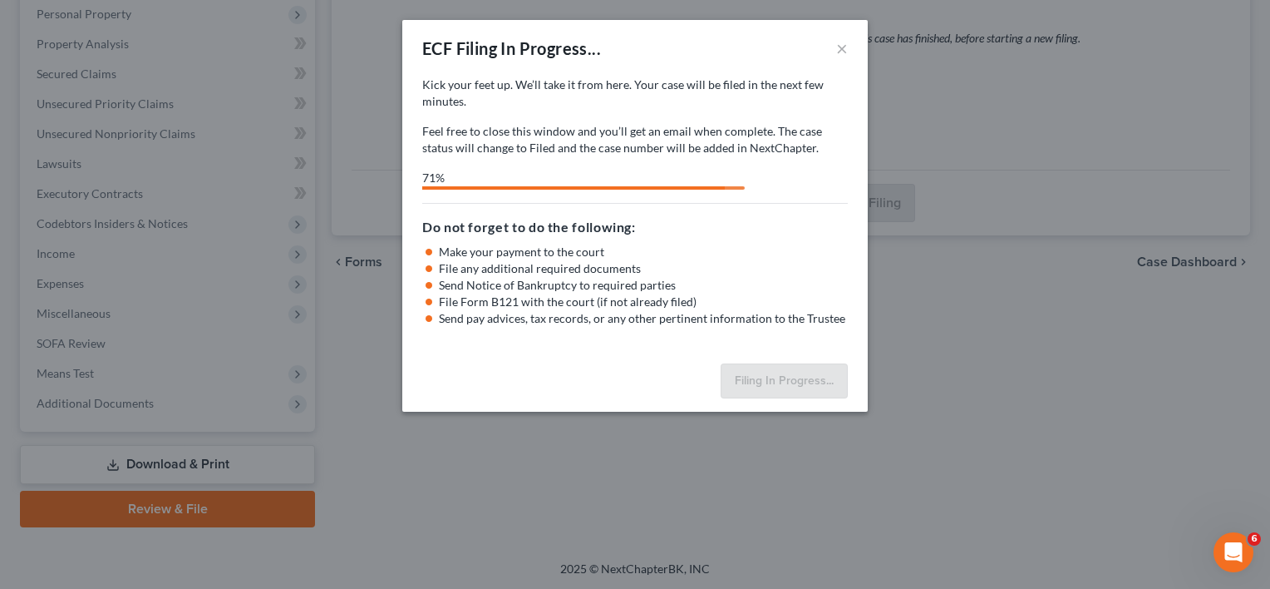
select select "1"
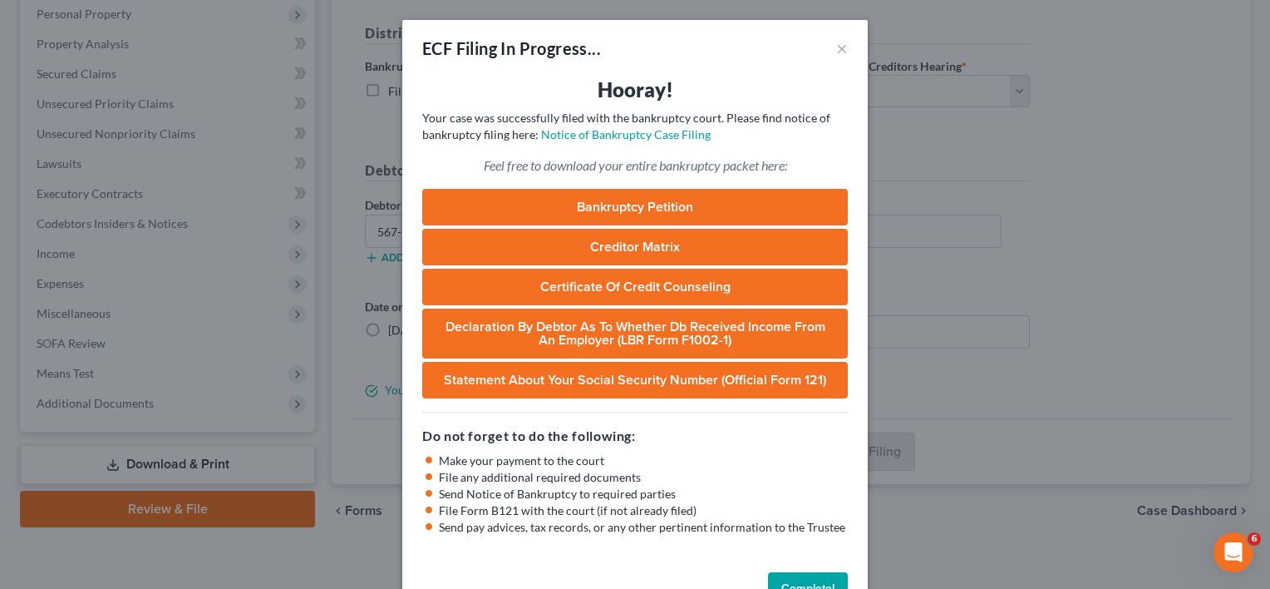
click at [786, 572] on button "Complete!" at bounding box center [808, 588] width 80 height 33
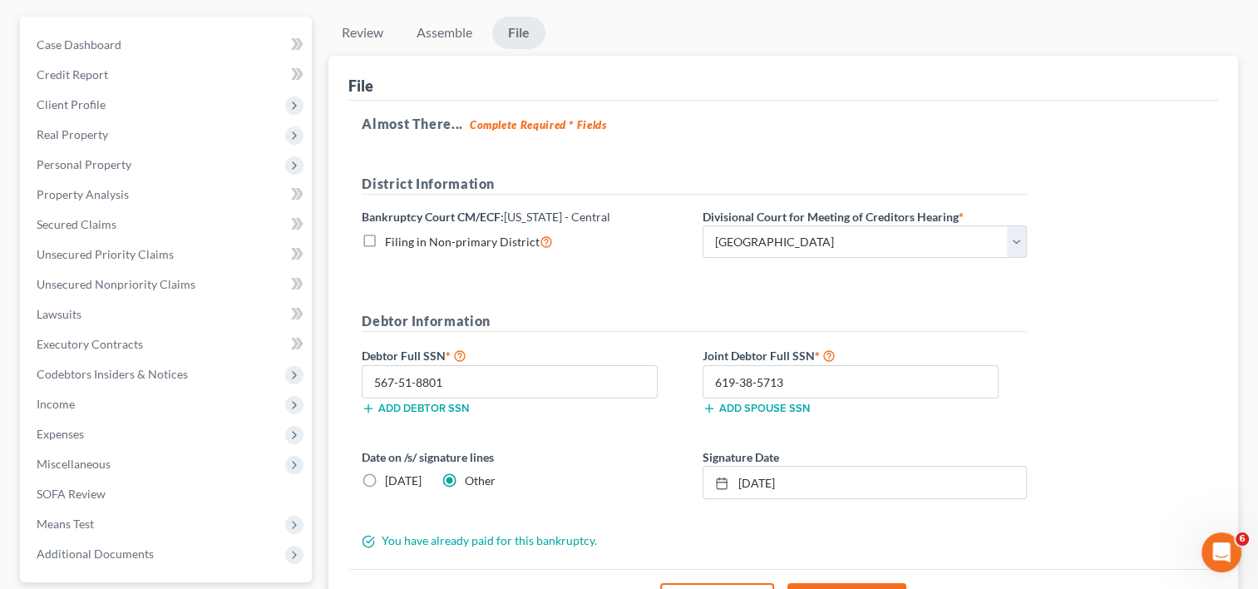
scroll to position [0, 0]
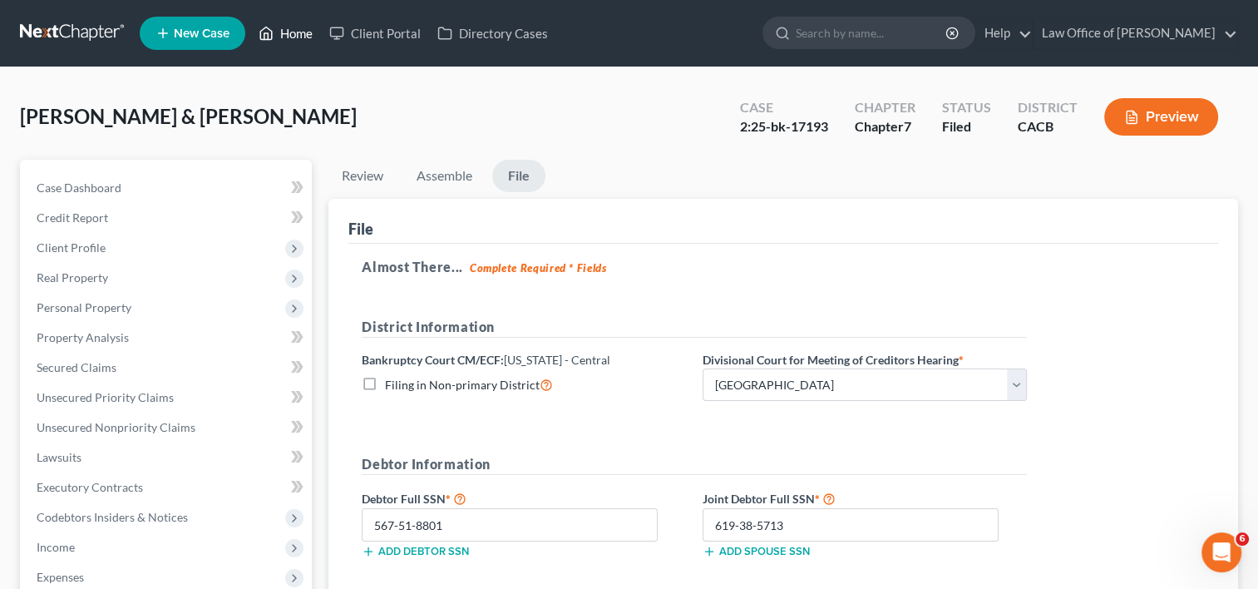
click at [309, 40] on link "Home" at bounding box center [285, 33] width 71 height 30
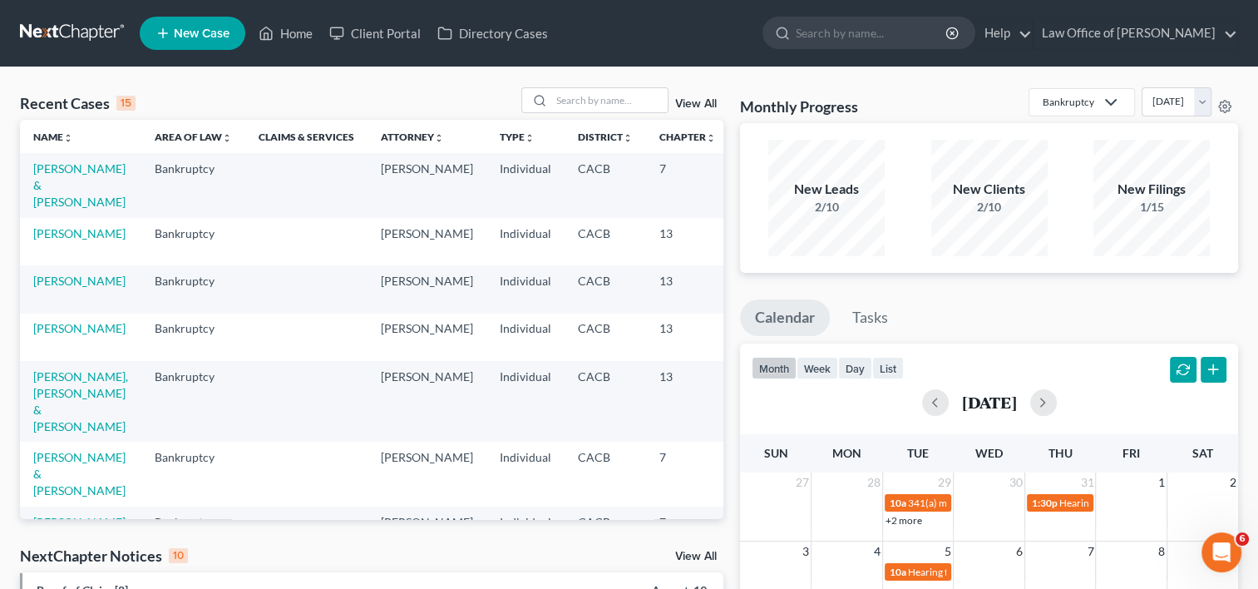
click at [218, 47] on link "New Case" at bounding box center [193, 33] width 106 height 33
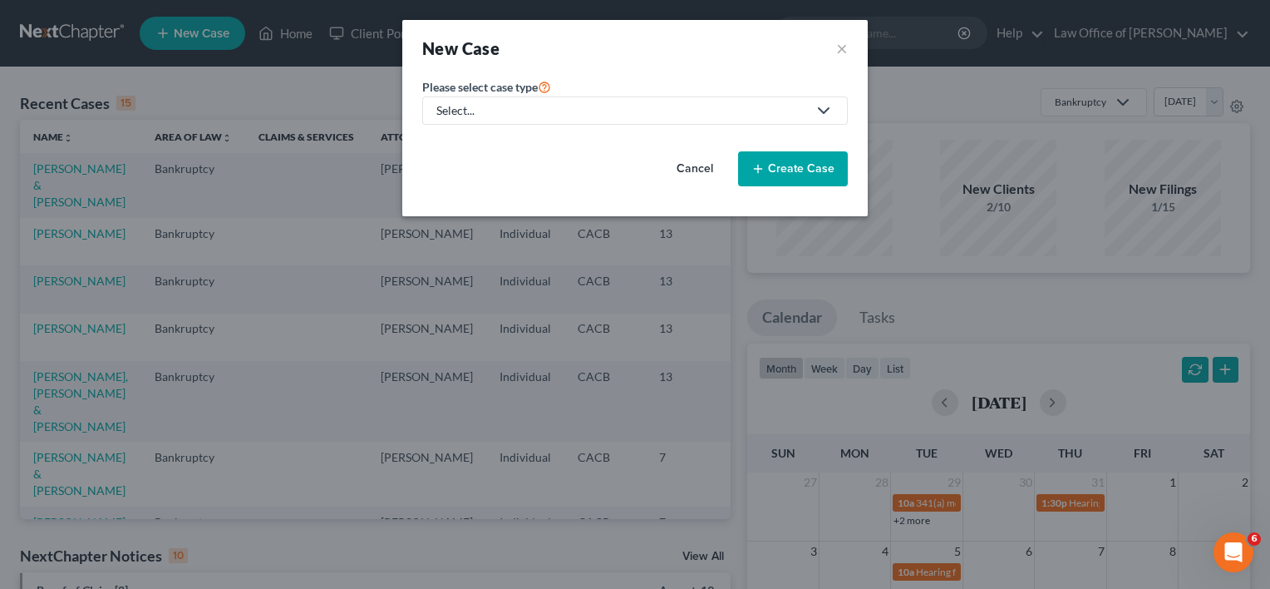
click at [530, 111] on div "Select..." at bounding box center [621, 110] width 371 height 17
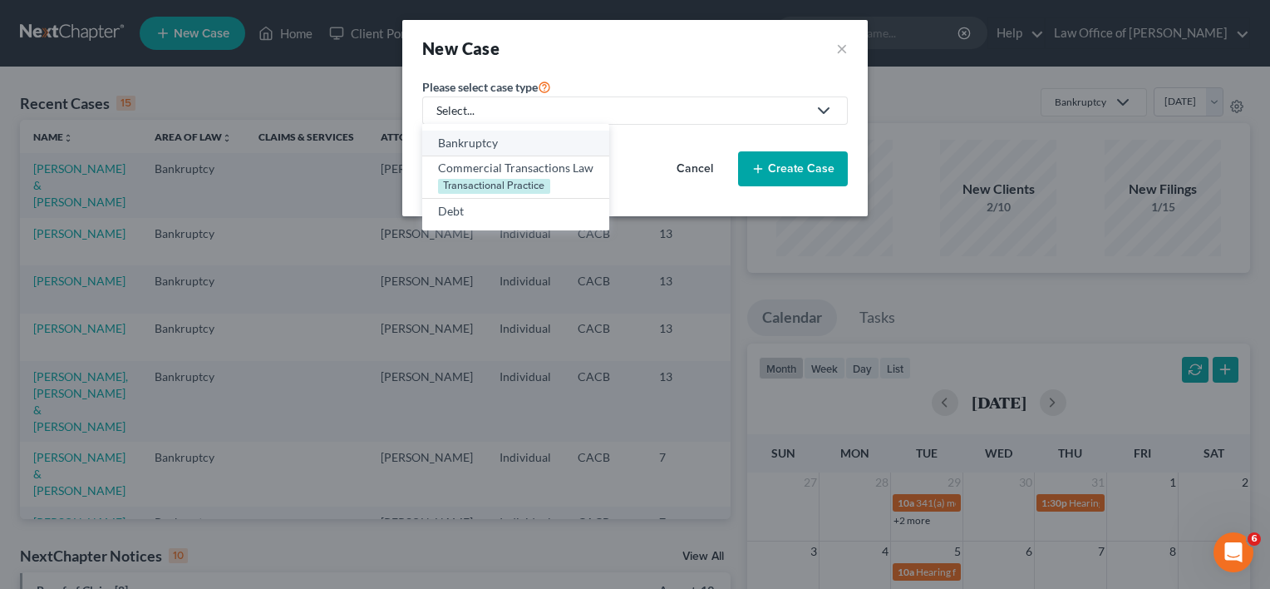
click at [496, 139] on div "Bankruptcy" at bounding box center [515, 143] width 155 height 17
select select "7"
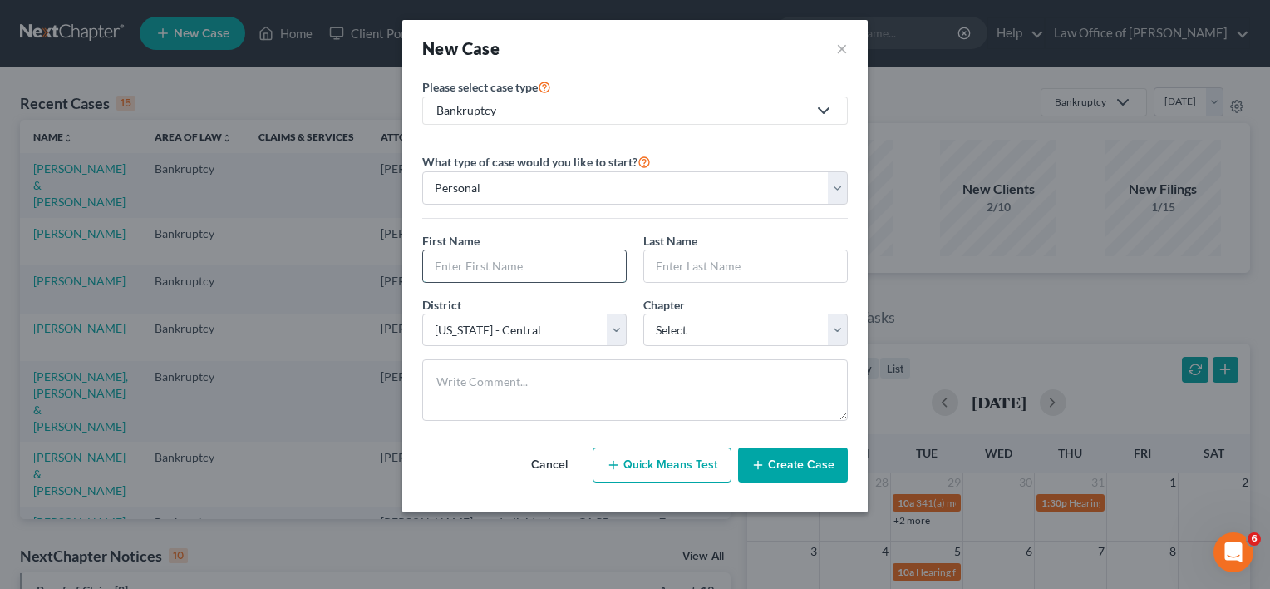
click at [497, 260] on input "text" at bounding box center [524, 266] width 203 height 32
type input "[PERSON_NAME]"
type input "Boch"
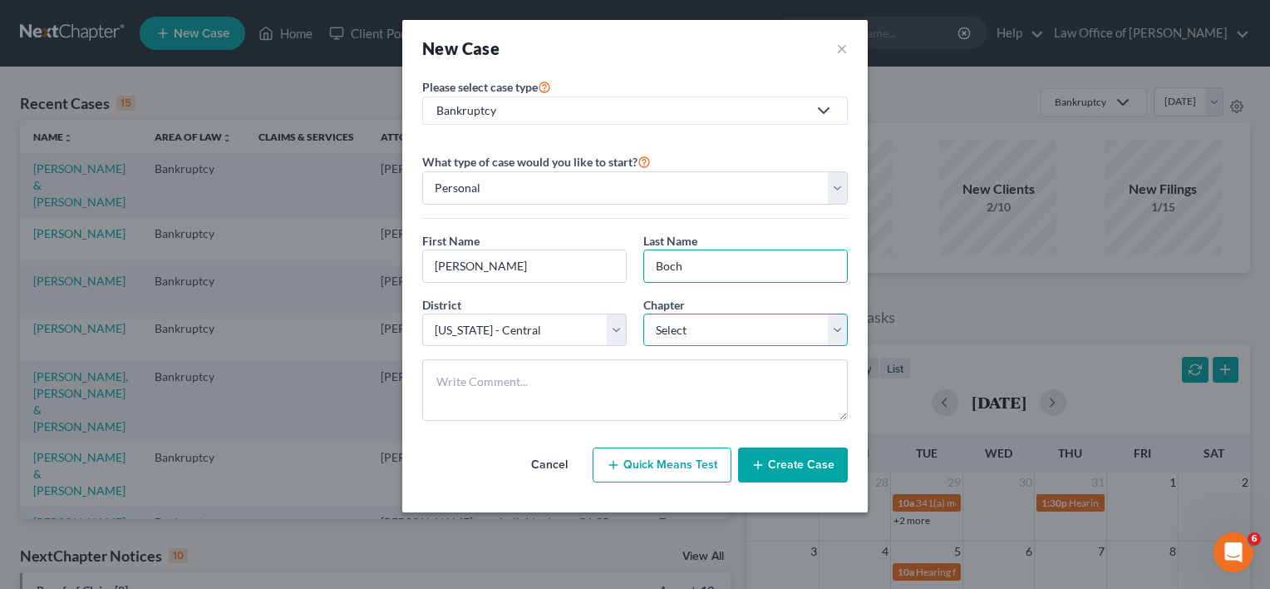
click at [741, 342] on select "Select 7 11 12 13" at bounding box center [745, 329] width 204 height 33
select select "3"
click at [643, 313] on select "Select 7 11 12 13" at bounding box center [745, 329] width 204 height 33
click at [778, 456] on button "Create Case" at bounding box center [793, 464] width 110 height 35
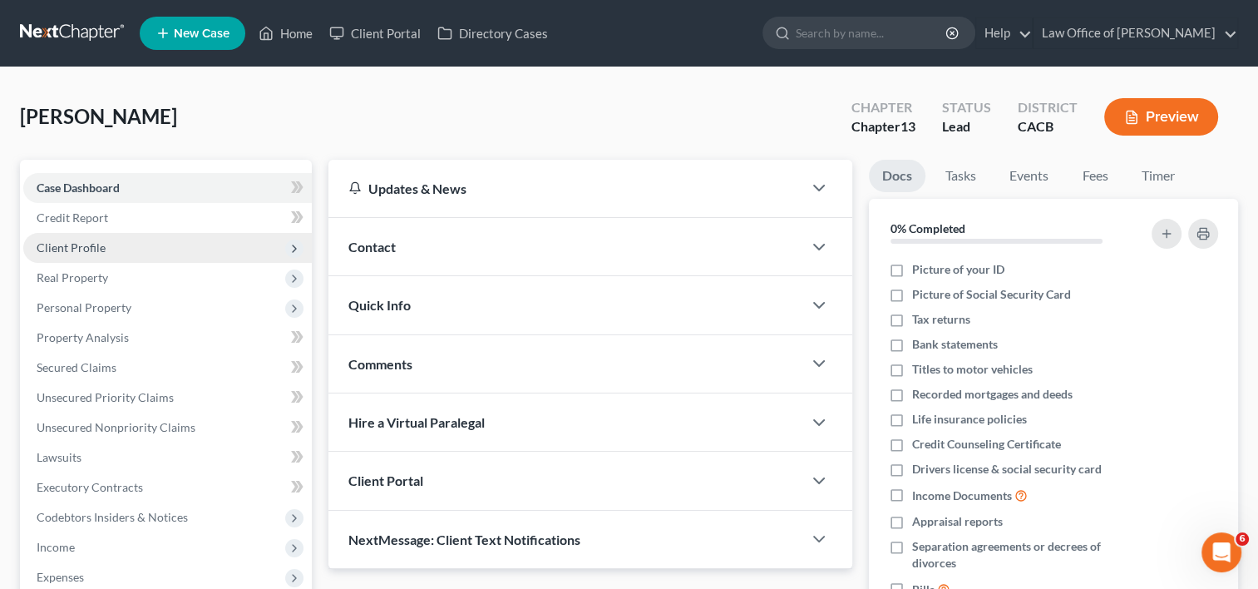
click at [86, 243] on span "Client Profile" at bounding box center [71, 247] width 69 height 14
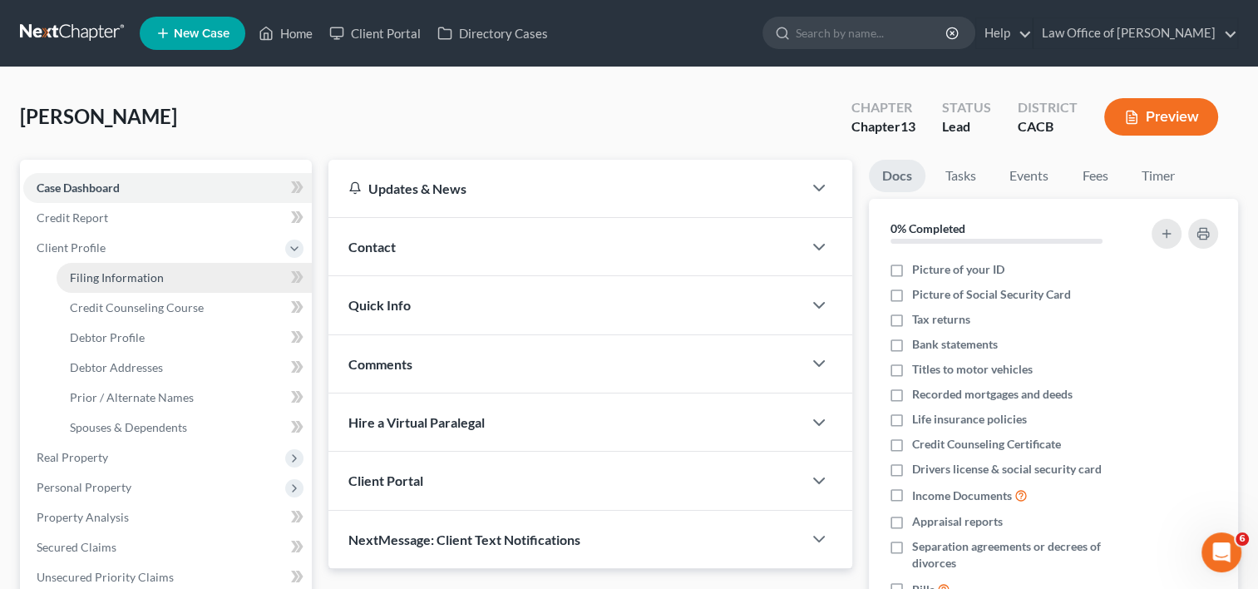
click at [156, 276] on span "Filing Information" at bounding box center [117, 277] width 94 height 14
select select "1"
select select "0"
select select "3"
select select "7"
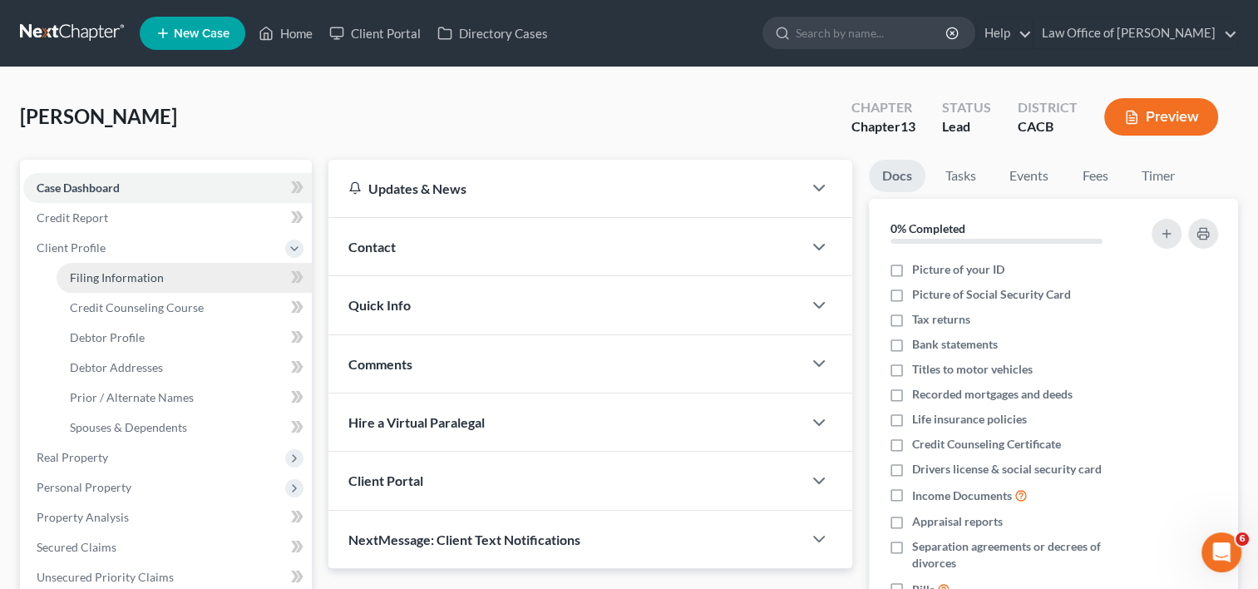
select select "4"
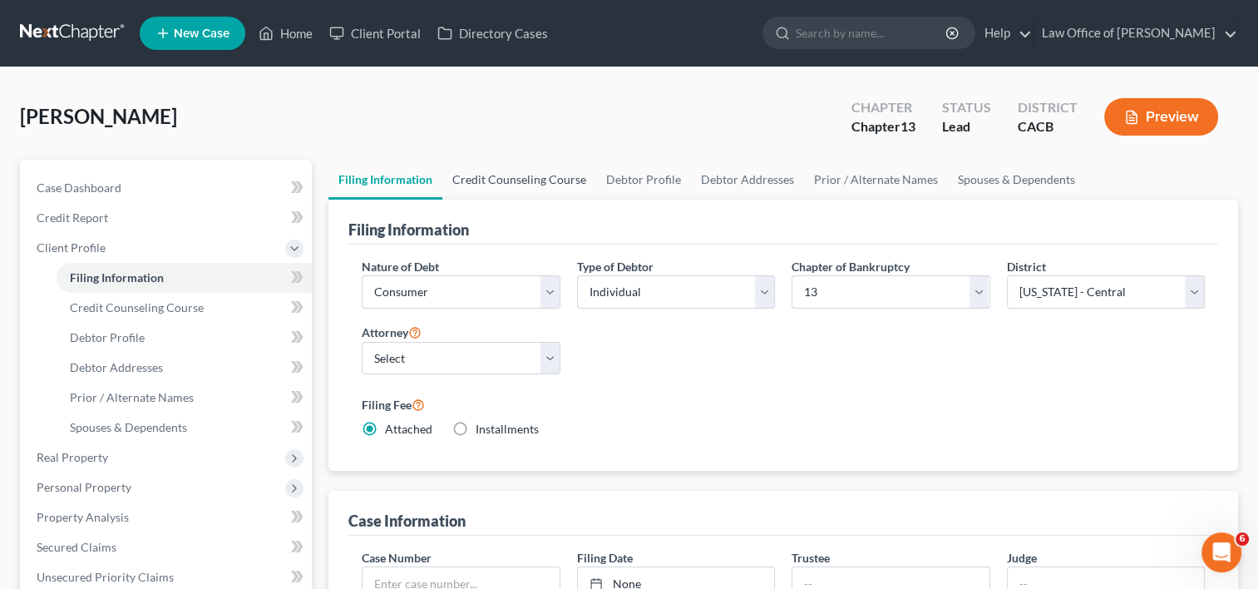
click at [489, 176] on link "Credit Counseling Course" at bounding box center [519, 180] width 154 height 40
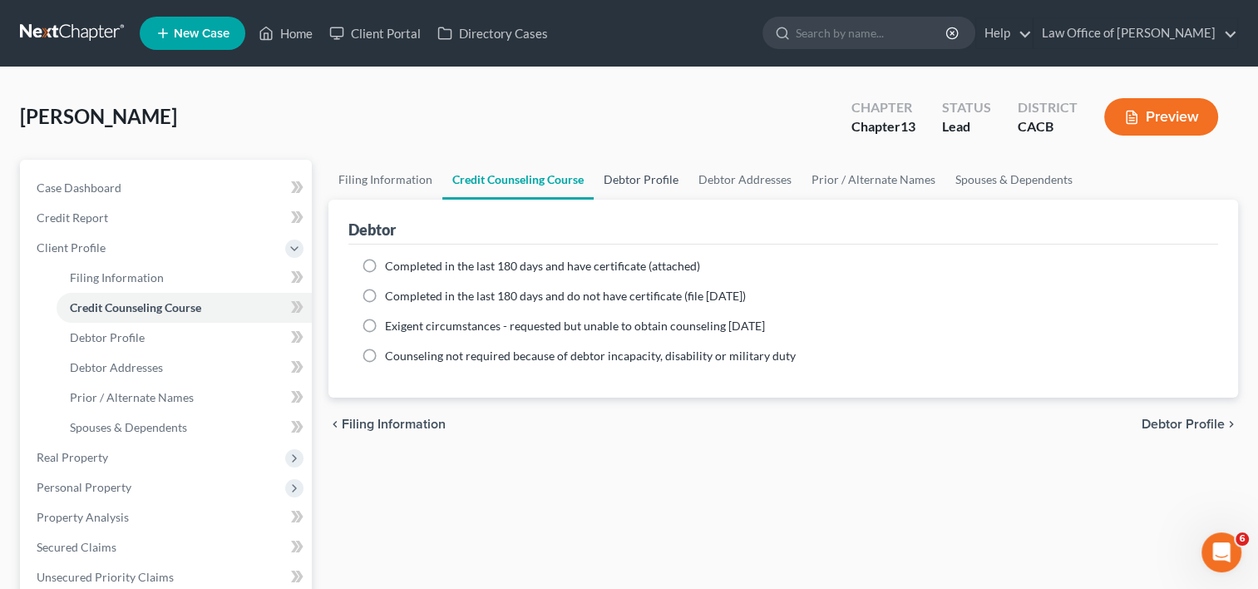
click at [662, 174] on link "Debtor Profile" at bounding box center [641, 180] width 95 height 40
select select "0"
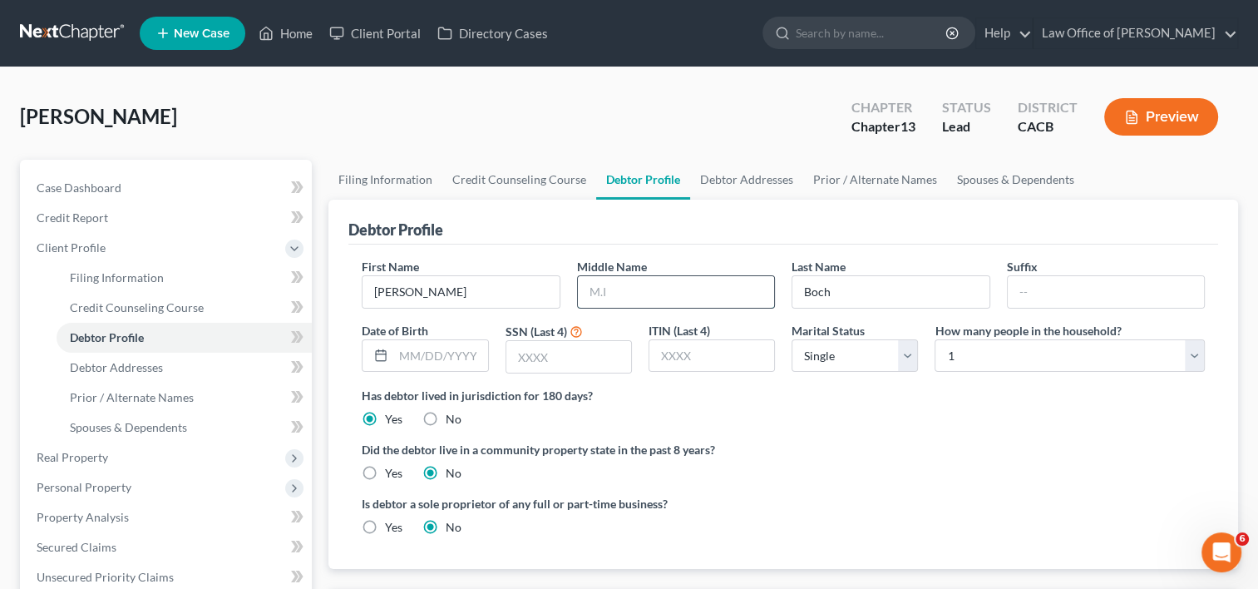
click at [675, 291] on input "text" at bounding box center [676, 292] width 196 height 32
type input "[PERSON_NAME]"
type input "[DATE]"
click at [867, 359] on select "Select Single Married Separated Divorced Widowed" at bounding box center [854, 355] width 126 height 33
select select "3"
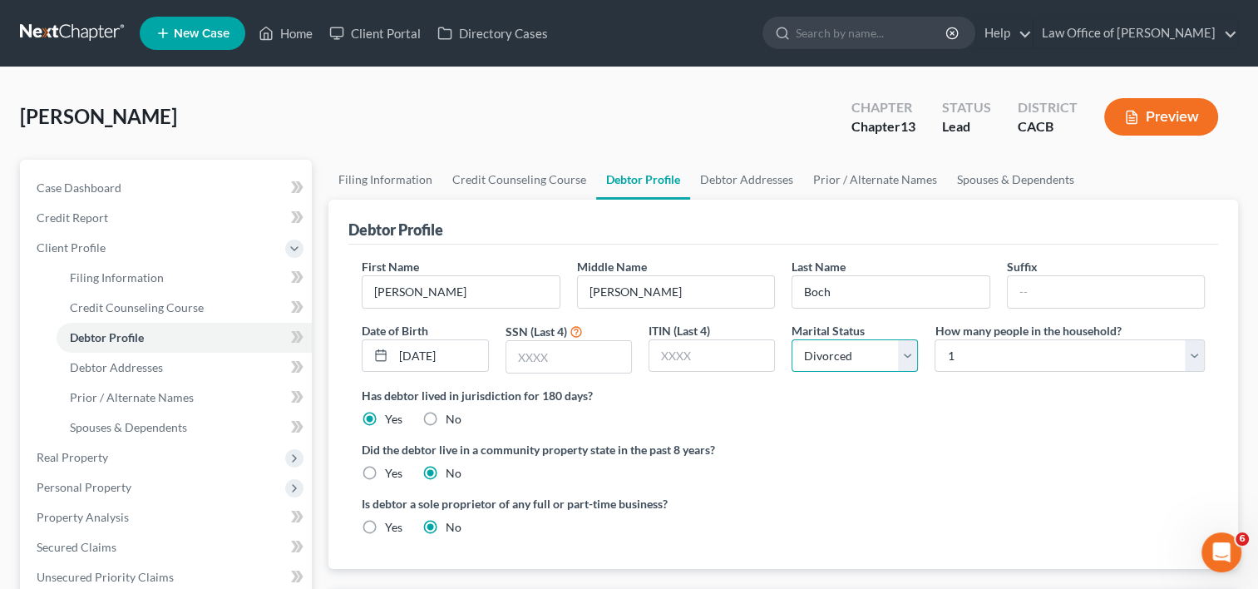
click at [791, 339] on select "Select Single Married Separated Divorced Widowed" at bounding box center [854, 355] width 126 height 33
click at [544, 347] on input "text" at bounding box center [568, 357] width 125 height 32
click at [385, 468] on label "Yes" at bounding box center [393, 473] width 17 height 17
click at [392, 468] on input "Yes" at bounding box center [397, 470] width 11 height 11
radio input "true"
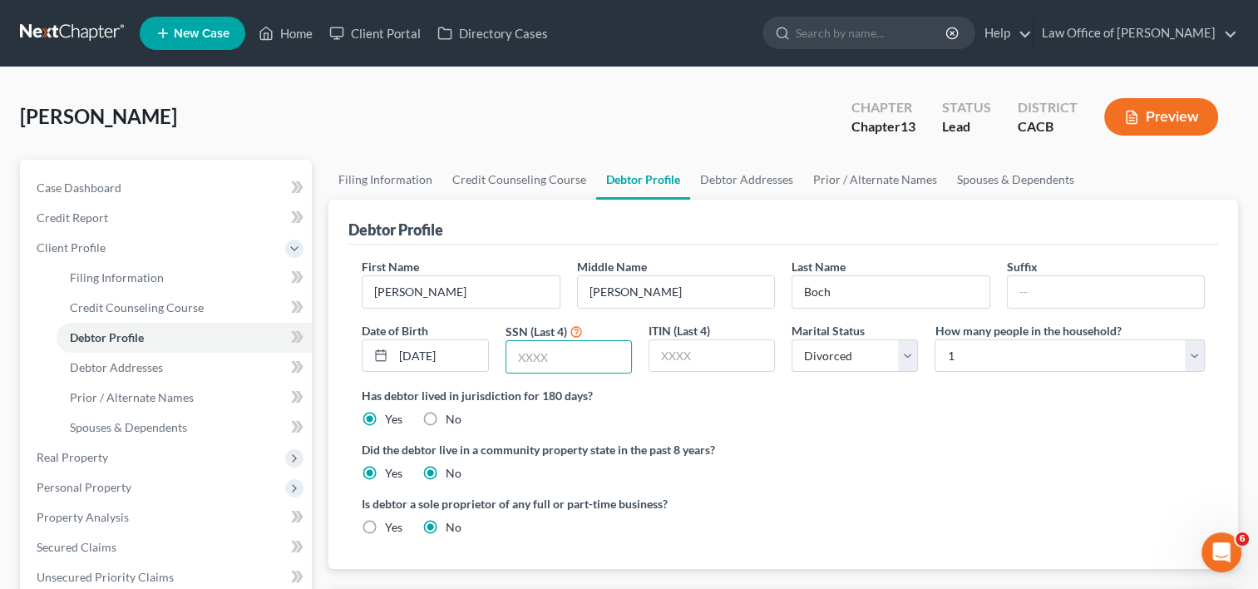
radio input "false"
click at [889, 342] on select "Select Single Married Separated Divorced Widowed" at bounding box center [854, 355] width 126 height 33
click at [978, 341] on select "Select 1 2 3 4 5 6 7 8 9 10 11 12 13 14 15 16 17 18 19 20" at bounding box center [1069, 355] width 270 height 33
select select "1"
click at [934, 339] on select "Select 1 2 3 4 5 6 7 8 9 10 11 12 13 14 15 16 17 18 19 20" at bounding box center [1069, 355] width 270 height 33
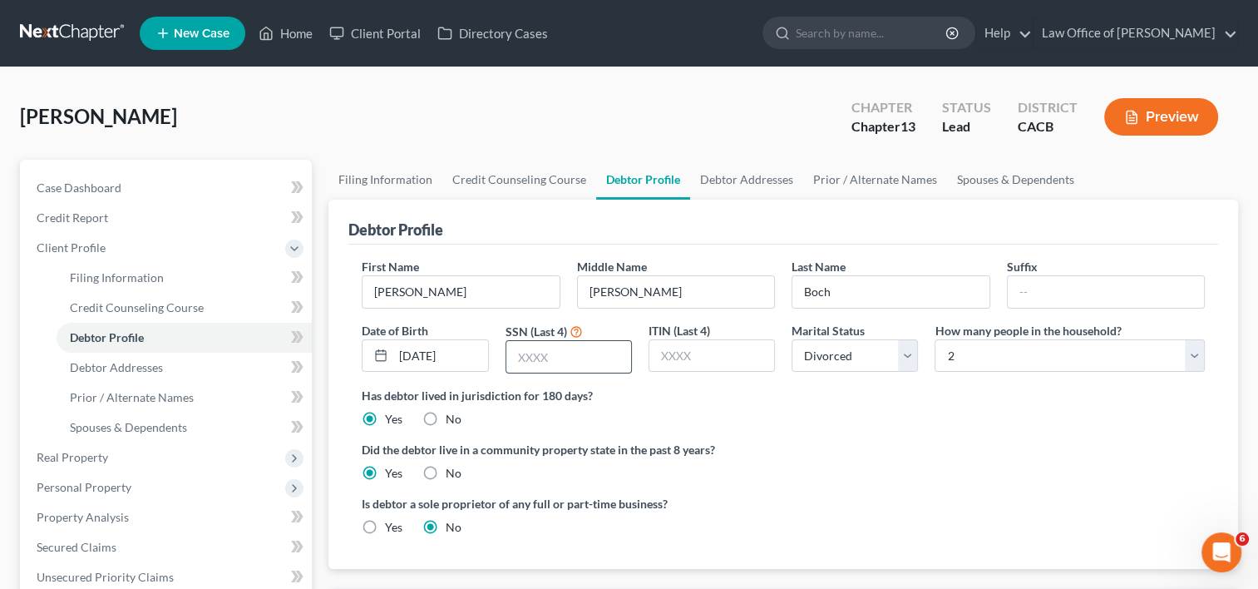
click at [565, 362] on input "text" at bounding box center [568, 357] width 125 height 32
type input "6566"
click at [74, 211] on span "Credit Report" at bounding box center [72, 217] width 71 height 14
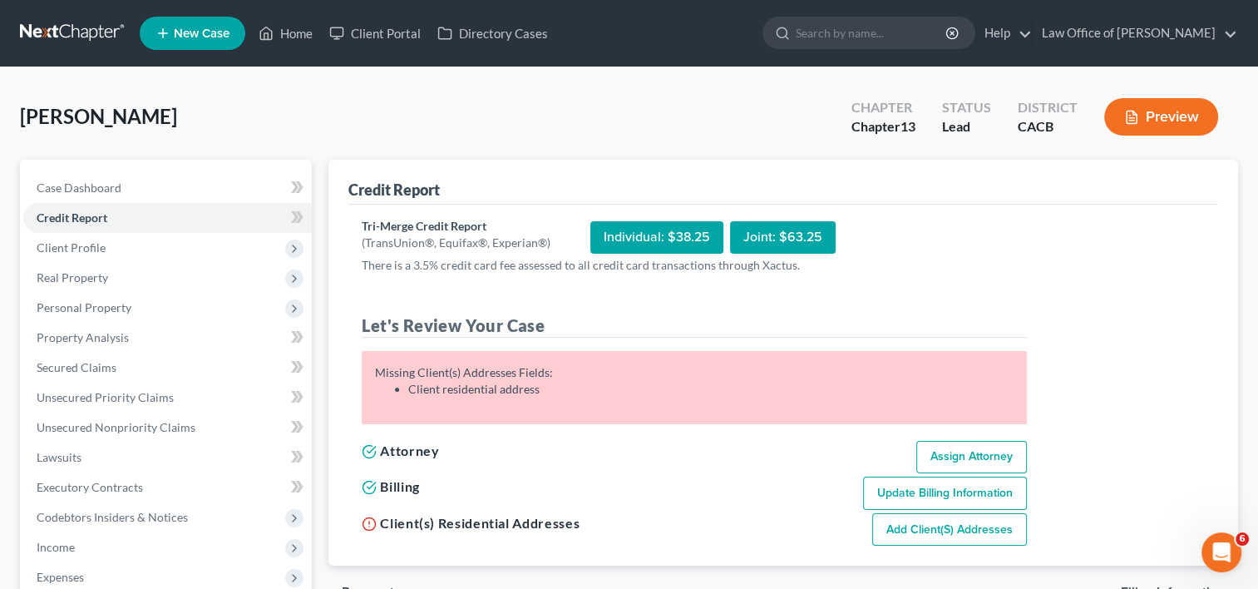
click at [939, 529] on link "Add Client(s) Addresses" at bounding box center [949, 529] width 155 height 33
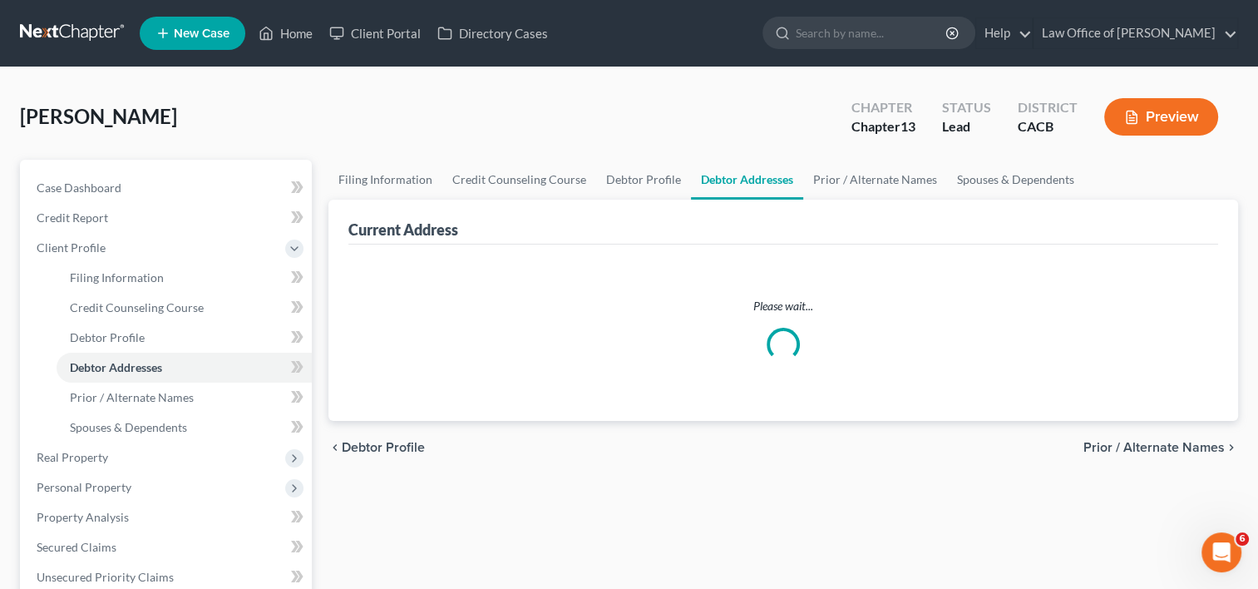
select select "0"
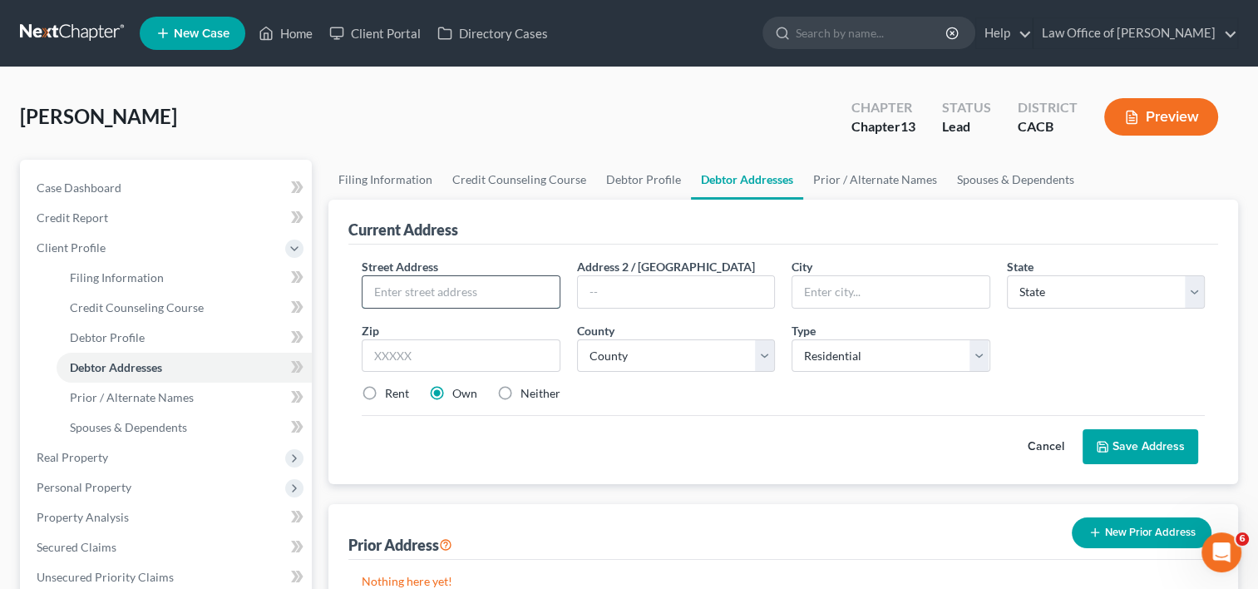
click at [444, 286] on input "text" at bounding box center [460, 292] width 196 height 32
type input "[STREET_ADDRESS]"
type input "[GEOGRAPHIC_DATA]"
select select "4"
type input "90047"
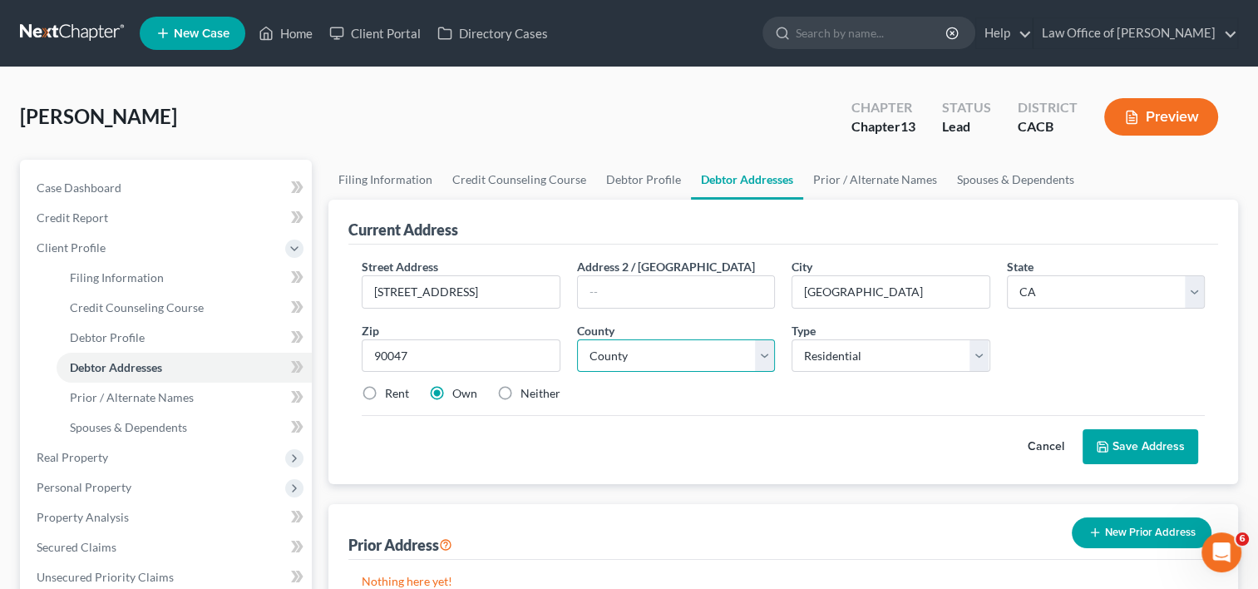
click at [744, 353] on select "County [GEOGRAPHIC_DATA] [GEOGRAPHIC_DATA] [GEOGRAPHIC_DATA] [GEOGRAPHIC_DATA] …" at bounding box center [676, 355] width 198 height 33
select select "18"
click at [577, 339] on select "County [GEOGRAPHIC_DATA] [GEOGRAPHIC_DATA] [GEOGRAPHIC_DATA] [GEOGRAPHIC_DATA] …" at bounding box center [676, 355] width 198 height 33
click at [385, 390] on label "Rent" at bounding box center [397, 393] width 24 height 17
click at [392, 390] on input "Rent" at bounding box center [397, 390] width 11 height 11
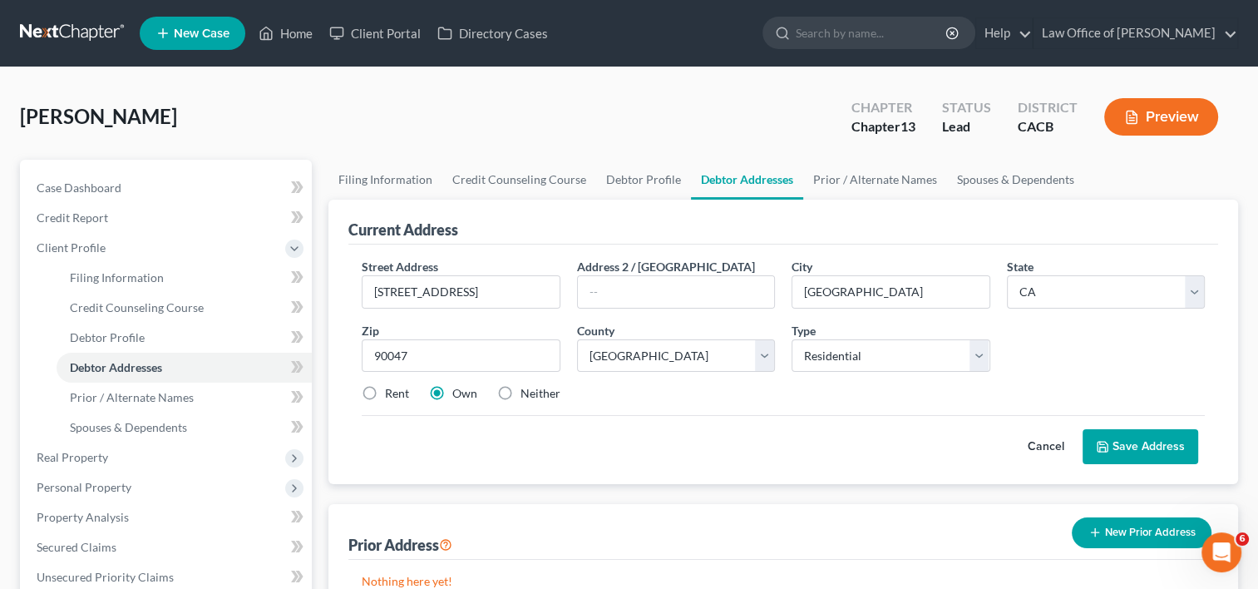
radio input "true"
click at [1128, 446] on button "Save Address" at bounding box center [1140, 446] width 116 height 35
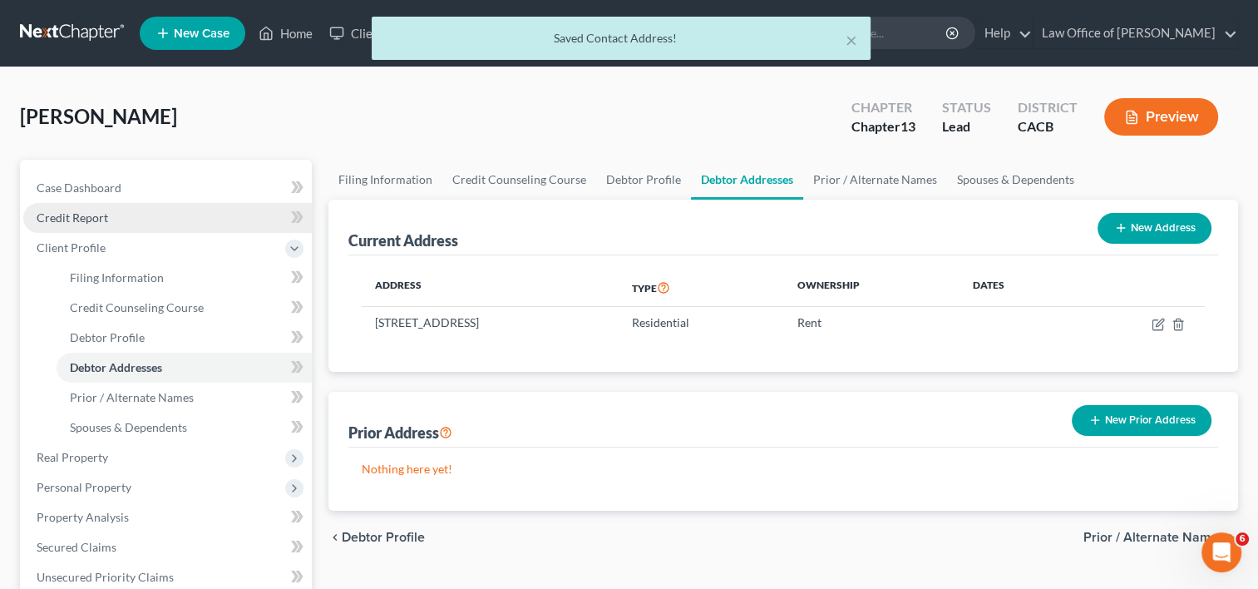
click at [76, 216] on span "Credit Report" at bounding box center [72, 217] width 71 height 14
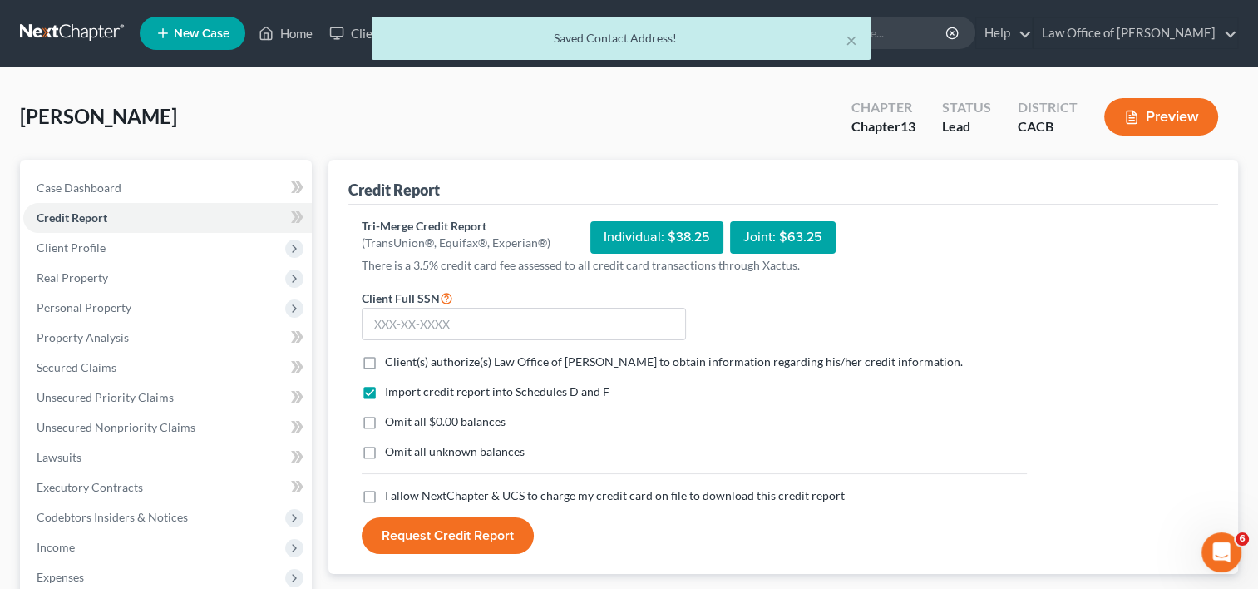
click at [385, 362] on label "Client(s) authorize(s) Law Office of [PERSON_NAME] to obtain information regard…" at bounding box center [674, 361] width 578 height 17
click at [392, 362] on input "Client(s) authorize(s) Law Office of [PERSON_NAME] to obtain information regard…" at bounding box center [397, 358] width 11 height 11
checkbox input "true"
click at [385, 495] on label "I allow NextChapter & UCS to charge my credit card on file to download this cre…" at bounding box center [615, 495] width 460 height 17
click at [392, 495] on input "I allow NextChapter & UCS to charge my credit card on file to download this cre…" at bounding box center [397, 492] width 11 height 11
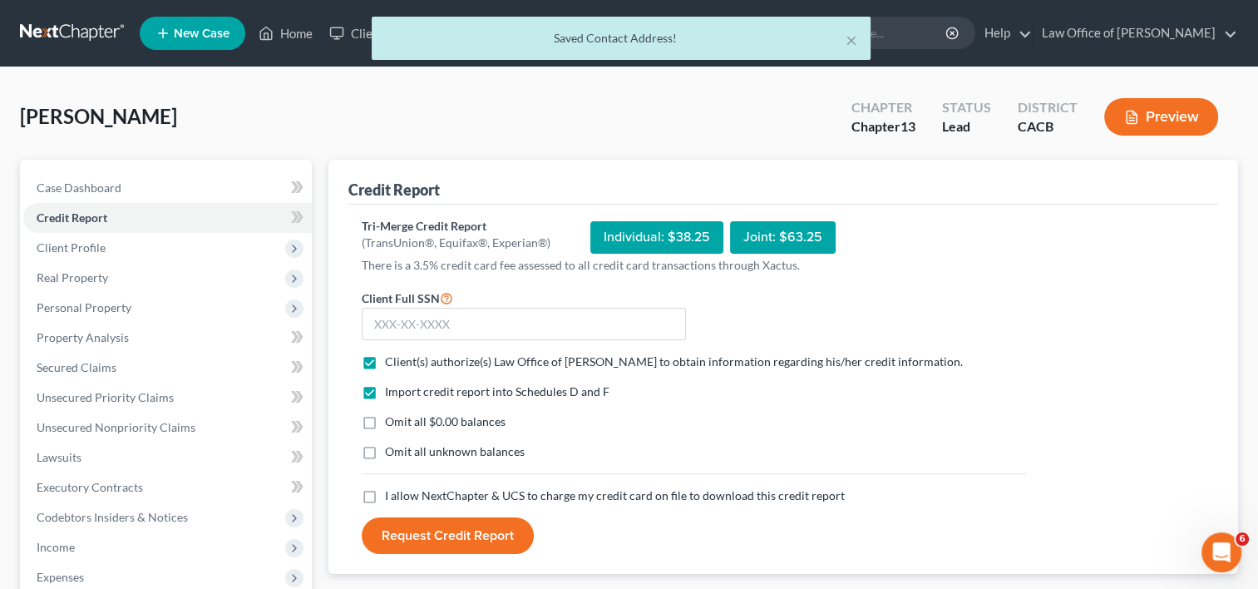
checkbox input "true"
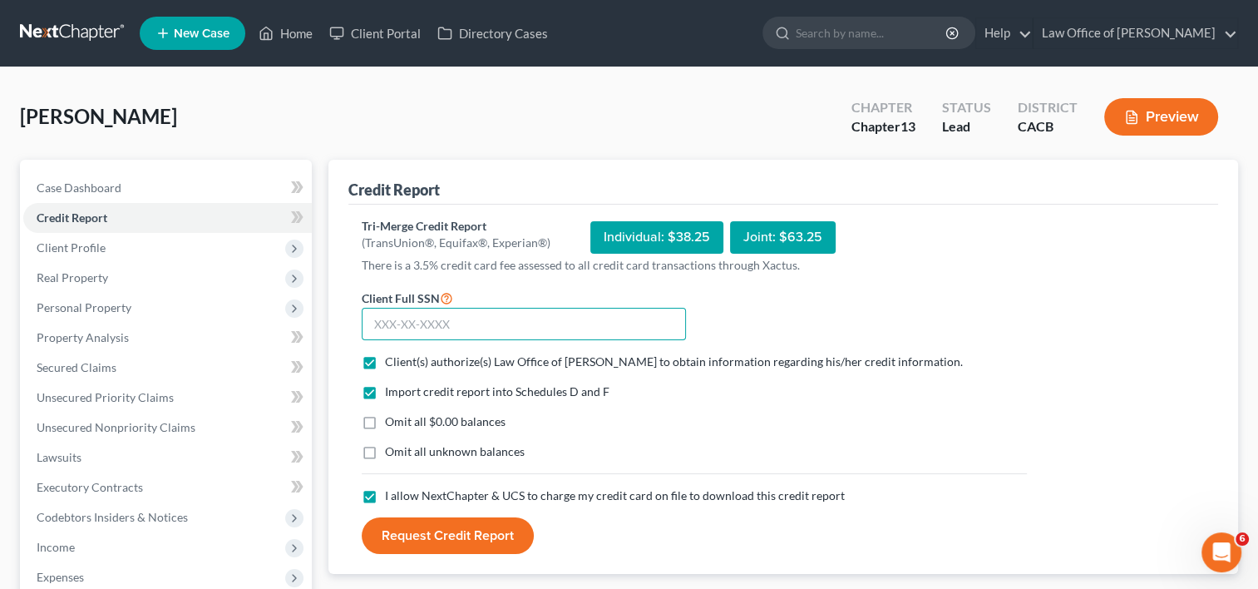
click at [426, 327] on input "text" at bounding box center [524, 324] width 324 height 33
type input "605-08-4566"
click at [452, 540] on button "Request Credit Report" at bounding box center [448, 535] width 172 height 37
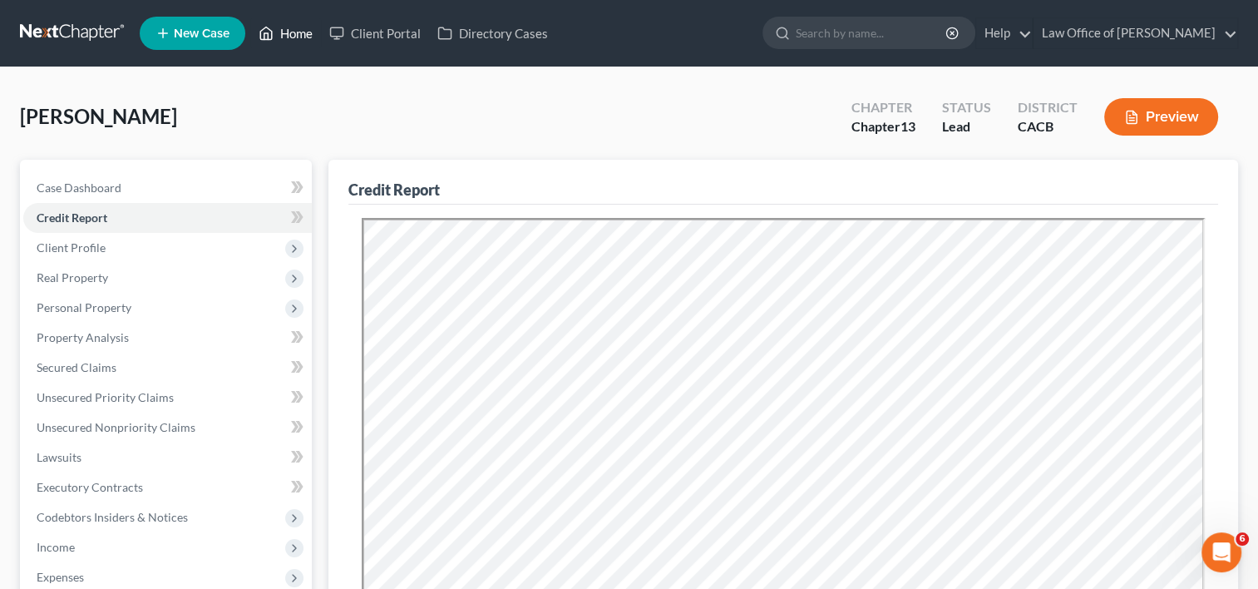
click at [295, 23] on link "Home" at bounding box center [285, 33] width 71 height 30
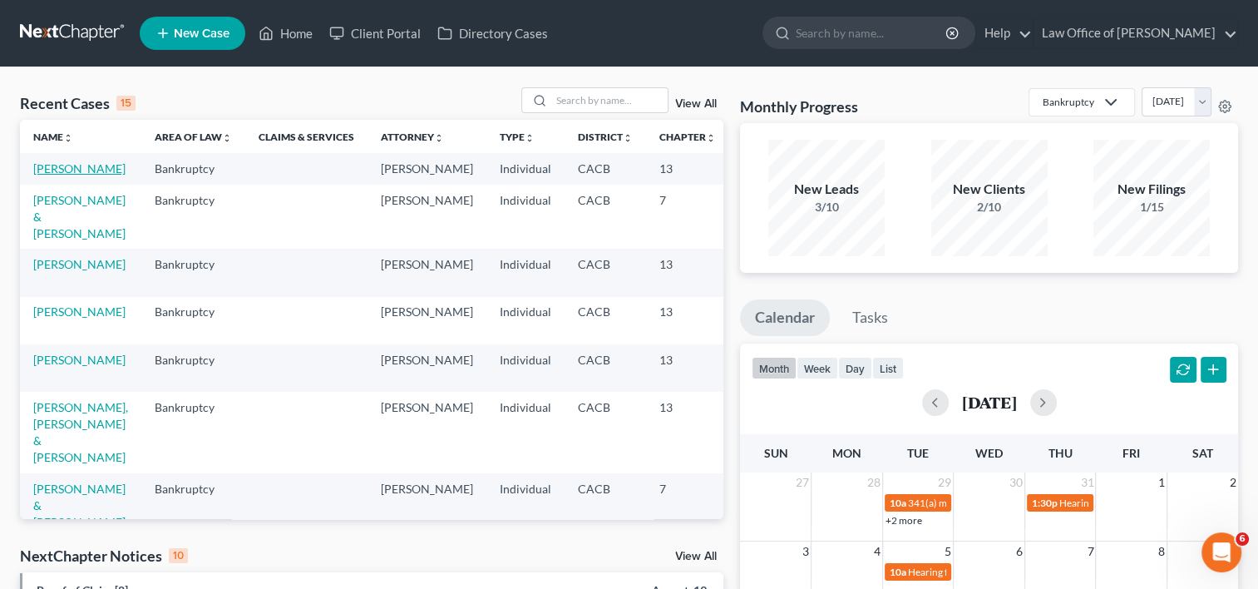
click at [43, 175] on link "[PERSON_NAME]" at bounding box center [79, 168] width 92 height 14
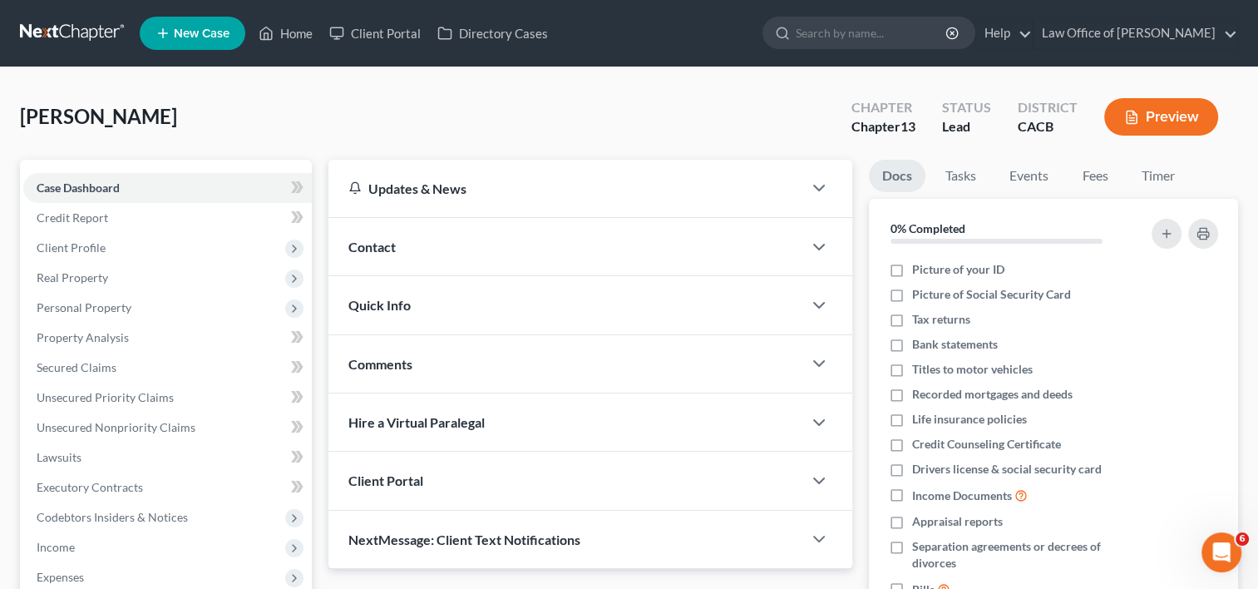
click at [405, 473] on span "Client Portal" at bounding box center [385, 480] width 75 height 16
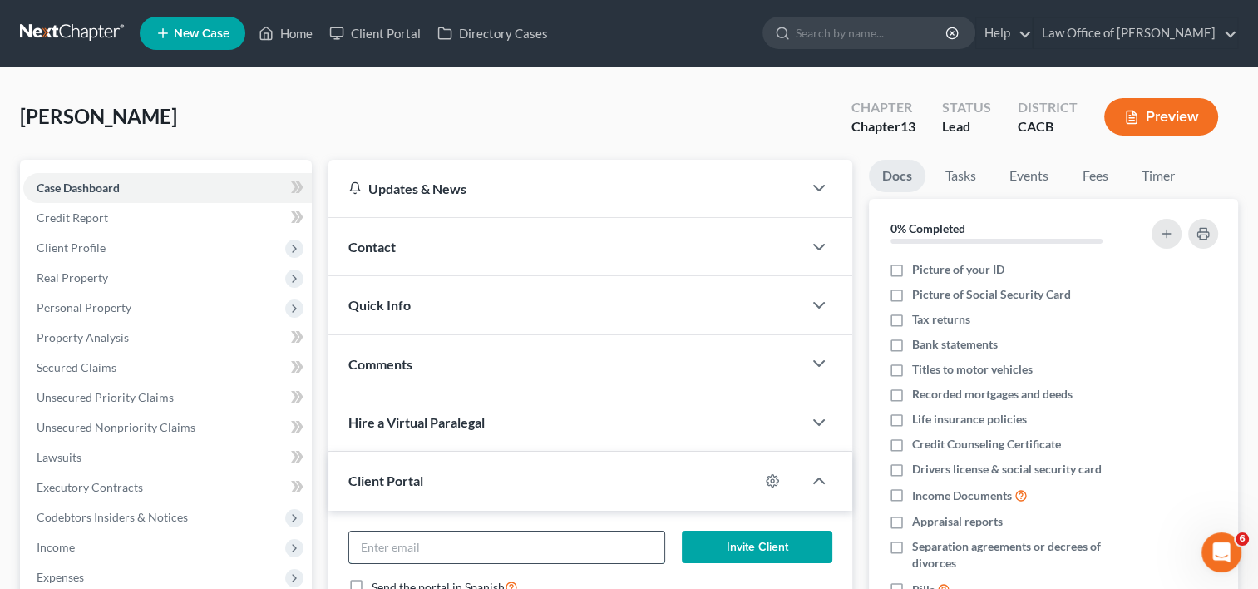
click at [461, 556] on input "email" at bounding box center [506, 547] width 315 height 32
click at [682, 530] on button "Invite Client" at bounding box center [757, 546] width 150 height 33
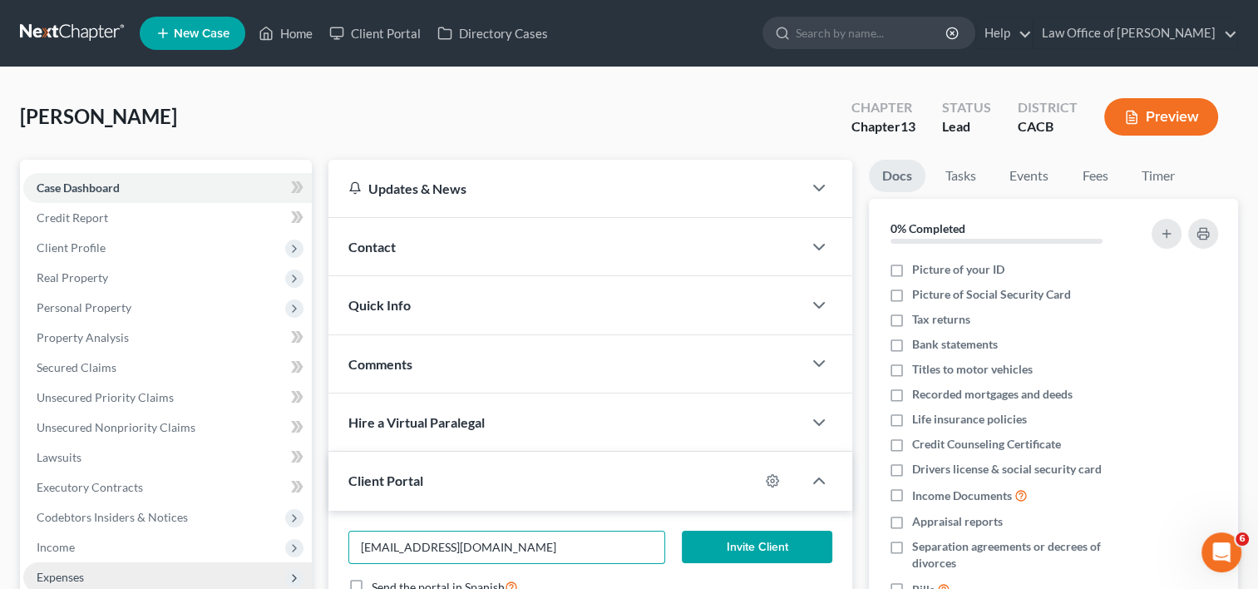
drag, startPoint x: 530, startPoint y: 539, endPoint x: 226, endPoint y: 564, distance: 304.4
click at [226, 564] on div "Petition Navigation Case Dashboard Payments Invoices Payments Payments Credit R…" at bounding box center [629, 505] width 1234 height 691
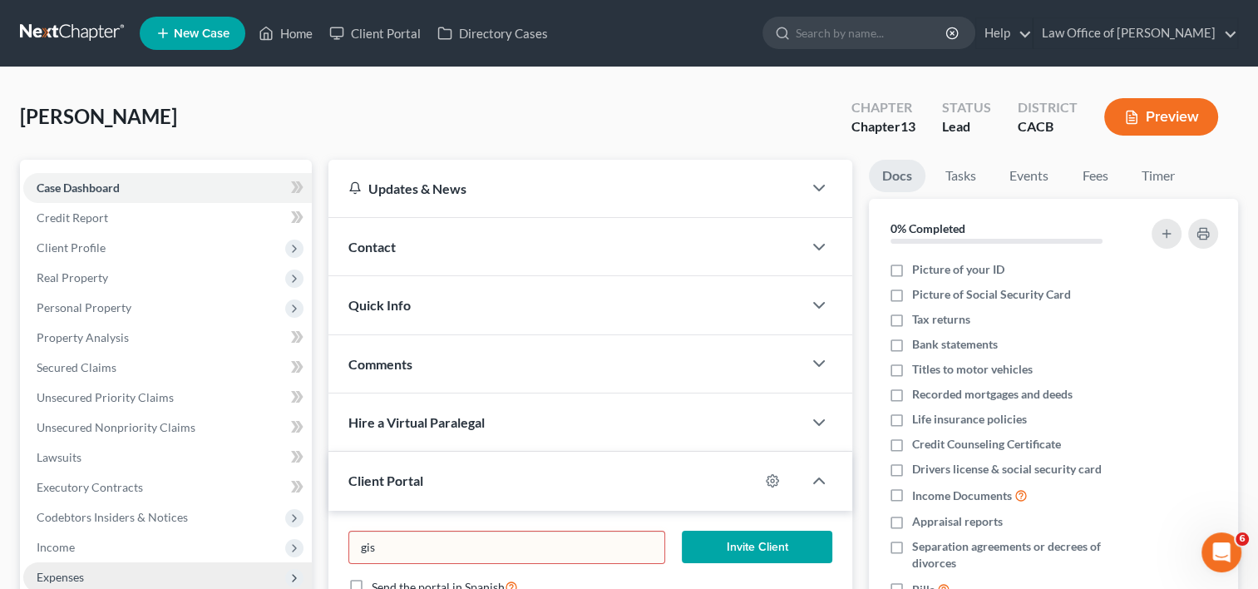
type input "[EMAIL_ADDRESS][DOMAIN_NAME]"
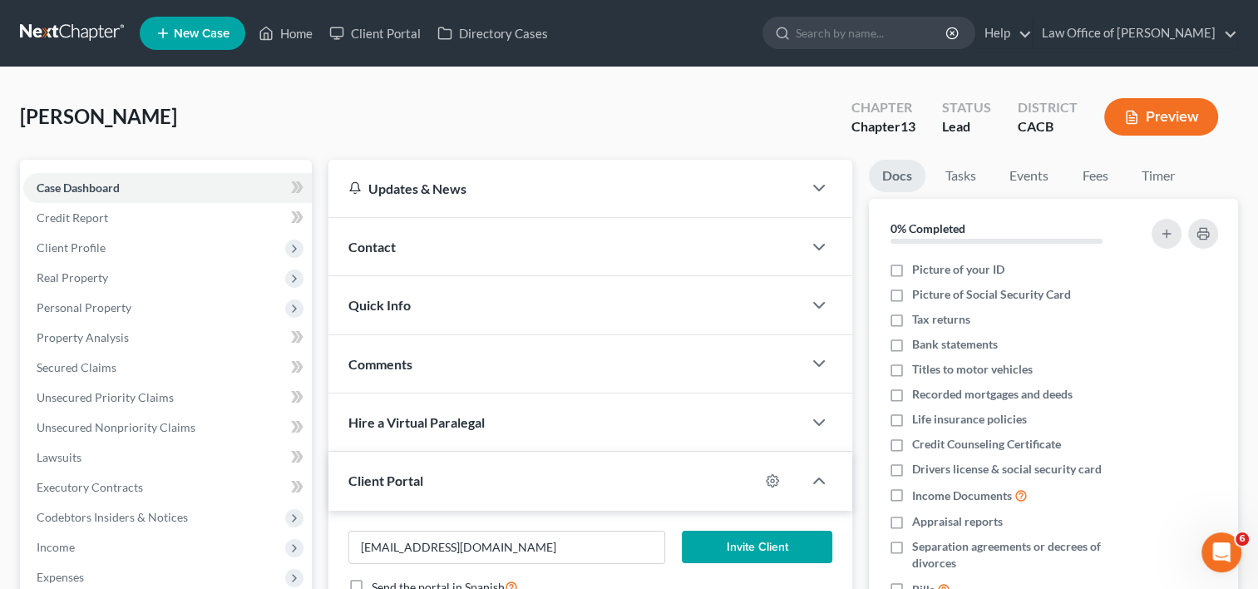
click at [759, 552] on button "Invite Client" at bounding box center [757, 546] width 150 height 33
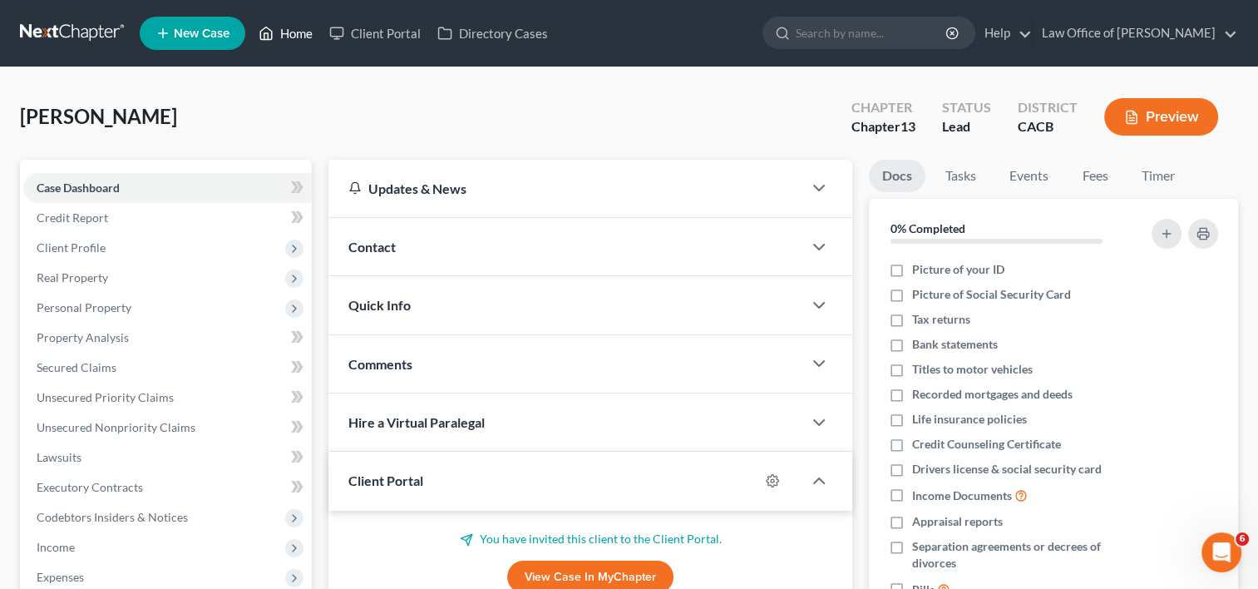
click at [294, 32] on link "Home" at bounding box center [285, 33] width 71 height 30
